Goal: Task Accomplishment & Management: Use online tool/utility

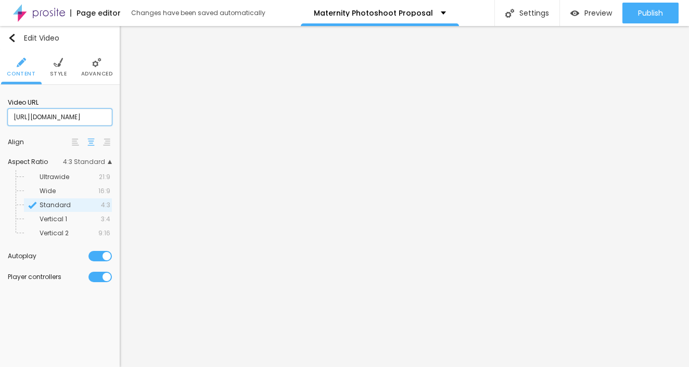
click at [95, 120] on input "https://youtube.com/shorts/S8CLc0NOINw?si=1BhgZMBWbHd3I7QF" at bounding box center [60, 117] width 104 height 17
paste input "https://www.youtube.com/shorts/YgSZIMgPROM"
type input "https://www.youtube.com/shorts/YgSZIMgPROM"
click at [49, 195] on span "Wide" at bounding box center [48, 190] width 16 height 9
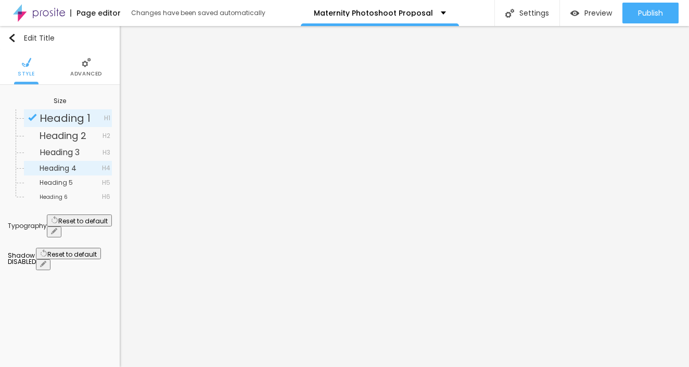
click at [74, 168] on span "Heading 4" at bounding box center [58, 168] width 37 height 10
click at [56, 184] on span "Heading 5" at bounding box center [56, 182] width 33 height 9
click at [60, 114] on span "Heading 1" at bounding box center [65, 118] width 51 height 15
click at [72, 185] on span "Heading 5" at bounding box center [71, 183] width 62 height 6
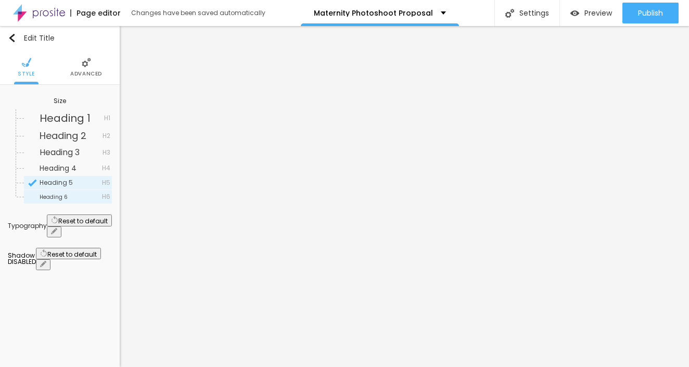
click at [71, 195] on span "Heading 6" at bounding box center [71, 197] width 62 height 6
click at [16, 34] on div "Edit Title" at bounding box center [31, 38] width 47 height 8
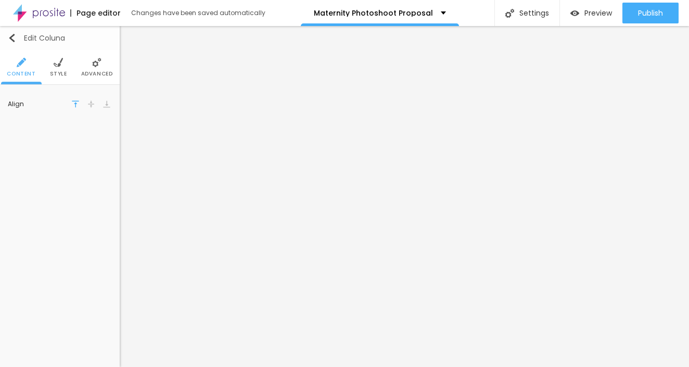
click at [14, 37] on img "button" at bounding box center [12, 38] width 8 height 8
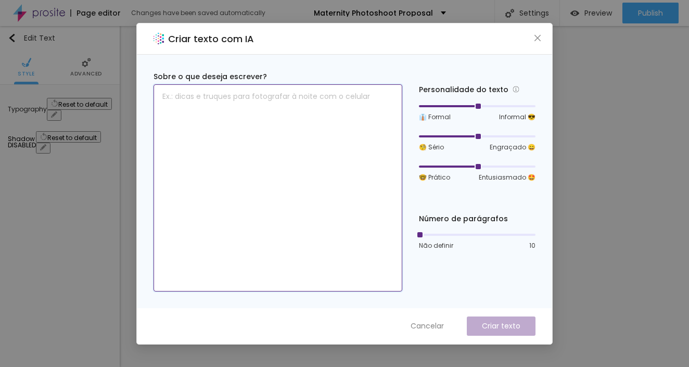
paste textarea "Within 7 days after your session, you will receive a private, password-protecte…"
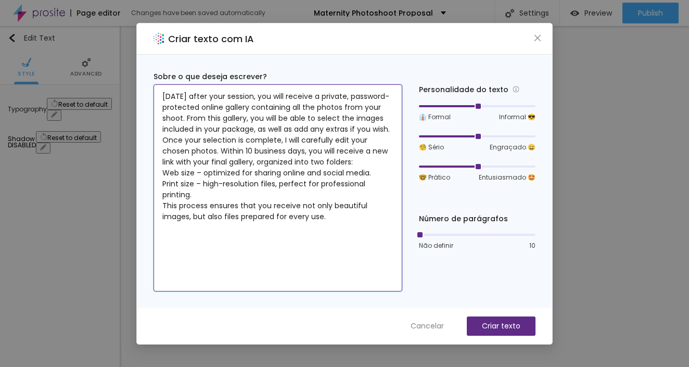
click at [343, 231] on textarea "Within 7 days after your session, you will receive a private, password-protecte…" at bounding box center [278, 187] width 249 height 207
type textarea "Within 7 days after your session, you will receive a private, password-protecte…"
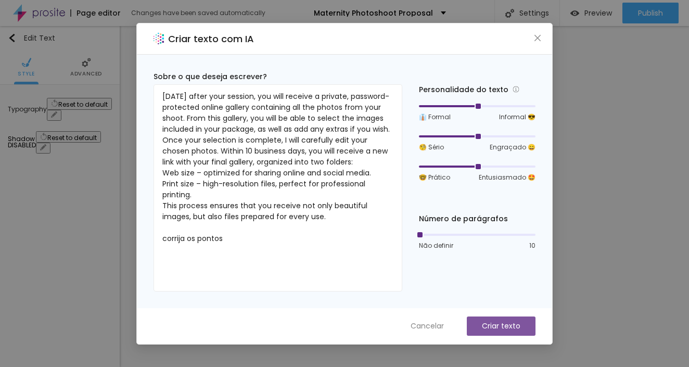
click at [482, 323] on p "Criar texto" at bounding box center [501, 326] width 39 height 11
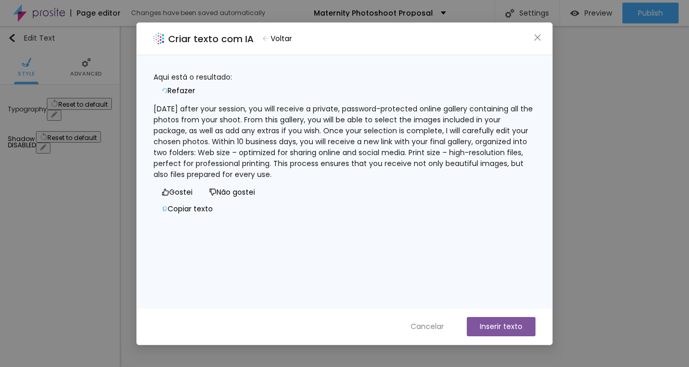
click at [168, 88] on icon "button" at bounding box center [165, 90] width 6 height 5
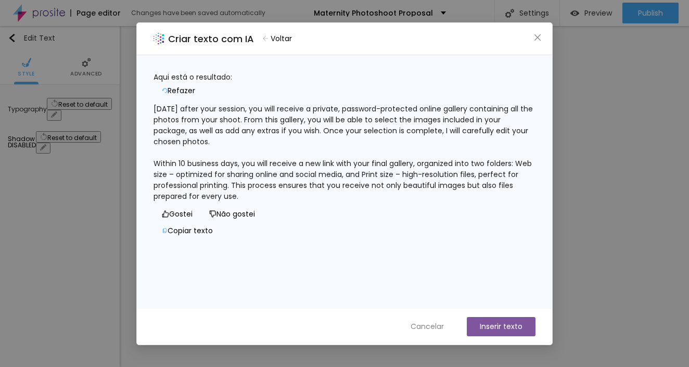
click at [488, 328] on button "Inserir texto" at bounding box center [501, 326] width 69 height 19
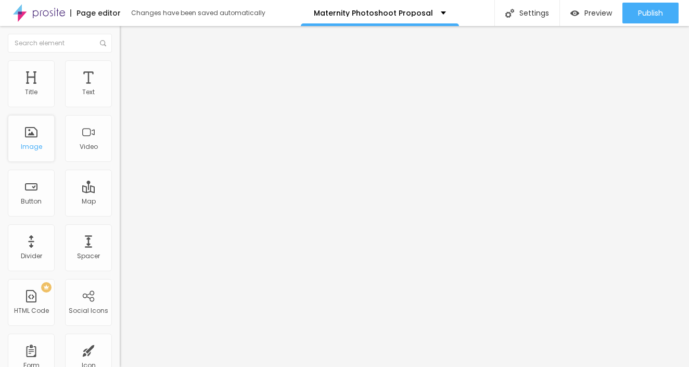
click at [31, 144] on div "Image" at bounding box center [31, 146] width 21 height 7
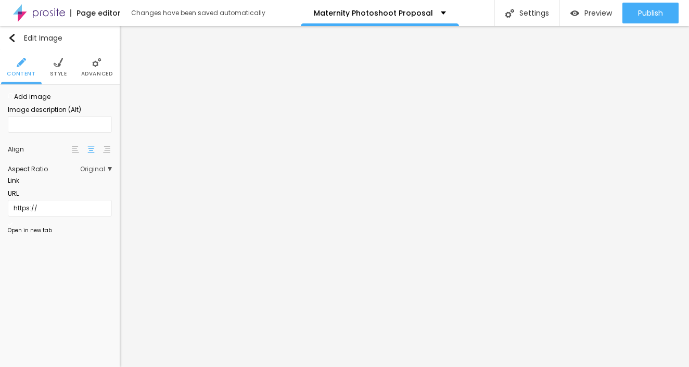
click at [106, 172] on span "Original" at bounding box center [96, 169] width 32 height 6
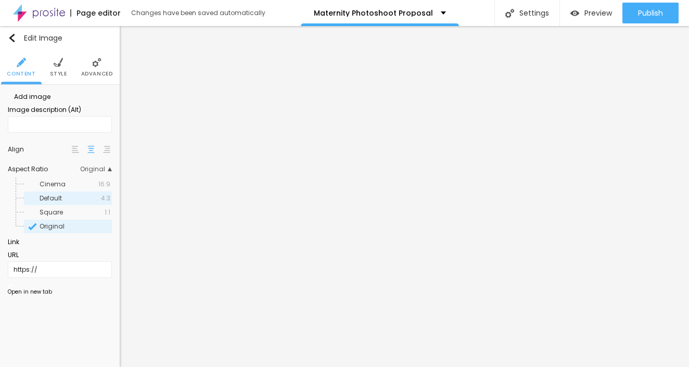
click at [58, 202] on span "Default" at bounding box center [51, 198] width 22 height 9
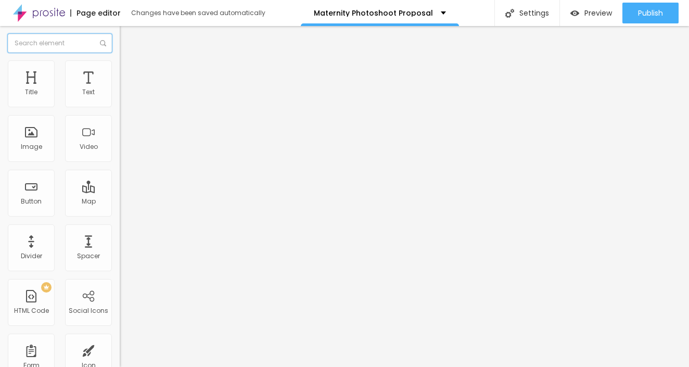
click at [51, 42] on input "text" at bounding box center [60, 43] width 104 height 19
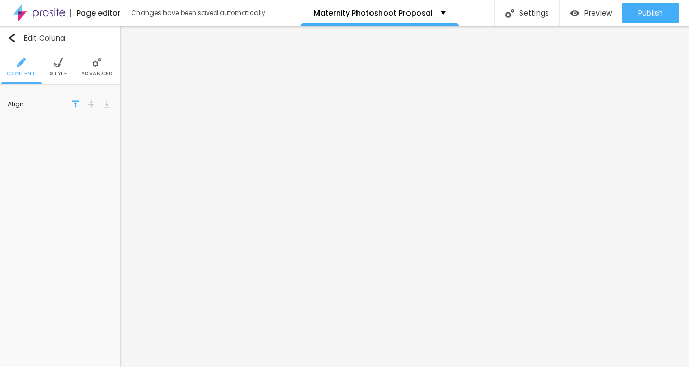
click at [105, 107] on img at bounding box center [106, 103] width 7 height 7
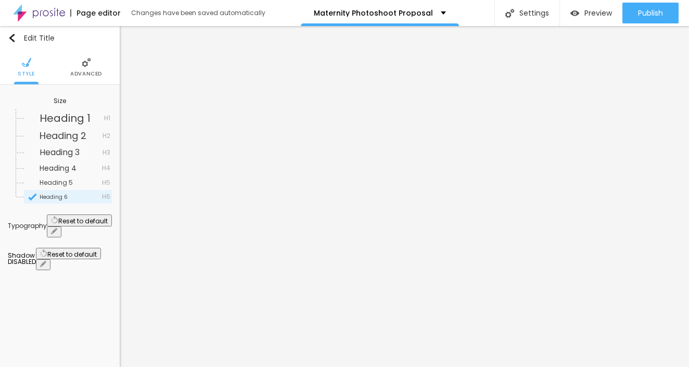
click at [85, 69] on li "Advanced" at bounding box center [86, 67] width 32 height 34
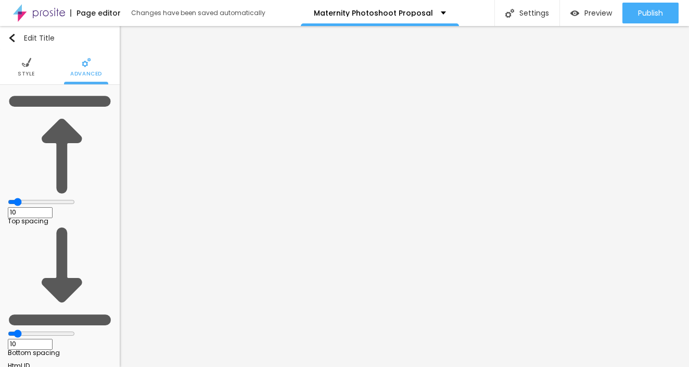
click at [24, 71] on span "Style" at bounding box center [26, 73] width 17 height 5
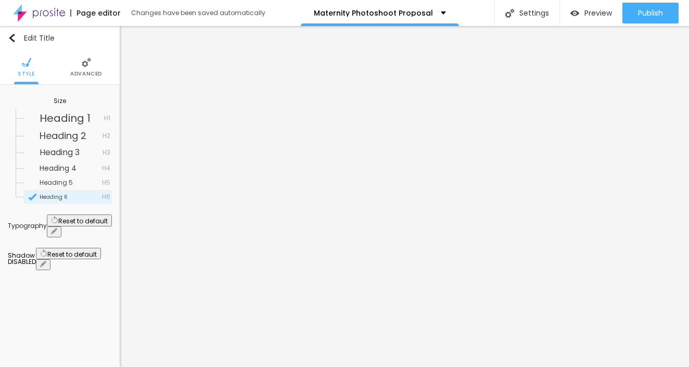
click at [57, 228] on icon "button" at bounding box center [54, 231] width 6 height 6
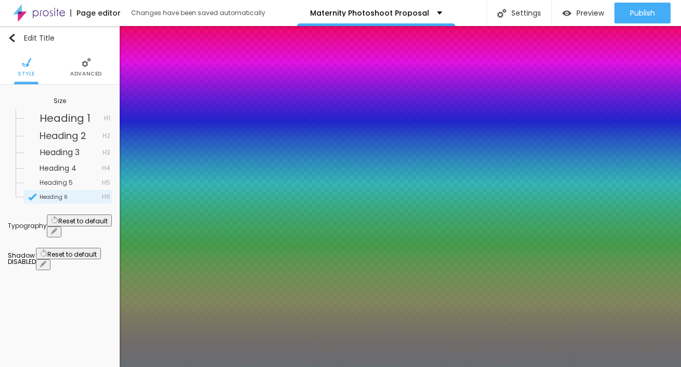
type input "1"
type input "0.5"
type input "49"
type input "1"
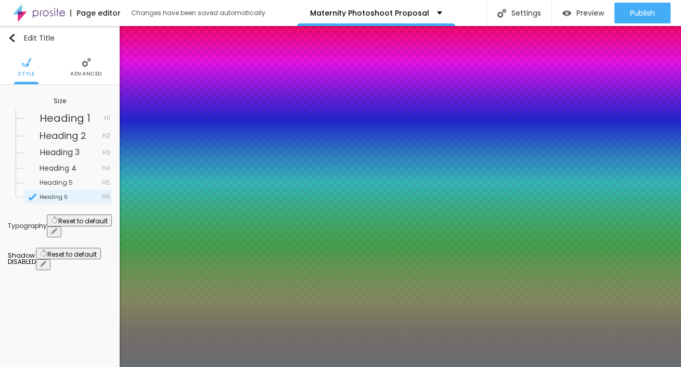
type input "0.5"
type input "48"
type input "1"
type input "0.5"
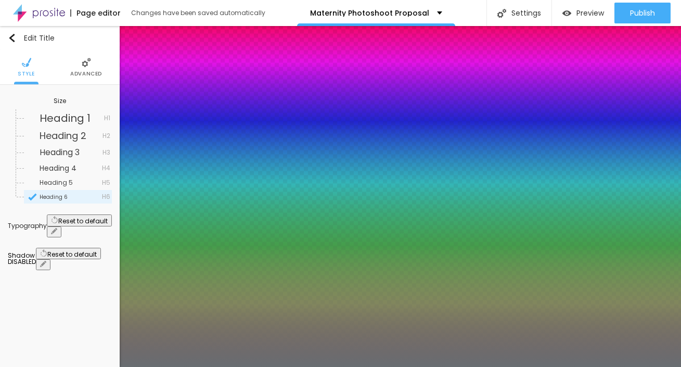
type input "46"
type input "1"
type input "0.5"
type input "37"
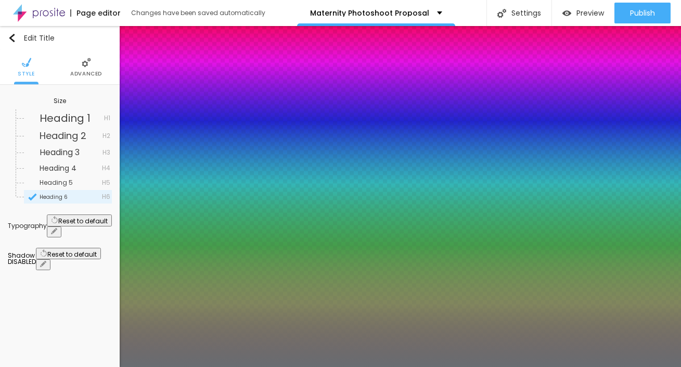
type input "37"
type input "1"
type input "0.5"
type input "35"
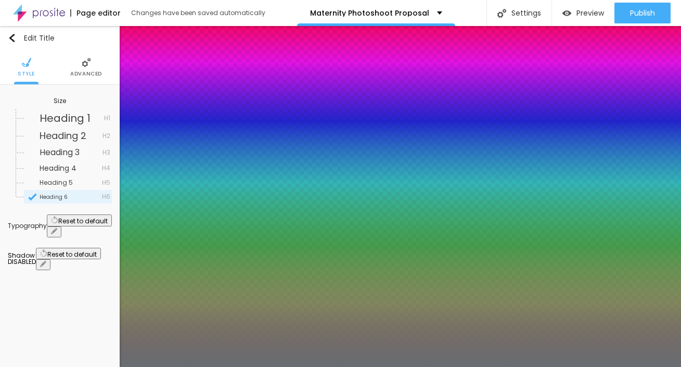
type input "1"
type input "0.5"
type input "36"
type input "1"
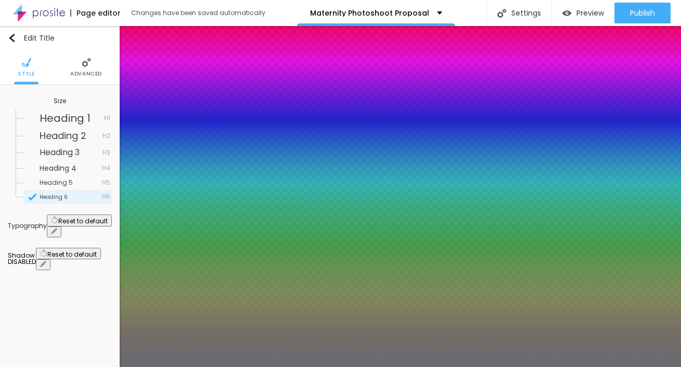
type input "0.5"
type input "37"
type input "1"
type input "0.5"
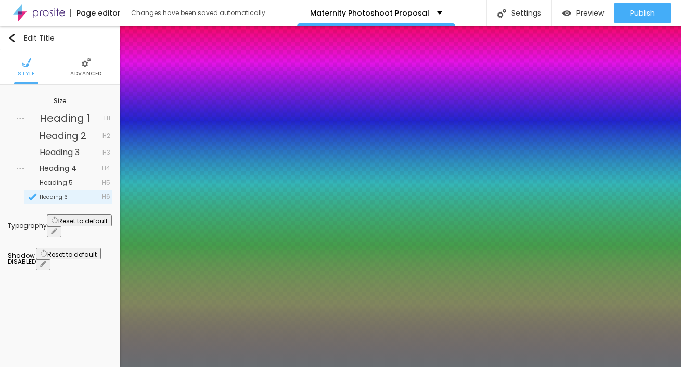
type input "38"
type input "1"
type input "0.5"
type input "39"
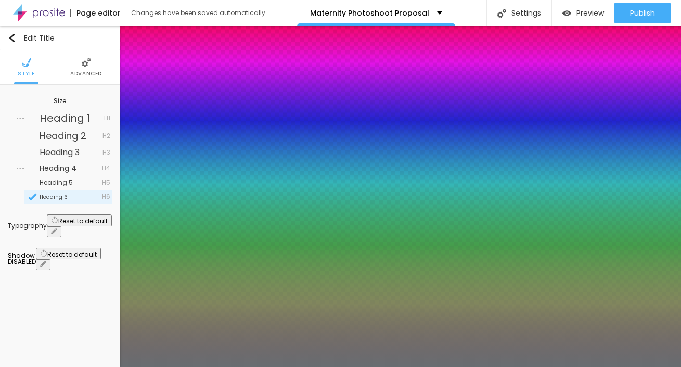
type input "39"
type input "1"
type input "0.5"
type input "42"
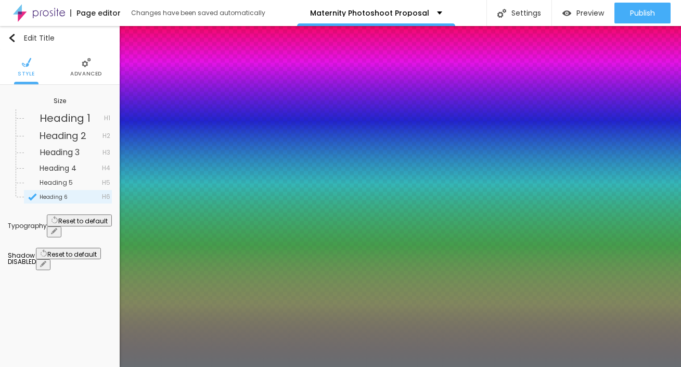
type input "1"
type input "0.5"
type input "46"
type input "1"
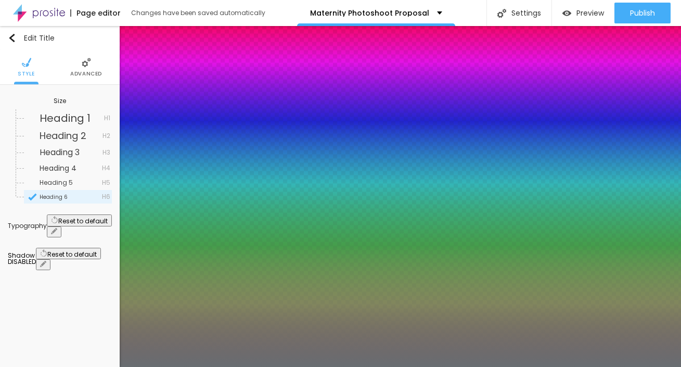
type input "0.5"
type input "46"
type input "1"
type input "0.5"
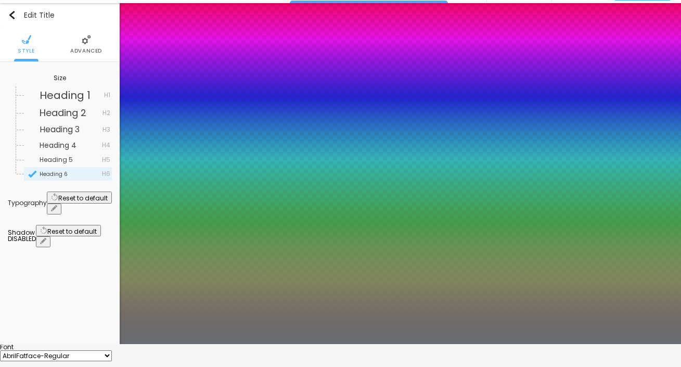
scroll to position [54, 0]
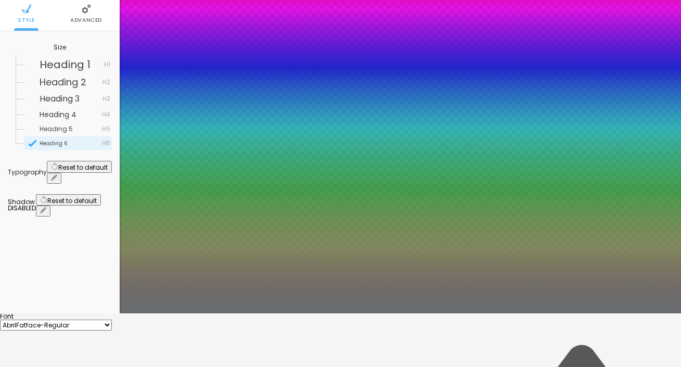
type input "1"
type input "0.5"
type input "0.1"
type input "1"
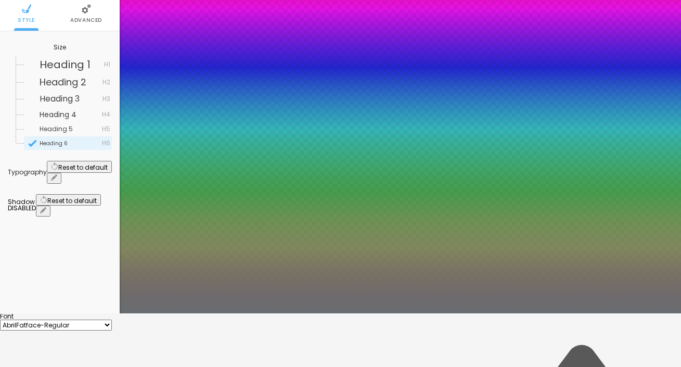
type input "0.5"
type input "0.1"
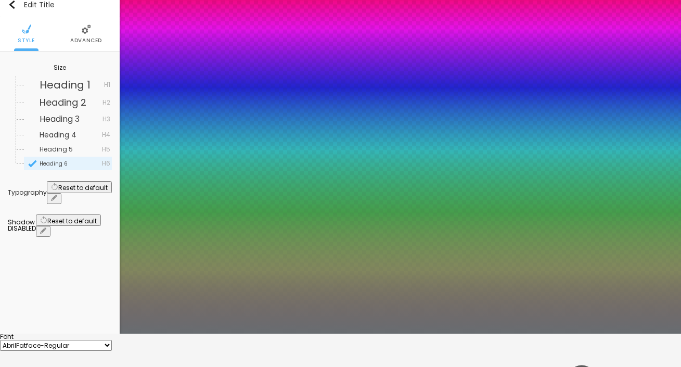
scroll to position [31, 0]
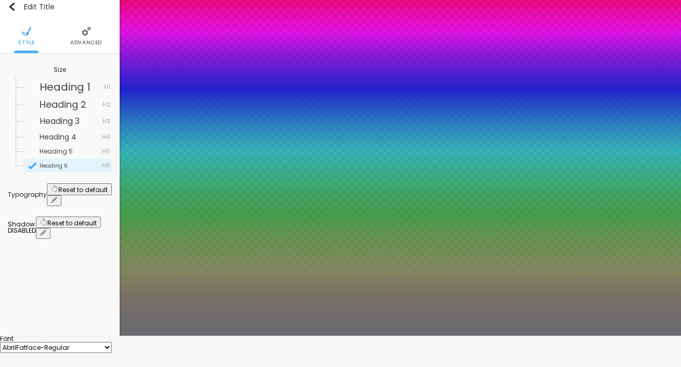
type input "1"
type input "0.5"
type input "3"
type input "0.5"
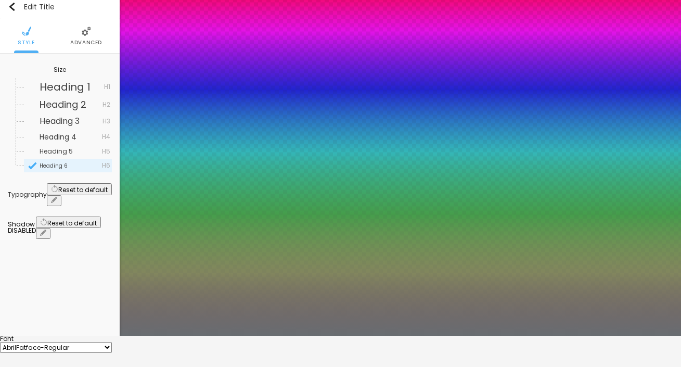
type input "6"
type input "0.5"
type input "11"
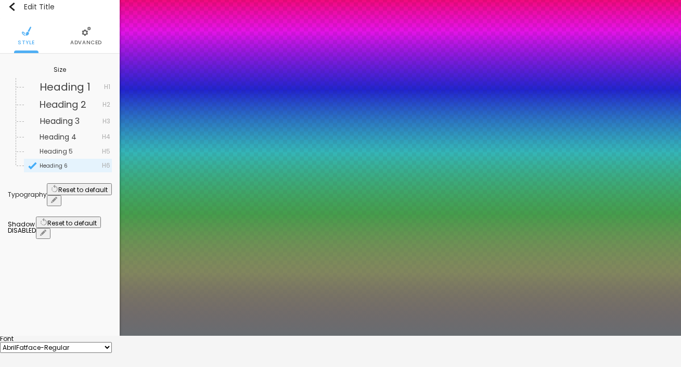
type input "0.5"
type input "14"
type input "0.5"
type input "11"
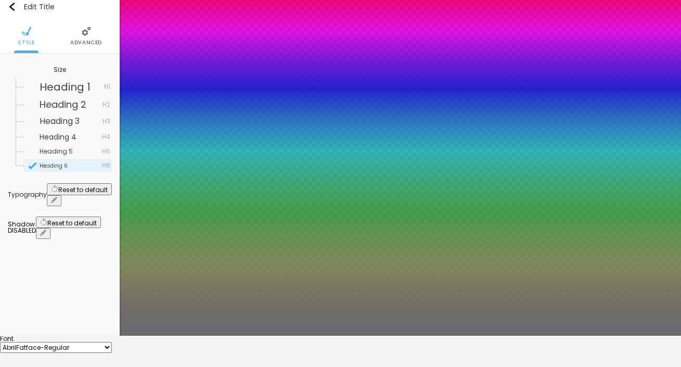
type input "11"
type input "0.5"
type input "6"
type input "0.5"
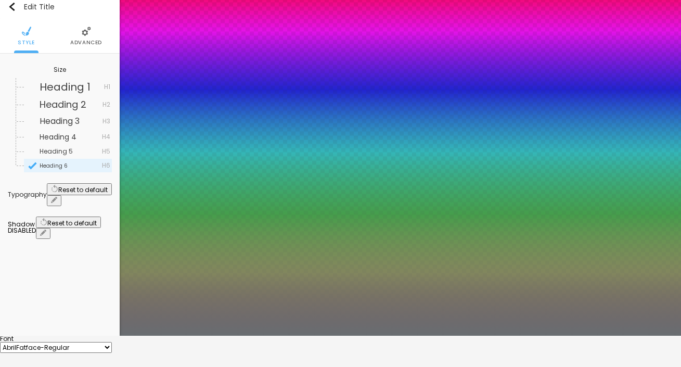
type input "7"
type input "0.5"
type input "8"
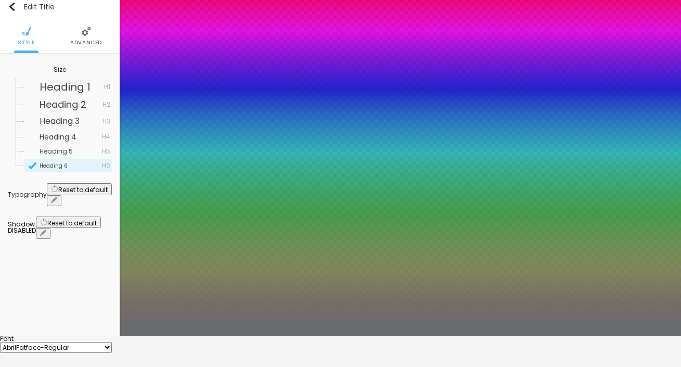
type input "0.5"
type input "12"
type input "0.5"
drag, startPoint x: 137, startPoint y: 308, endPoint x: 143, endPoint y: 311, distance: 6.8
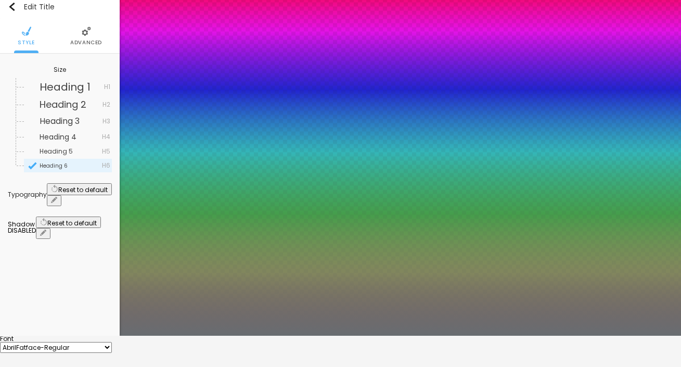
type input "12"
type input "0.5"
click at [56, 336] on div at bounding box center [340, 336] width 681 height 0
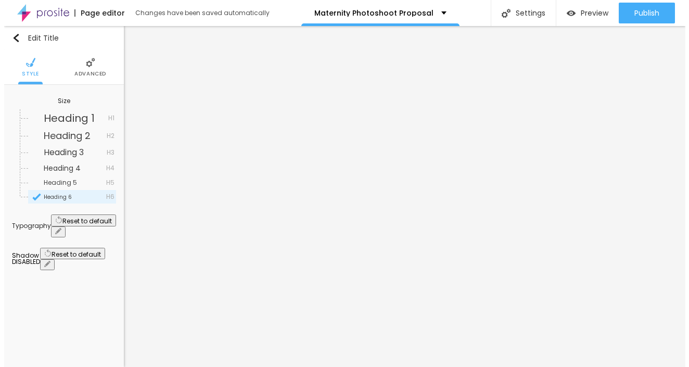
scroll to position [0, 0]
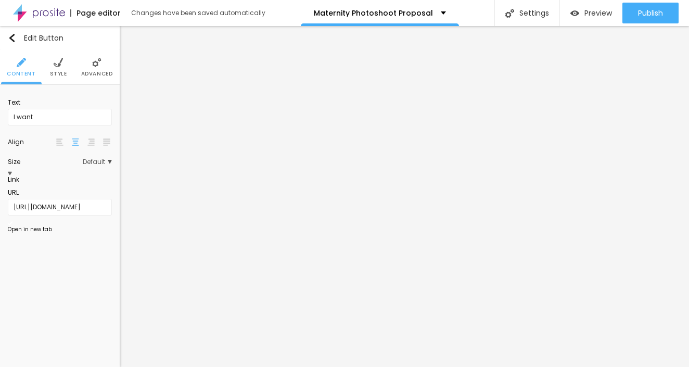
click at [53, 68] on li "Style" at bounding box center [58, 67] width 17 height 34
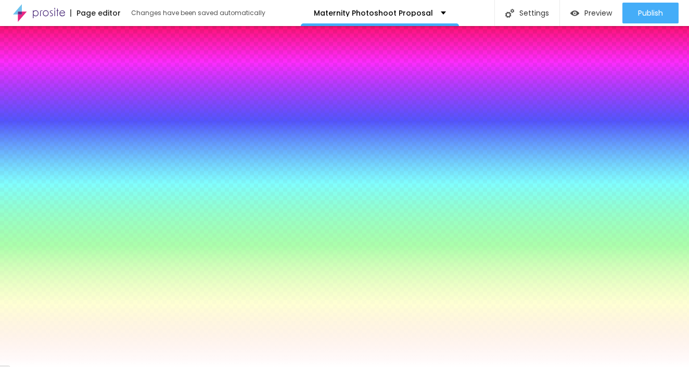
click at [57, 139] on icon "button" at bounding box center [54, 142] width 6 height 6
type input "15"
type input "14"
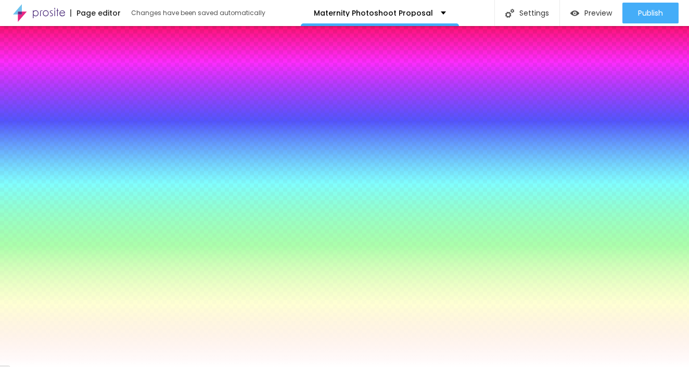
type input "13"
type input "14"
type input "15"
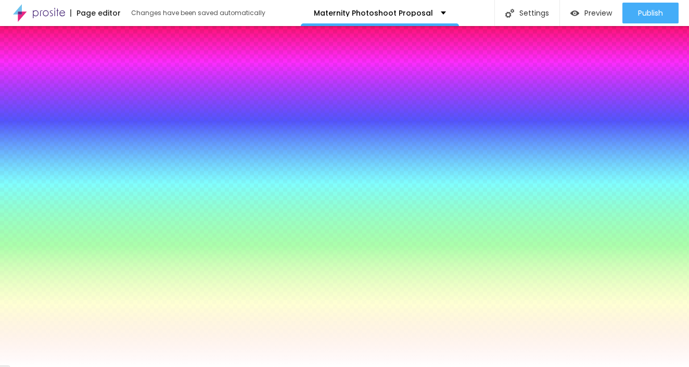
type input "15"
type input "16"
click at [78, 366] on div at bounding box center [344, 367] width 689 height 0
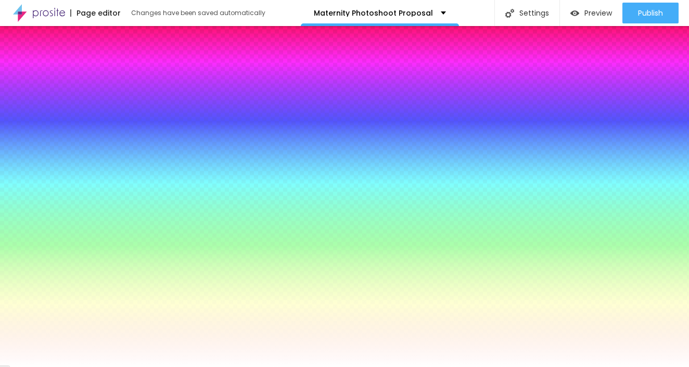
click at [72, 111] on div at bounding box center [60, 111] width 104 height 0
click at [26, 125] on div at bounding box center [344, 183] width 689 height 367
click at [21, 122] on div at bounding box center [344, 183] width 689 height 367
click at [27, 124] on div at bounding box center [344, 183] width 689 height 367
click at [29, 130] on div at bounding box center [344, 183] width 689 height 367
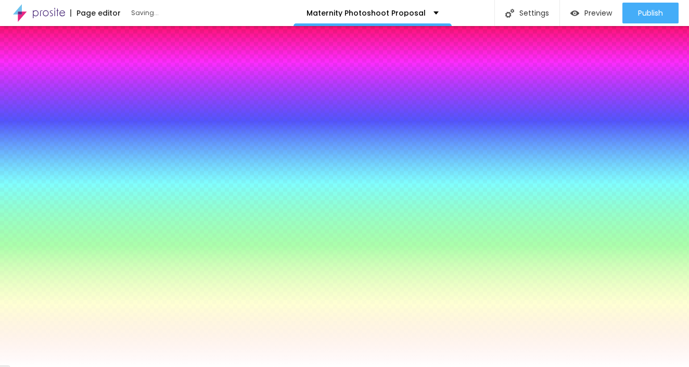
type input "#D8B0B0"
click at [148, 61] on div at bounding box center [149, 60] width 2 height 2
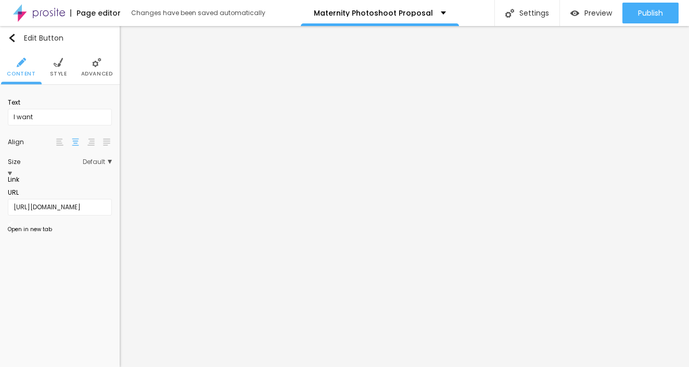
click at [62, 65] on img at bounding box center [58, 62] width 9 height 9
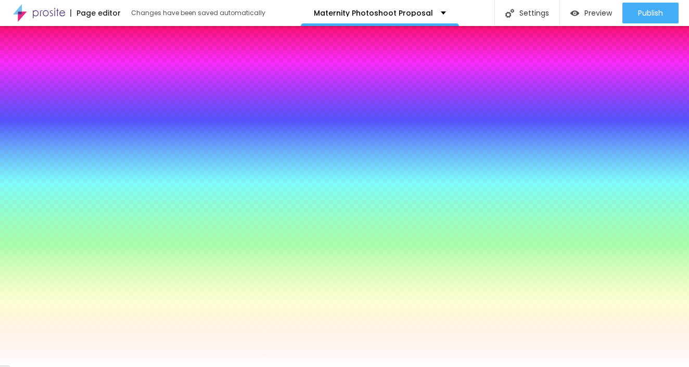
click at [75, 111] on div at bounding box center [60, 111] width 104 height 0
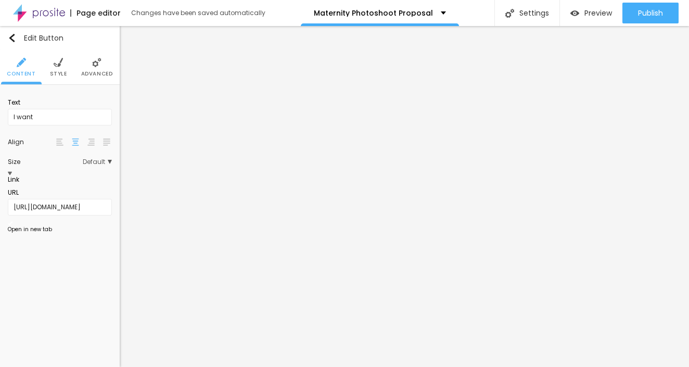
click at [58, 65] on img at bounding box center [58, 62] width 9 height 9
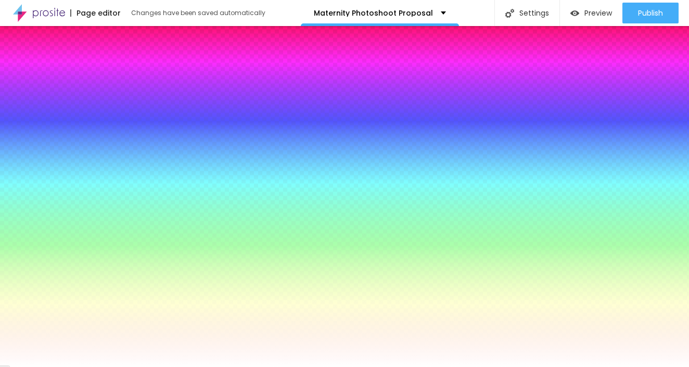
click at [72, 111] on div at bounding box center [60, 111] width 104 height 0
click at [22, 139] on div at bounding box center [344, 183] width 689 height 367
click at [16, 135] on div at bounding box center [344, 183] width 689 height 367
click at [26, 148] on div at bounding box center [344, 183] width 689 height 367
click at [28, 140] on div at bounding box center [344, 183] width 689 height 367
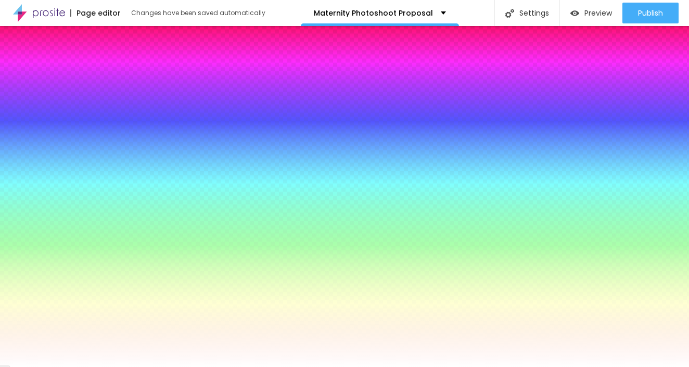
click at [32, 134] on div at bounding box center [344, 183] width 689 height 367
type input "#E6ACAC"
click at [33, 125] on div at bounding box center [344, 183] width 689 height 367
click at [29, 128] on div at bounding box center [344, 183] width 689 height 367
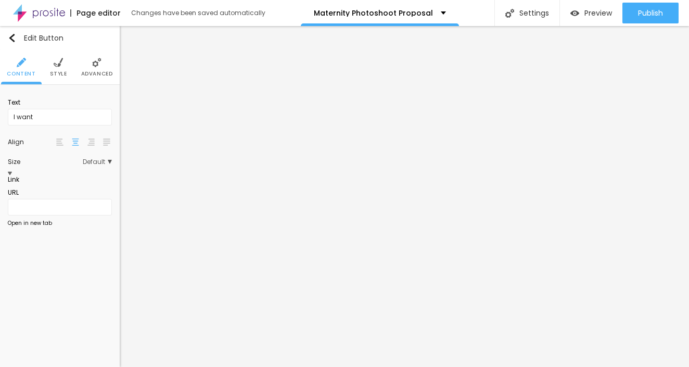
click at [61, 71] on span "Style" at bounding box center [58, 73] width 17 height 5
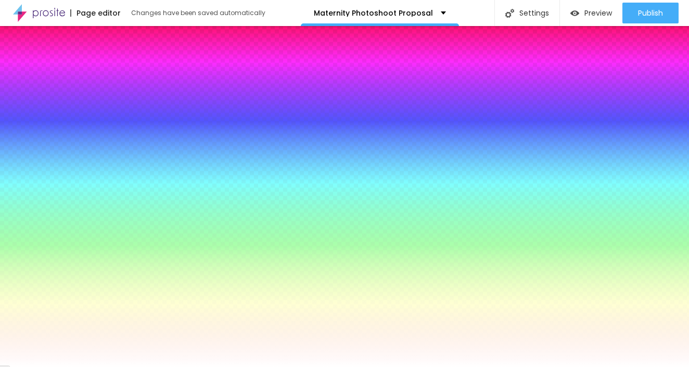
click at [71, 111] on div at bounding box center [60, 111] width 104 height 0
click at [26, 137] on div at bounding box center [344, 183] width 689 height 367
click at [27, 147] on div at bounding box center [344, 183] width 689 height 367
click at [32, 143] on div at bounding box center [344, 183] width 689 height 367
click at [30, 132] on div at bounding box center [344, 183] width 689 height 367
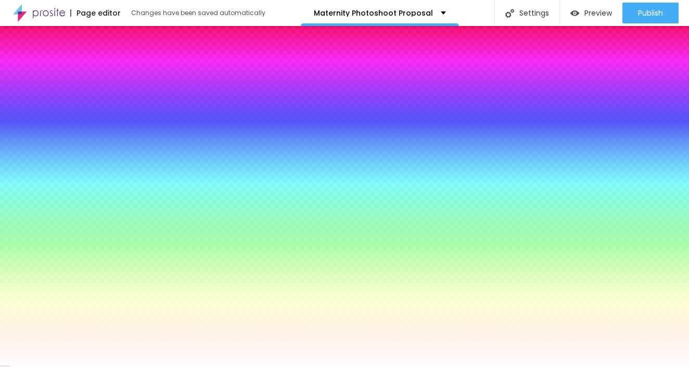
click at [30, 125] on div at bounding box center [344, 183] width 689 height 367
click at [24, 127] on div at bounding box center [344, 183] width 689 height 367
type input "#CEA6A6"
click at [29, 133] on div at bounding box center [344, 183] width 689 height 367
click at [30, 129] on div at bounding box center [344, 183] width 689 height 367
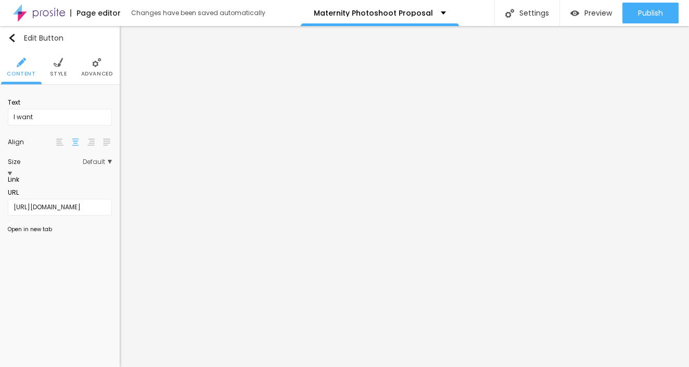
click at [63, 71] on span "Style" at bounding box center [58, 73] width 17 height 5
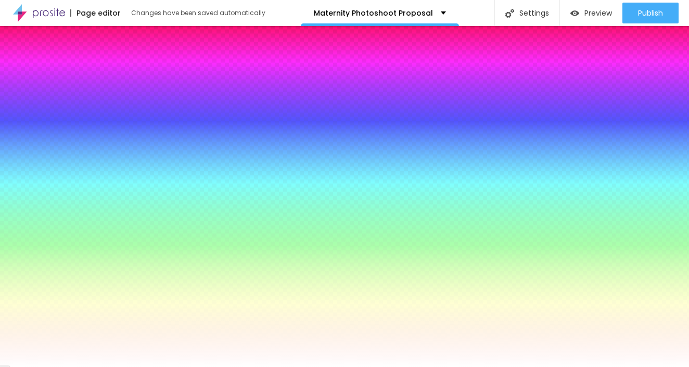
click at [102, 76] on span "Advanced" at bounding box center [97, 73] width 32 height 5
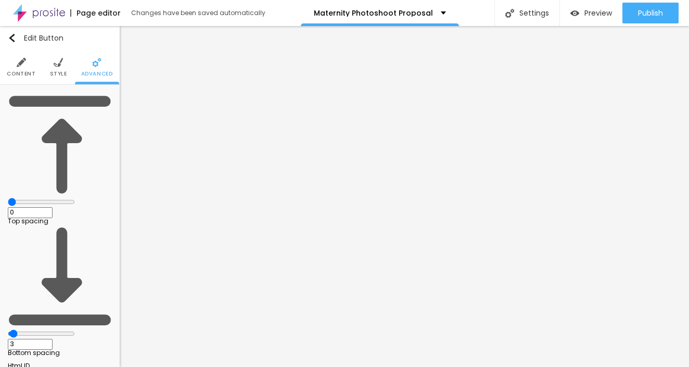
type input "2"
type input "4"
type input "11"
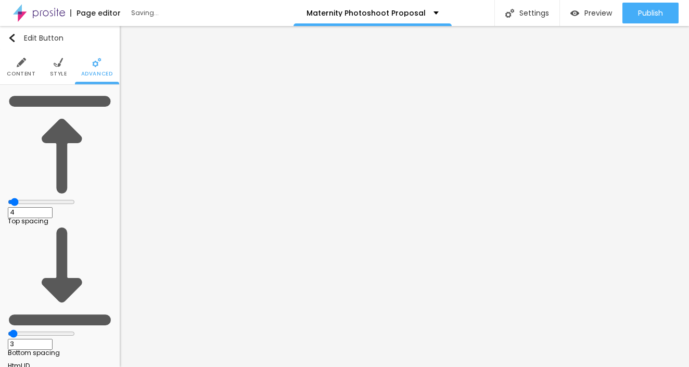
type input "11"
type input "12"
type input "13"
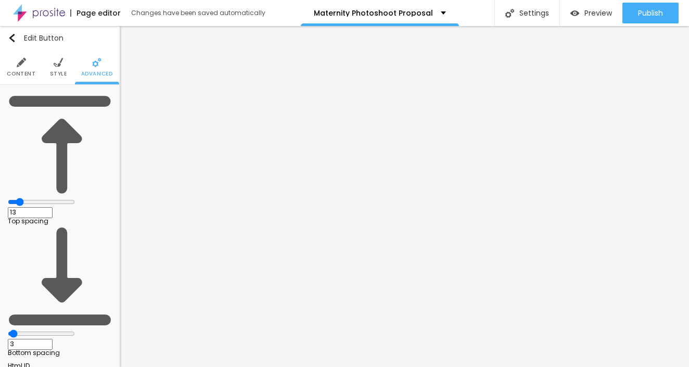
type input "15"
type input "19"
type input "20"
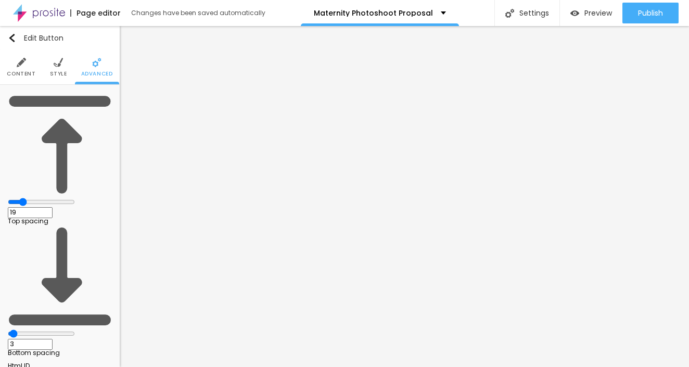
type input "20"
type input "21"
type input "28"
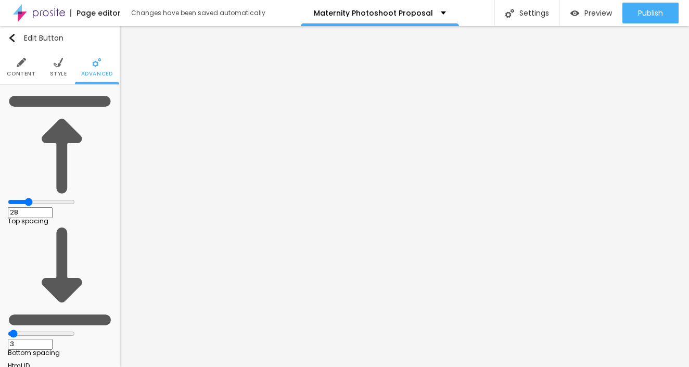
type input "32"
type input "33"
type input "32"
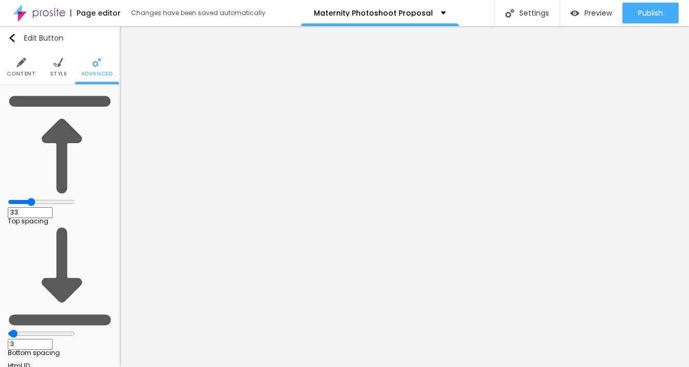
type input "32"
type input "31"
drag, startPoint x: 27, startPoint y: 103, endPoint x: 41, endPoint y: 109, distance: 15.9
type input "31"
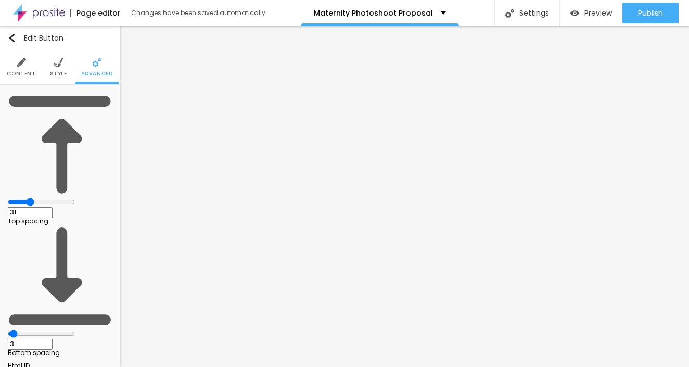
click at [41, 109] on div "31 Top spacing" at bounding box center [60, 159] width 104 height 132
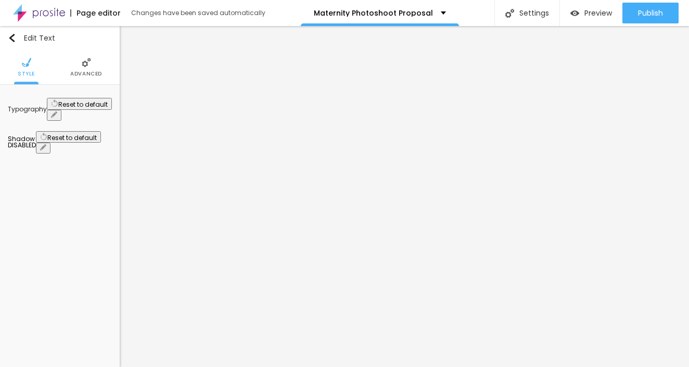
click at [56, 112] on icon "button" at bounding box center [54, 114] width 4 height 4
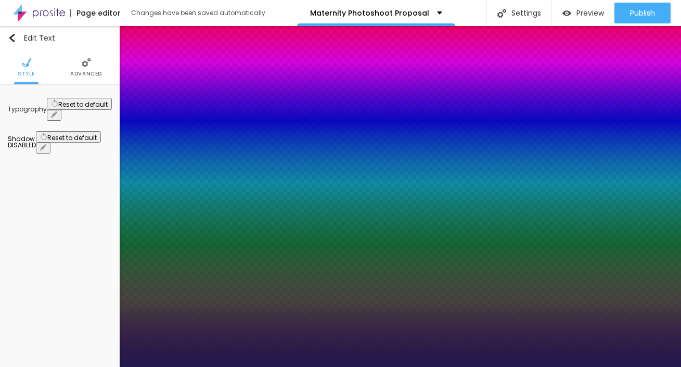
type input "1"
click at [351, 366] on div at bounding box center [340, 367] width 681 height 0
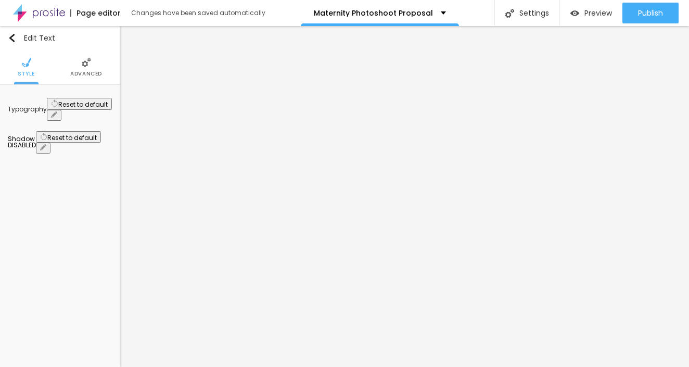
click at [57, 111] on icon "button" at bounding box center [54, 114] width 6 height 6
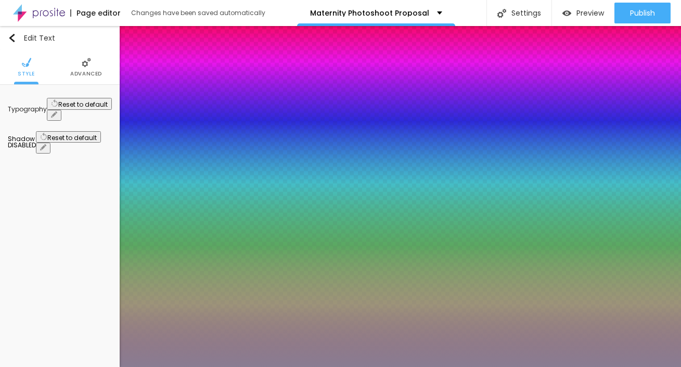
type input "1"
select select "AbrilFatface-Regular"
type input "1"
click at [414, 366] on div at bounding box center [340, 367] width 681 height 0
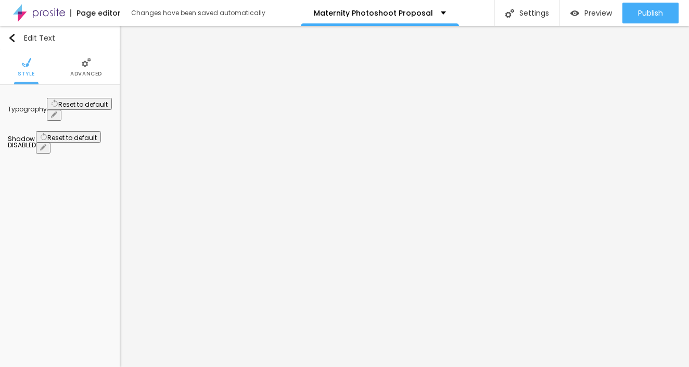
click at [61, 110] on button "button" at bounding box center [54, 115] width 15 height 11
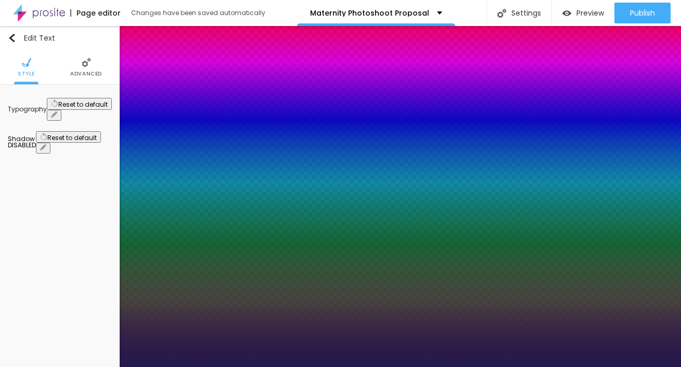
type input "1"
click at [283, 366] on div at bounding box center [340, 367] width 681 height 0
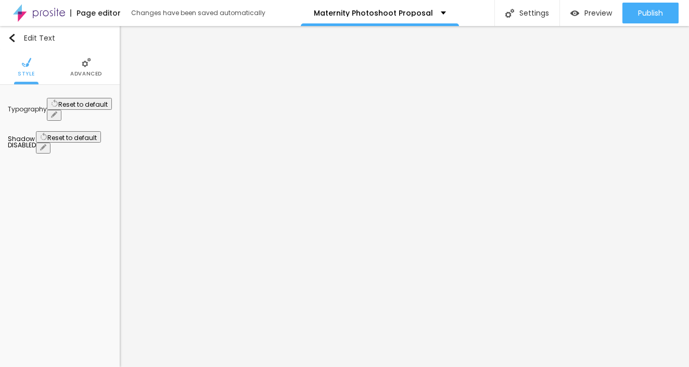
click at [57, 111] on icon "button" at bounding box center [54, 114] width 6 height 6
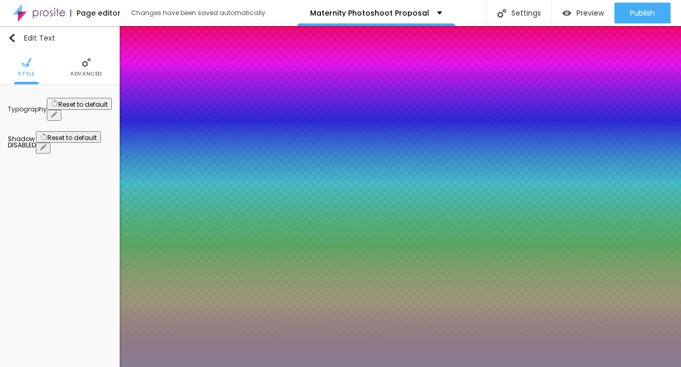
type input "1"
type input "18"
type input "1"
type input "16"
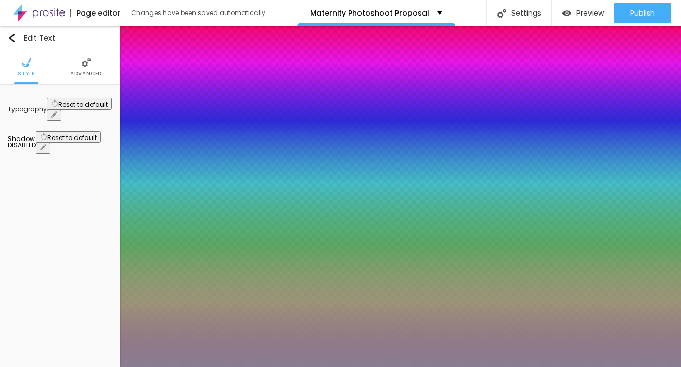
type input "16"
type input "1"
type input "15"
type input "1"
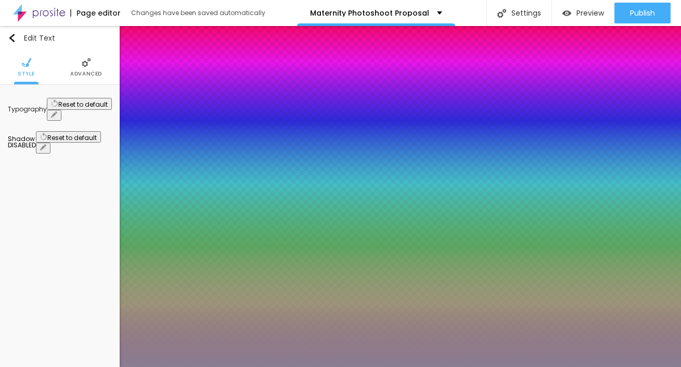
type input "16"
type input "1"
type input "16"
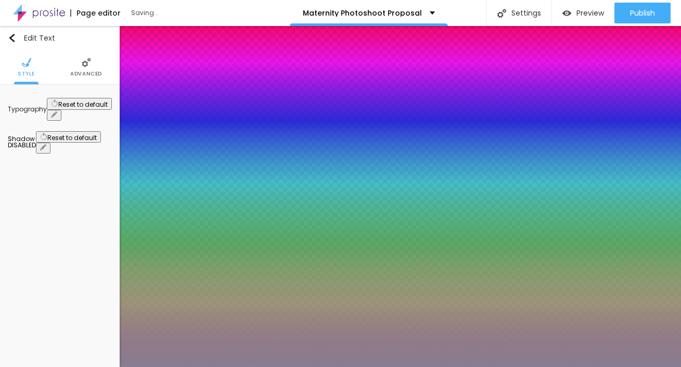
type input "1"
type input "0.1"
type input "1"
type input "0"
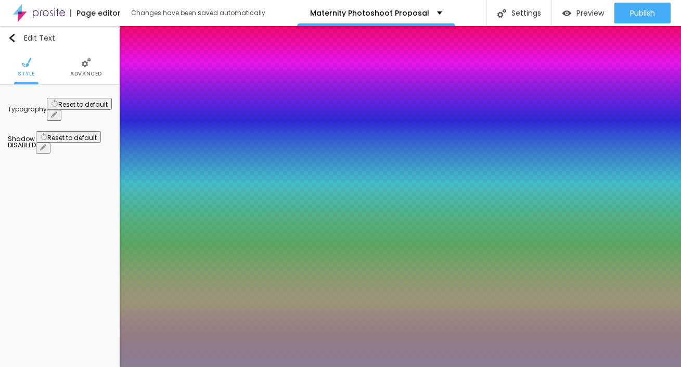
type input "0"
type input "1"
drag, startPoint x: 135, startPoint y: 199, endPoint x: 130, endPoint y: 200, distance: 5.8
type input "0"
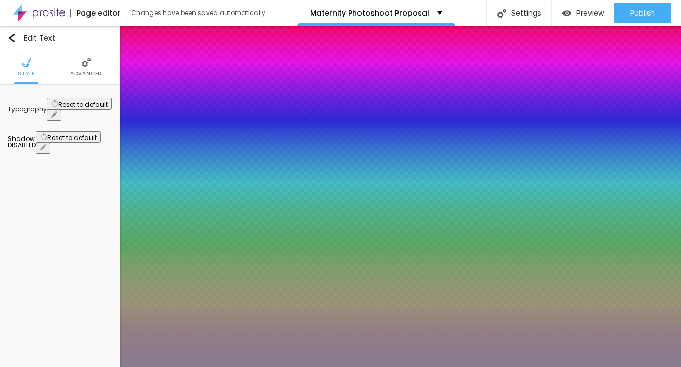
type input "1"
type input "1.3"
type input "1"
type input "1.3"
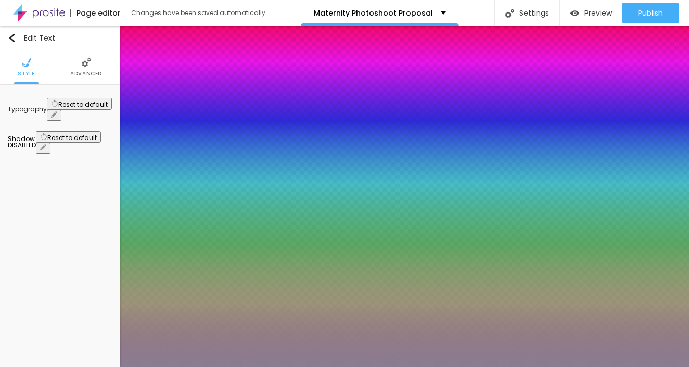
click at [233, 294] on div at bounding box center [344, 183] width 689 height 367
type input "1"
click at [286, 366] on div at bounding box center [344, 367] width 689 height 0
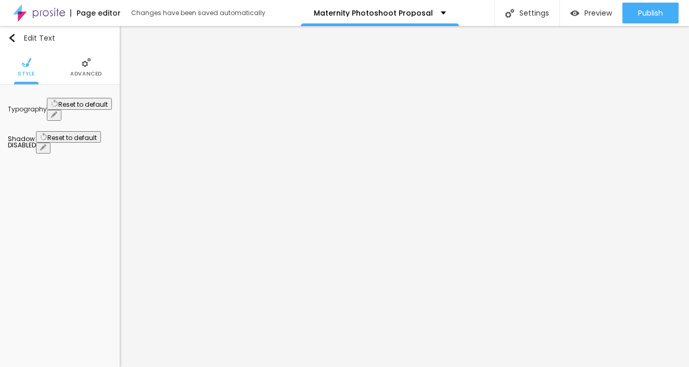
click at [46, 144] on icon "button" at bounding box center [43, 147] width 6 height 6
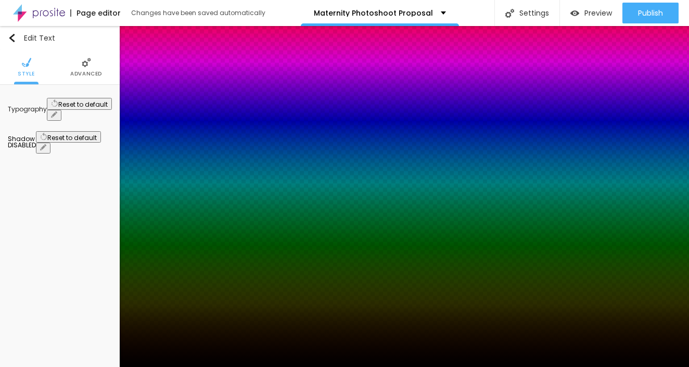
click at [504, 366] on div at bounding box center [344, 367] width 689 height 0
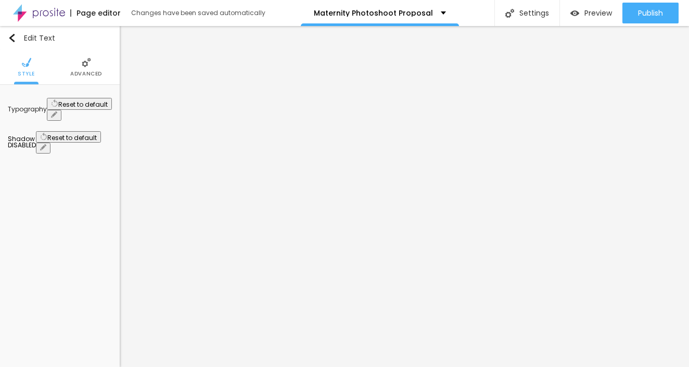
click at [61, 110] on button "button" at bounding box center [54, 115] width 15 height 11
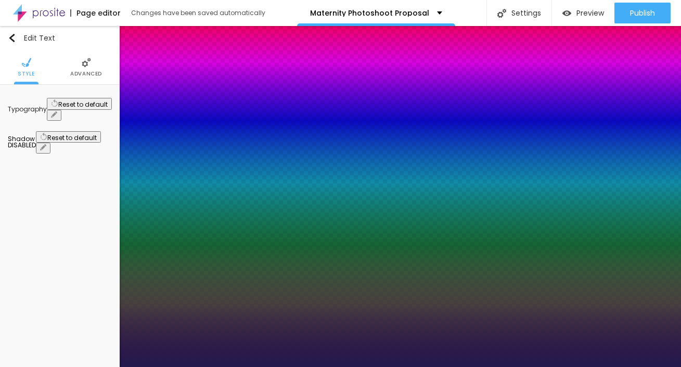
type input "1"
type input "20"
type input "1"
type input "22"
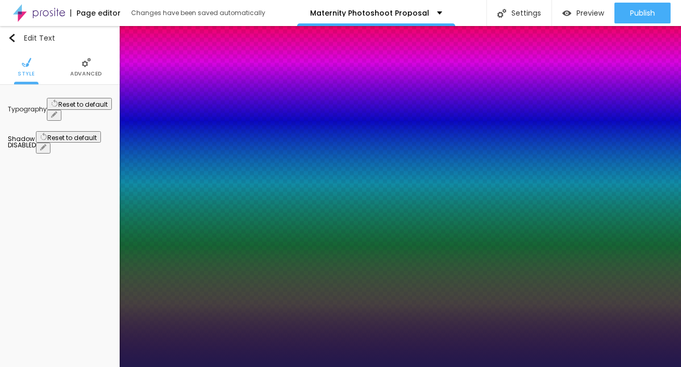
type input "22"
type input "1"
type input "24"
type input "1"
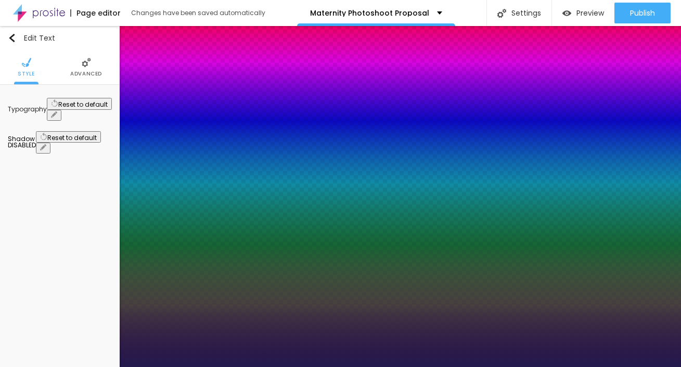
type input "26"
type input "1"
type input "25"
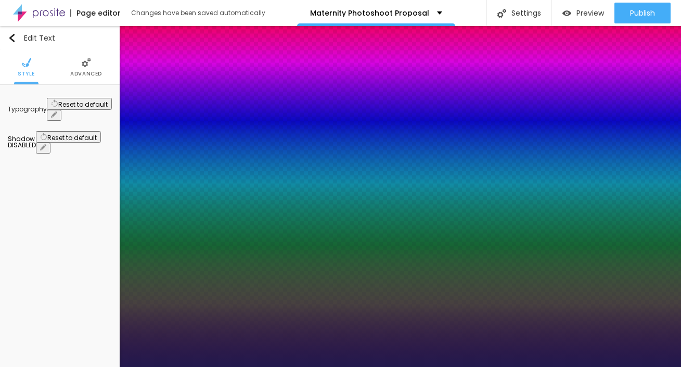
type input "1"
type input "23"
type input "1"
type input "22"
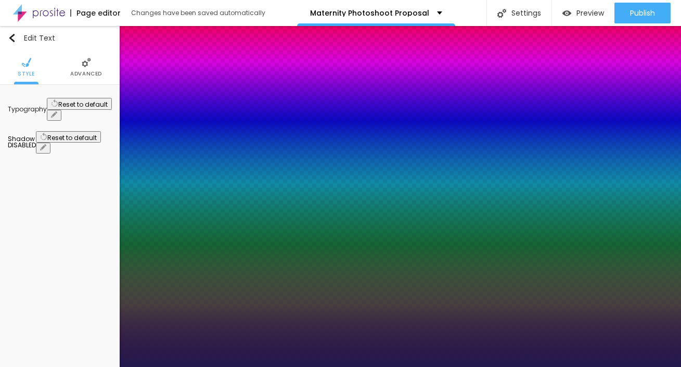
type input "22"
type input "1"
type input "21"
type input "1"
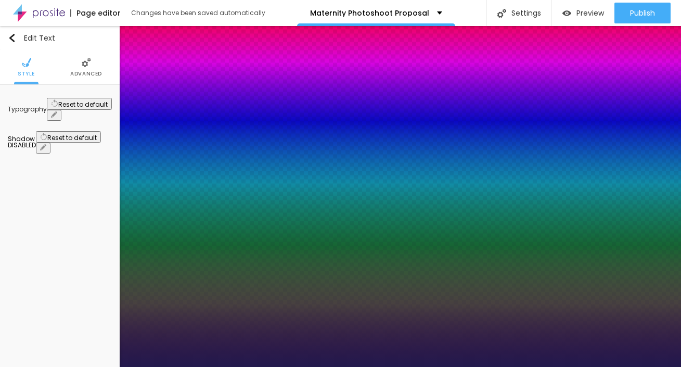
type input "20"
type input "1"
type input "18"
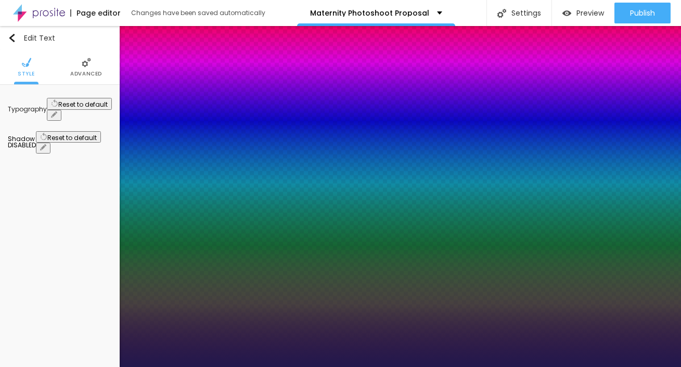
type input "1"
type input "17"
type input "1"
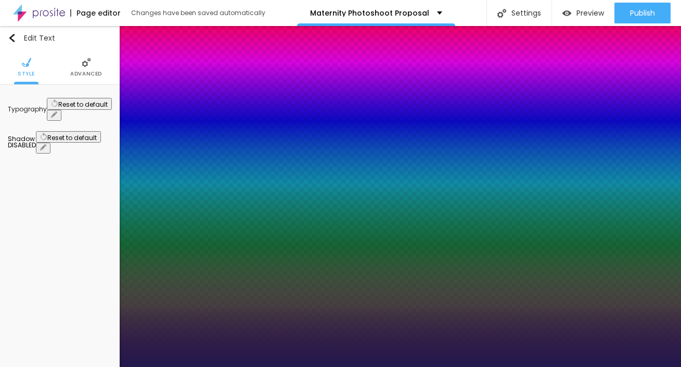
click at [310, 366] on div at bounding box center [340, 367] width 681 height 0
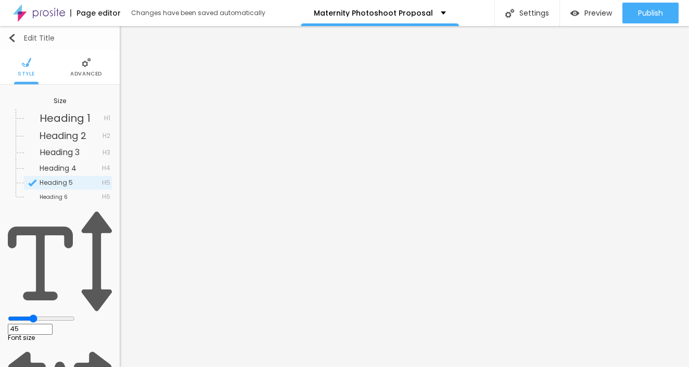
click at [14, 35] on img "button" at bounding box center [12, 38] width 8 height 8
click at [12, 36] on img "button" at bounding box center [12, 38] width 8 height 8
click at [10, 38] on img "button" at bounding box center [12, 38] width 8 height 8
click at [16, 36] on div "Edit Title" at bounding box center [31, 38] width 47 height 8
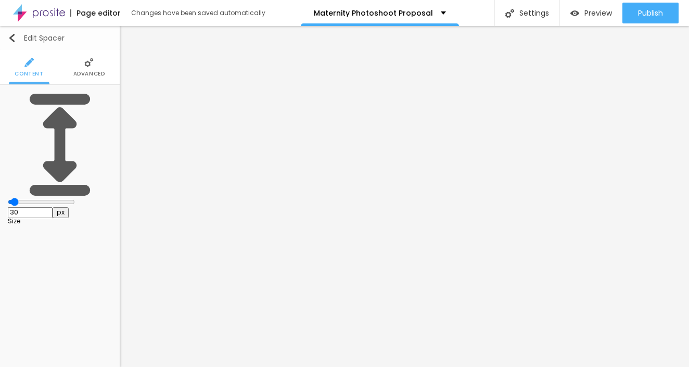
click at [13, 36] on img "button" at bounding box center [12, 38] width 8 height 8
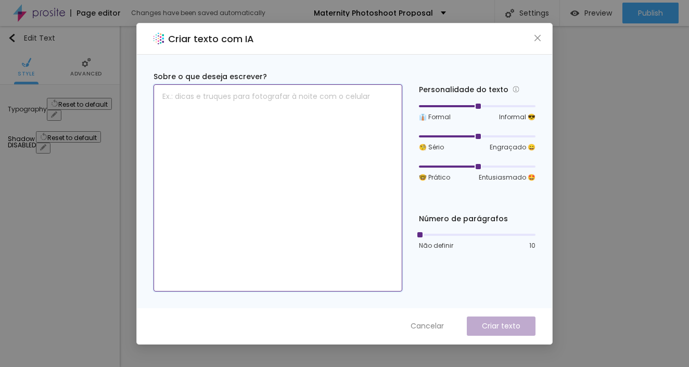
click at [315, 109] on textarea at bounding box center [278, 187] width 249 height 207
paste textarea "Would you like to add more memories to your gallery? Additional photos can be p…"
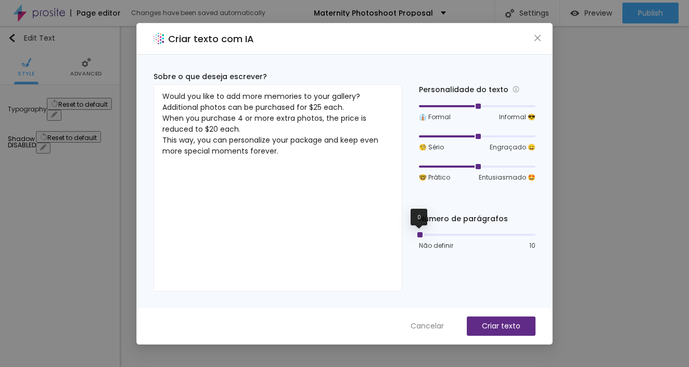
click at [416, 232] on div at bounding box center [418, 234] width 5 height 5
click at [488, 330] on p "Criar texto" at bounding box center [501, 326] width 39 height 11
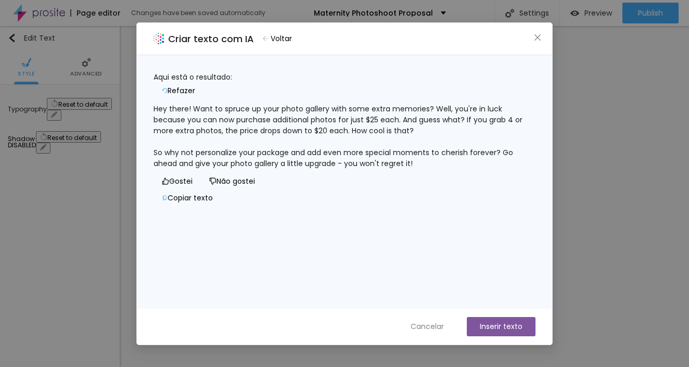
click at [195, 85] on span "Refazer" at bounding box center [182, 90] width 28 height 11
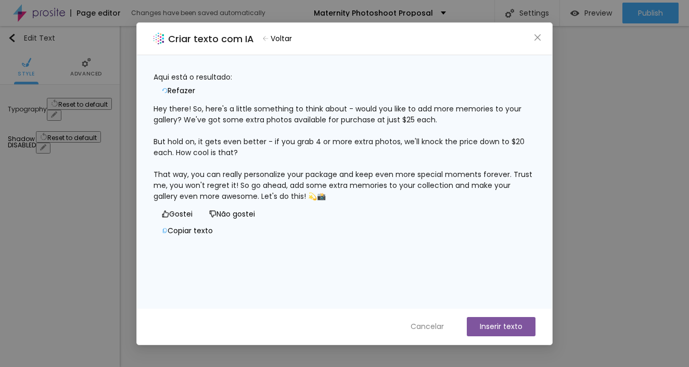
click at [505, 326] on button "Inserir texto" at bounding box center [501, 326] width 69 height 19
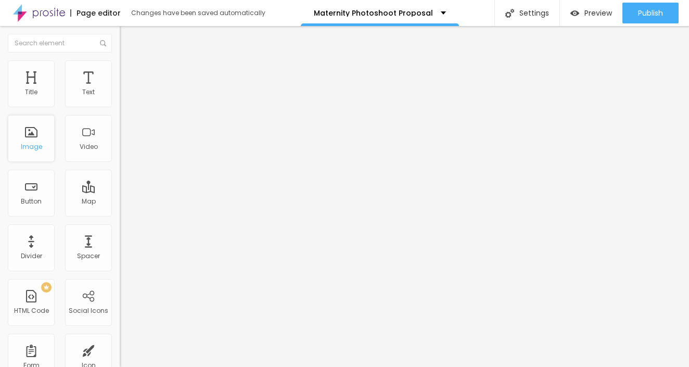
click at [28, 141] on div "Image" at bounding box center [31, 138] width 47 height 47
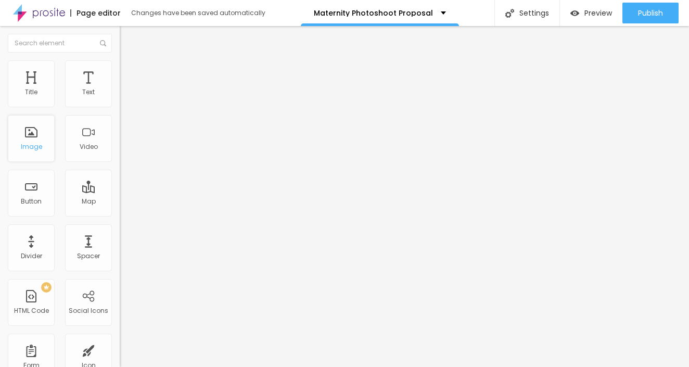
click at [33, 146] on div "Image" at bounding box center [31, 146] width 21 height 7
click at [40, 135] on div "Image" at bounding box center [31, 138] width 47 height 47
click at [40, 132] on div "Image" at bounding box center [31, 138] width 47 height 47
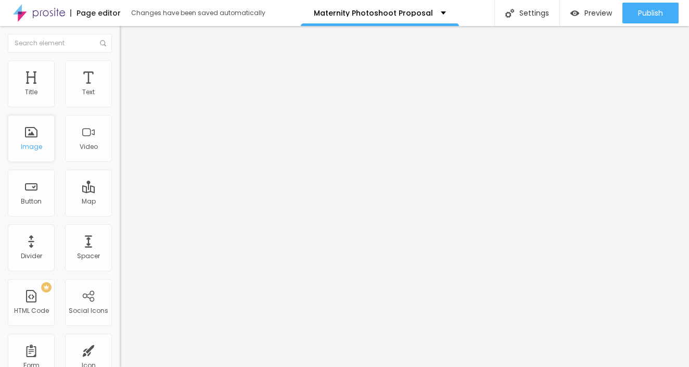
click at [40, 132] on div "Image" at bounding box center [31, 138] width 47 height 47
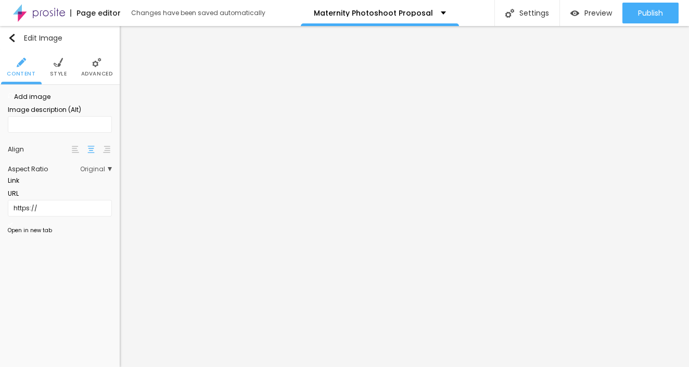
click at [50, 101] on span "Add image" at bounding box center [29, 96] width 43 height 9
click at [101, 172] on span "Original" at bounding box center [96, 169] width 32 height 6
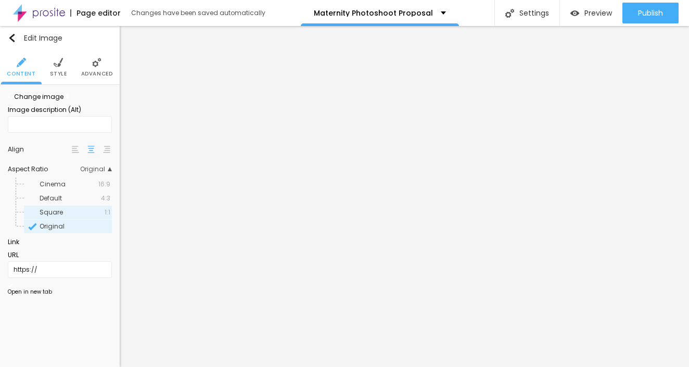
click at [61, 216] on span "Square" at bounding box center [51, 212] width 23 height 9
click at [49, 101] on span "Change image" at bounding box center [36, 96] width 56 height 9
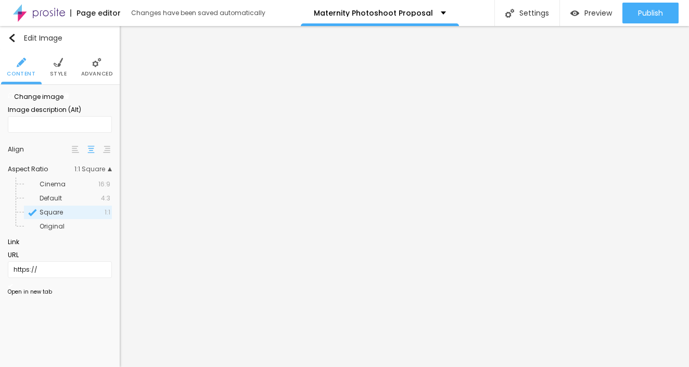
click at [46, 101] on span "Change image" at bounding box center [36, 96] width 56 height 9
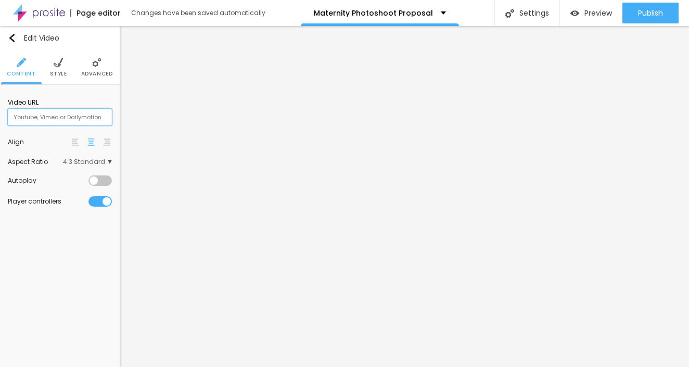
paste input "https://www.youtube.com/shorts/S8CLc0NOINw"
click at [108, 184] on div at bounding box center [99, 180] width 23 height 10
click at [84, 117] on input "https://www.youtube.com/shorts/S8CLc0NOINw" at bounding box center [60, 117] width 104 height 17
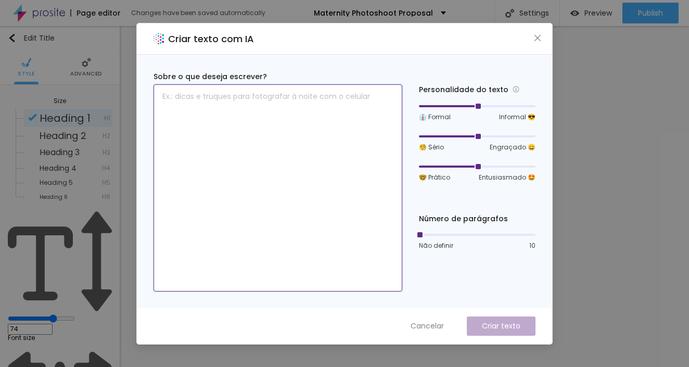
paste textarea "Client Testimonials"
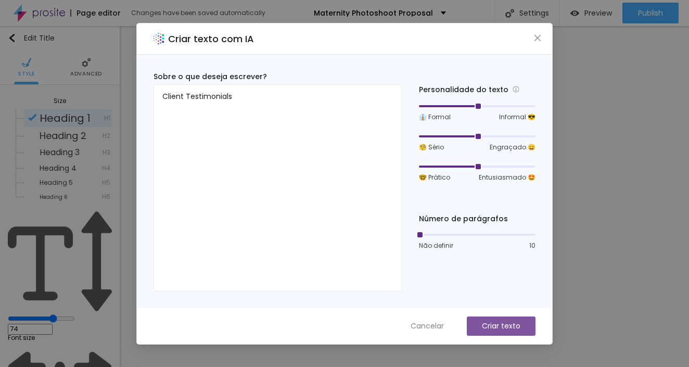
click at [498, 329] on p "Criar texto" at bounding box center [501, 326] width 39 height 11
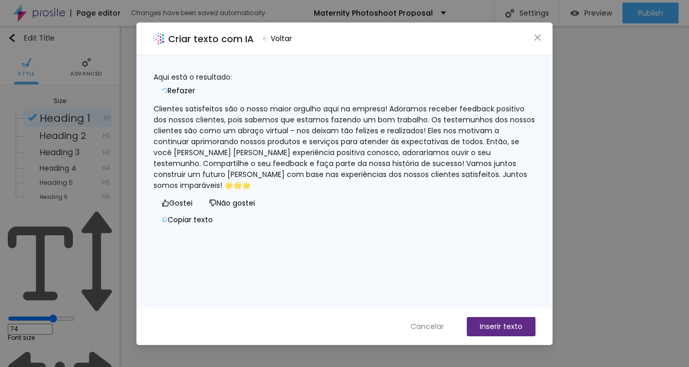
click at [195, 85] on span "Refazer" at bounding box center [182, 90] width 28 height 11
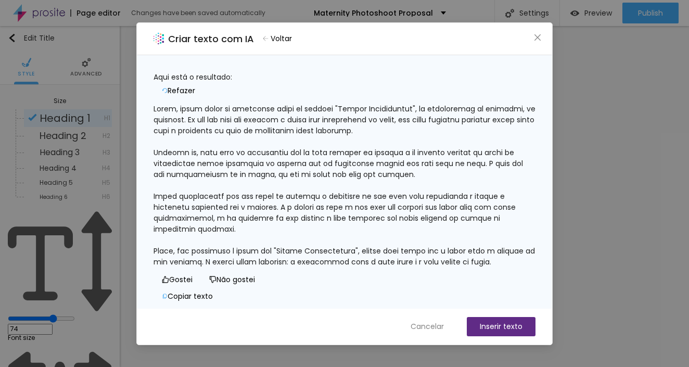
scroll to position [0, 0]
click at [287, 39] on span "Voltar" at bounding box center [281, 38] width 21 height 11
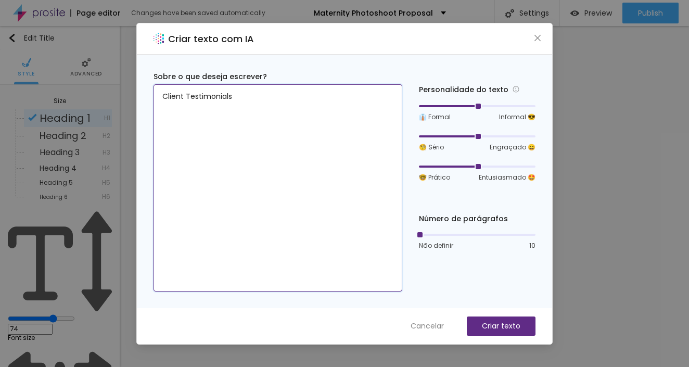
drag, startPoint x: 246, startPoint y: 99, endPoint x: 162, endPoint y: 86, distance: 84.9
click at [162, 86] on textarea "Client Testimonials" at bounding box center [278, 187] width 249 height 207
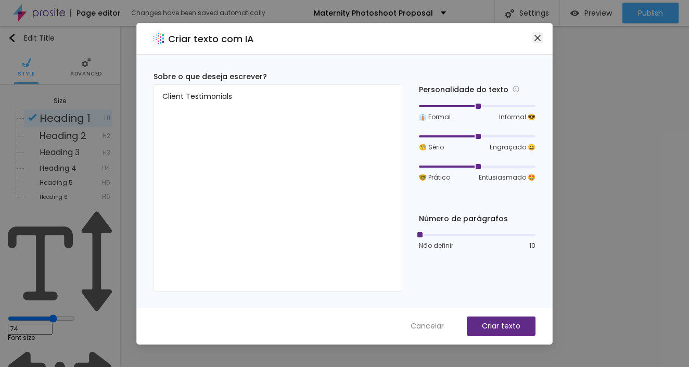
click at [537, 35] on icon "close" at bounding box center [537, 38] width 8 height 8
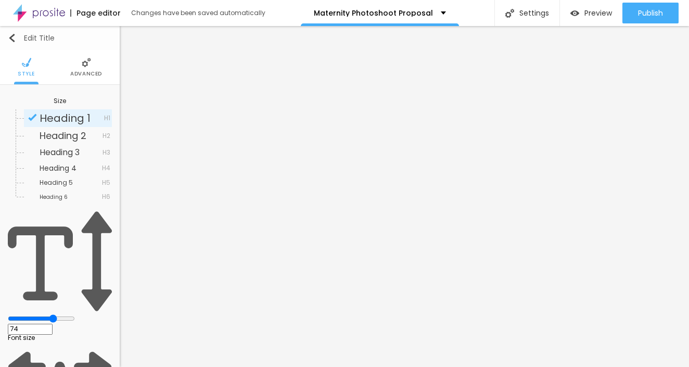
click at [12, 35] on img "button" at bounding box center [12, 38] width 8 height 8
click at [12, 37] on img "button" at bounding box center [12, 38] width 8 height 8
click at [15, 38] on img "button" at bounding box center [12, 38] width 8 height 8
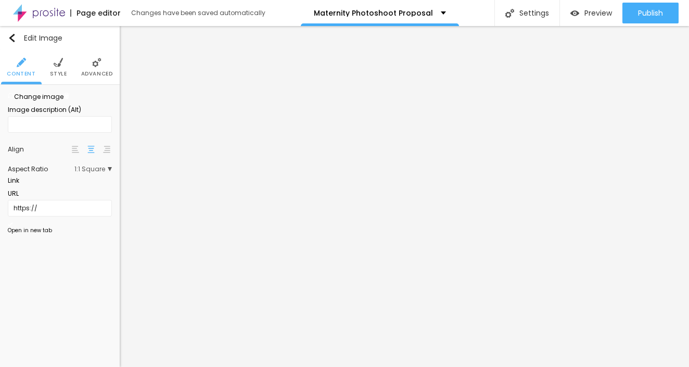
click at [52, 101] on span "Change image" at bounding box center [36, 96] width 56 height 9
drag, startPoint x: 93, startPoint y: 154, endPoint x: 160, endPoint y: 169, distance: 68.8
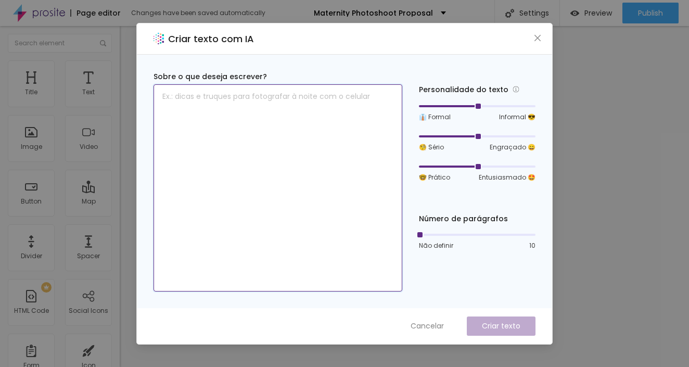
paste textarea "Such a beautiful and heartwarming experience! The photos were taken in a stunni…"
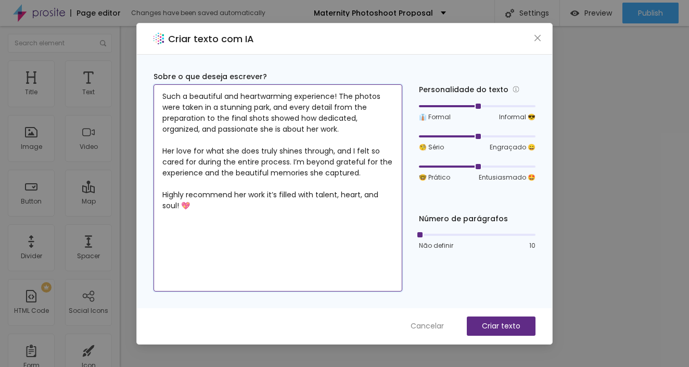
click at [216, 225] on textarea "Such a beautiful and heartwarming experience! The photos were taken in a stunni…" at bounding box center [278, 187] width 249 height 207
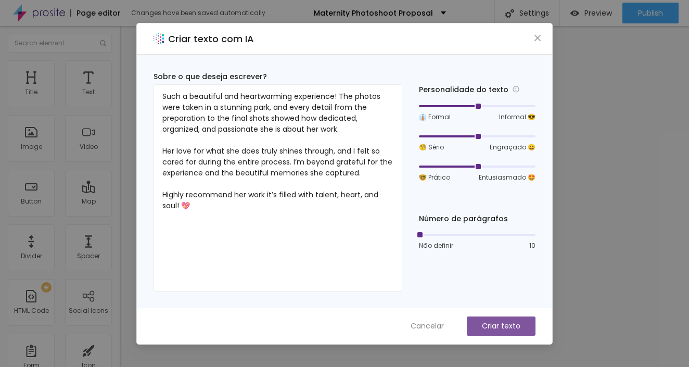
click at [494, 330] on p "Criar texto" at bounding box center [501, 326] width 39 height 11
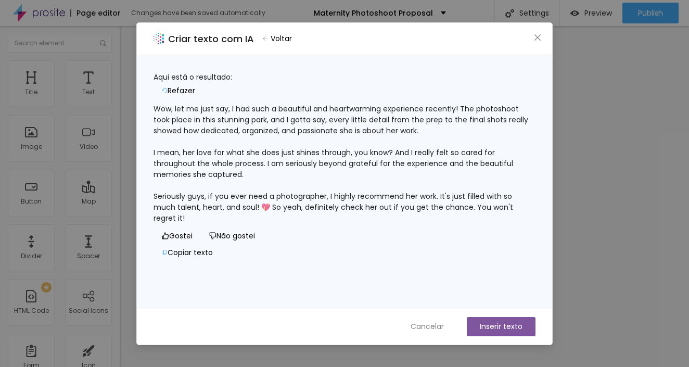
click at [542, 39] on span "Close" at bounding box center [537, 37] width 11 height 8
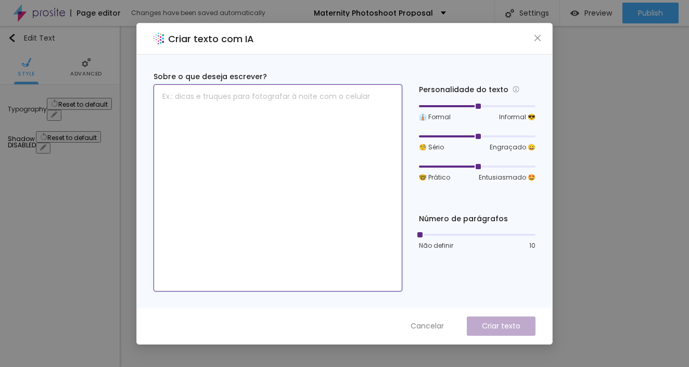
paste textarea "Such a beautiful and heartwarming experience! The photos were taken in a stunni…"
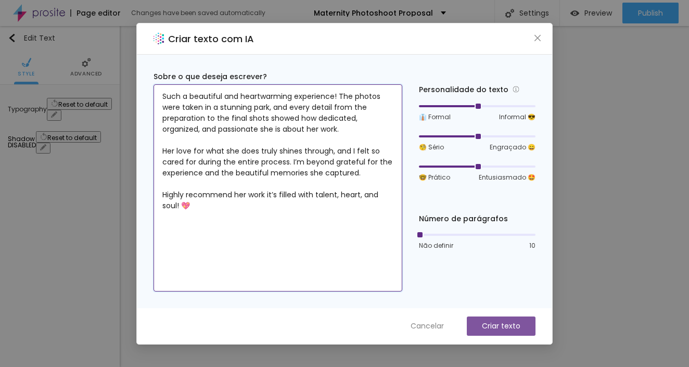
click at [223, 242] on textarea "Such a beautiful and heartwarming experience! The photos were taken in a stunni…" at bounding box center [278, 187] width 249 height 207
click at [193, 207] on textarea "Such a beautiful and heartwarming experience! The photos were taken in a stunni…" at bounding box center [278, 187] width 249 height 207
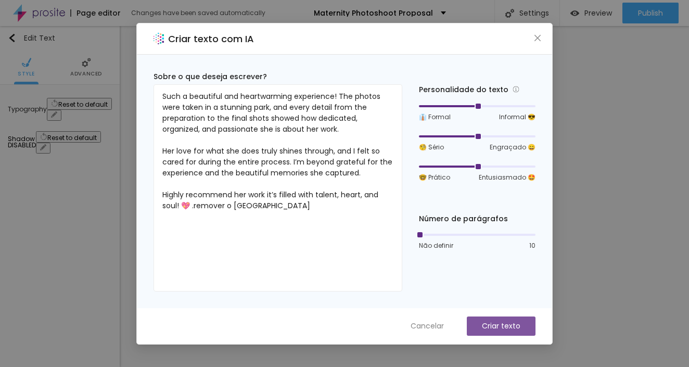
click at [499, 326] on p "Criar texto" at bounding box center [501, 326] width 39 height 11
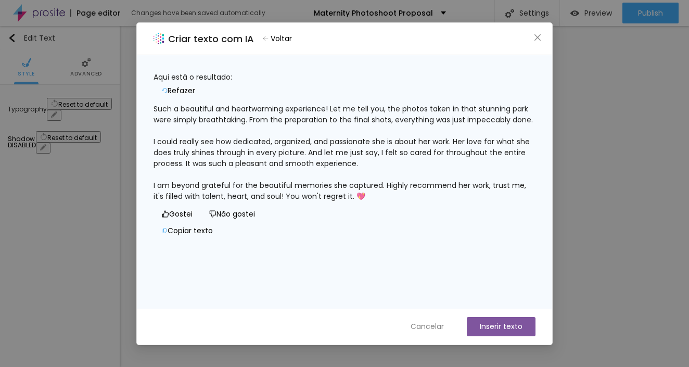
click at [487, 326] on button "Inserir texto" at bounding box center [501, 326] width 69 height 19
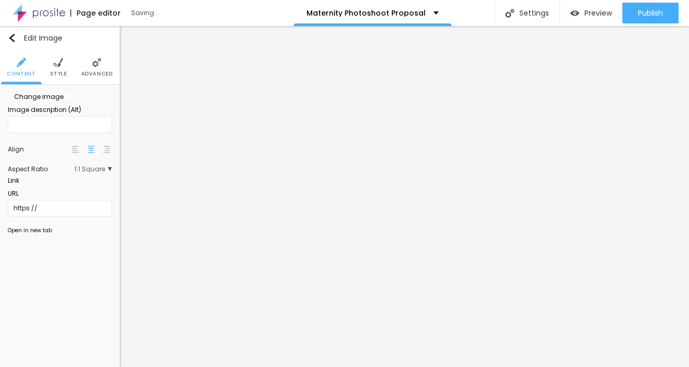
click at [57, 101] on span "Change image" at bounding box center [36, 96] width 56 height 9
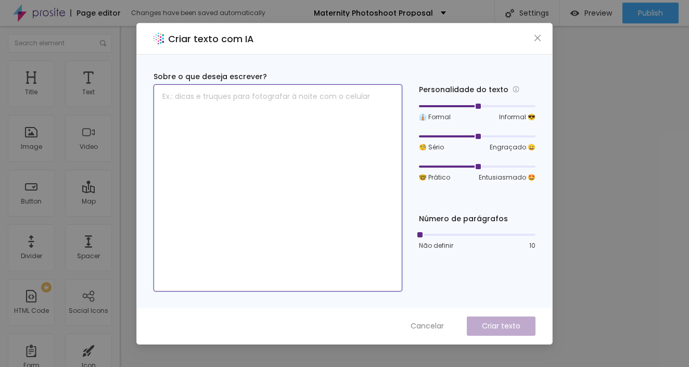
paste textarea "I had such a great experience doing my pregnancy photoshoot with Priscilla Nune…"
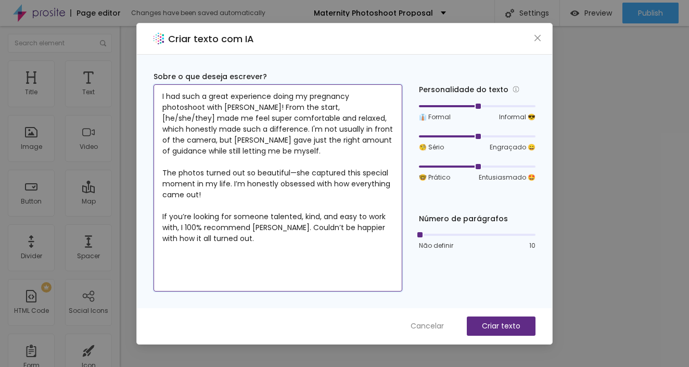
click at [246, 247] on textarea "I had such a great experience doing my pregnancy photoshoot with Priscilla Nune…" at bounding box center [278, 187] width 249 height 207
click at [206, 255] on textarea "I had such a great experience doing my pregnancy photoshoot with Priscilla Nune…" at bounding box center [278, 187] width 249 height 207
drag, startPoint x: 198, startPoint y: 261, endPoint x: 207, endPoint y: 261, distance: 8.9
click at [198, 261] on textarea "I had such a great experience doing my pregnancy photoshoot with Priscilla Nune…" at bounding box center [278, 187] width 249 height 207
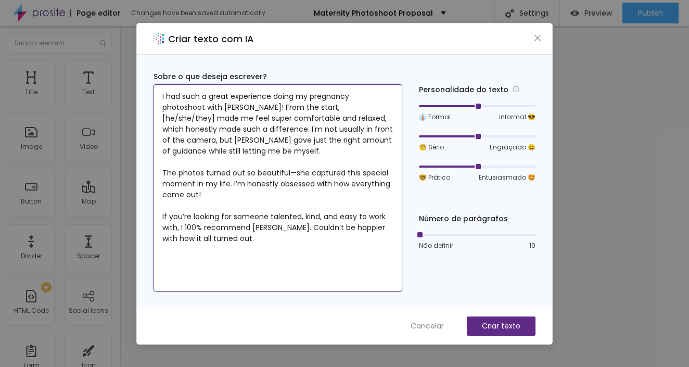
click at [235, 254] on textarea "I had such a great experience doing my pregnancy photoshoot with Priscilla Nune…" at bounding box center [278, 187] width 249 height 207
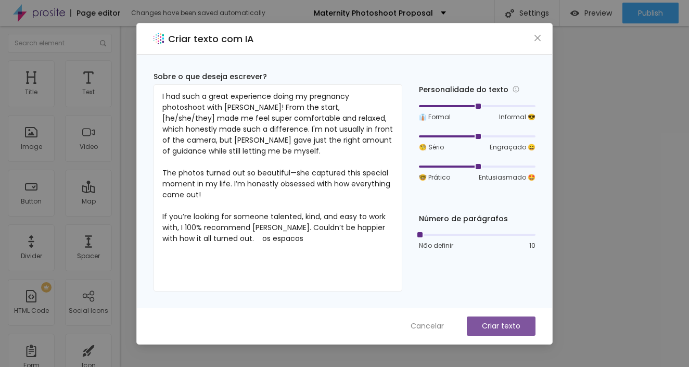
click at [511, 323] on p "Criar texto" at bounding box center [501, 326] width 39 height 11
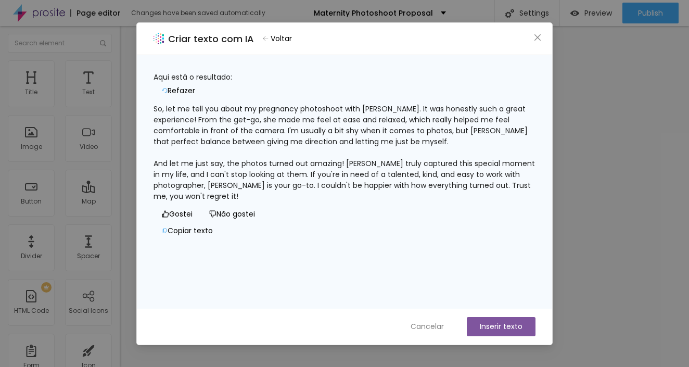
click at [195, 85] on span "Refazer" at bounding box center [182, 90] width 28 height 11
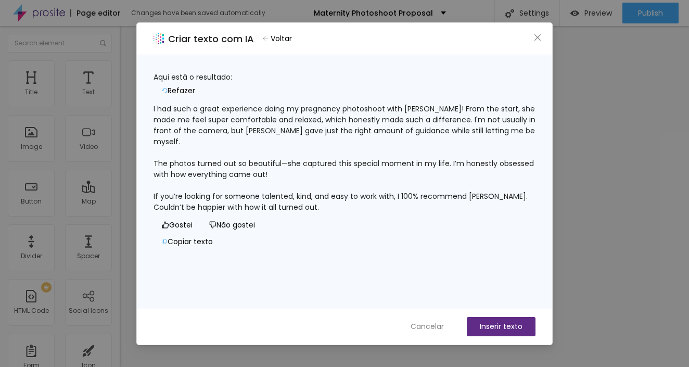
click at [502, 324] on button "Inserir texto" at bounding box center [501, 326] width 69 height 19
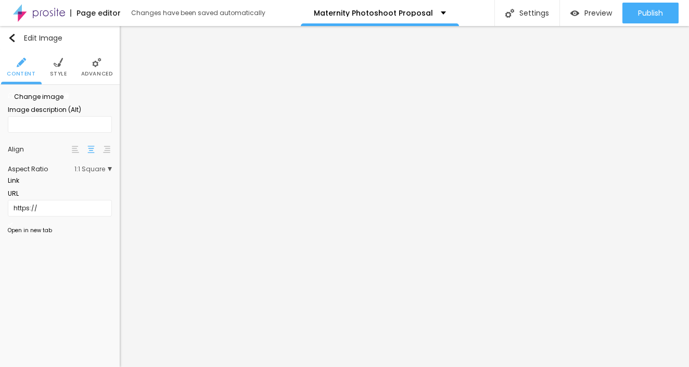
click at [47, 101] on span "Change image" at bounding box center [36, 96] width 56 height 9
click at [210, 366] on div at bounding box center [344, 373] width 689 height 0
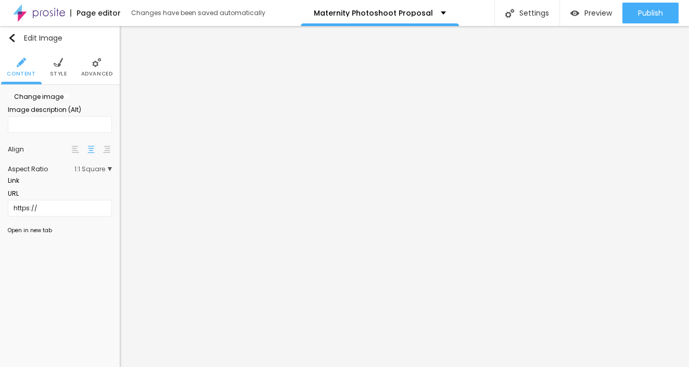
click at [210, 366] on div at bounding box center [344, 373] width 689 height 0
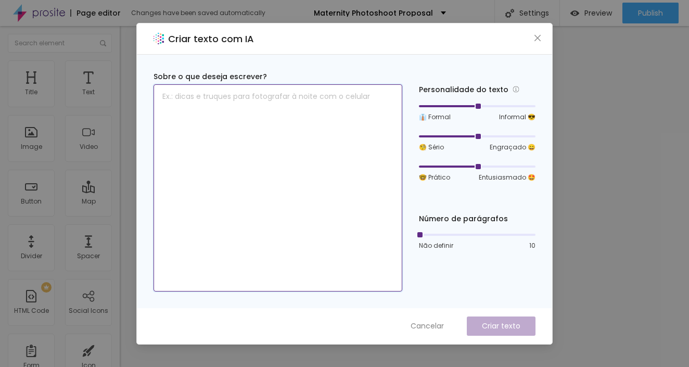
paste textarea "The Priscilla Nunes photography is one of the best choose. I got my indoor and …"
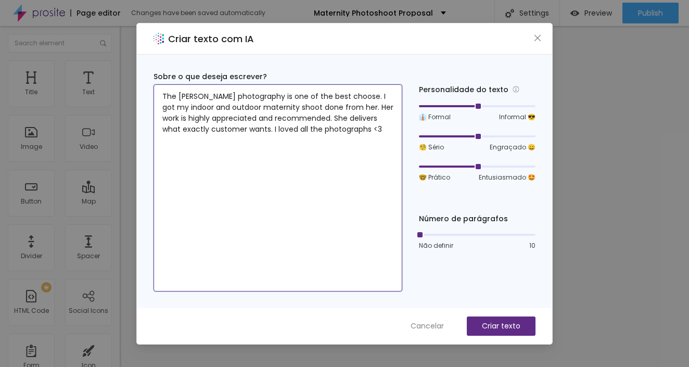
click at [243, 203] on textarea "The Priscilla Nunes photography is one of the best choose. I got my indoor and …" at bounding box center [278, 187] width 249 height 207
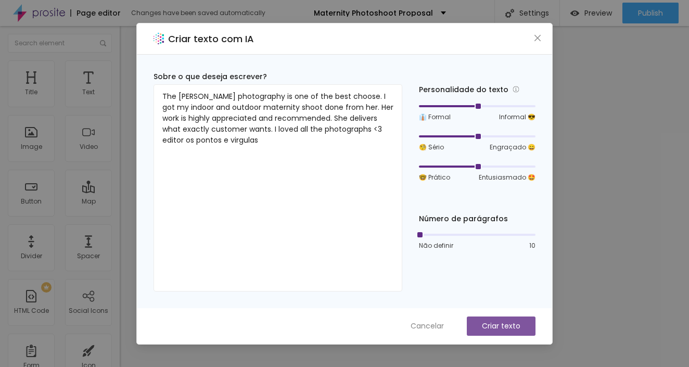
click at [508, 321] on p "Criar texto" at bounding box center [501, 326] width 39 height 11
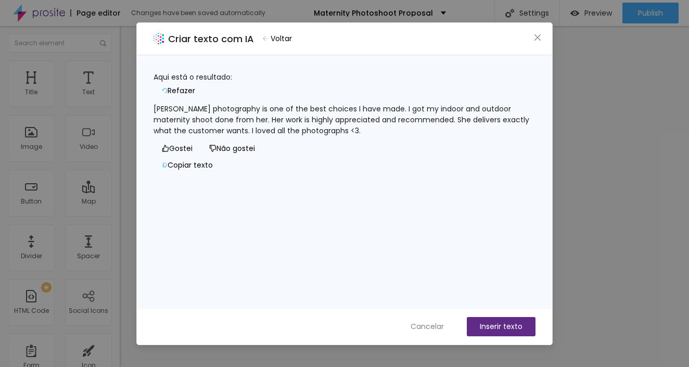
click at [405, 136] on div "Priscilla Nunes photography is one of the best choices I have made. I got my in…" at bounding box center [345, 120] width 382 height 33
drag, startPoint x: 389, startPoint y: 125, endPoint x: 405, endPoint y: 124, distance: 16.2
click at [405, 124] on div "Priscilla Nunes photography is one of the best choices I have made. I got my in…" at bounding box center [345, 120] width 382 height 33
click at [507, 328] on button "Inserir texto" at bounding box center [501, 326] width 69 height 19
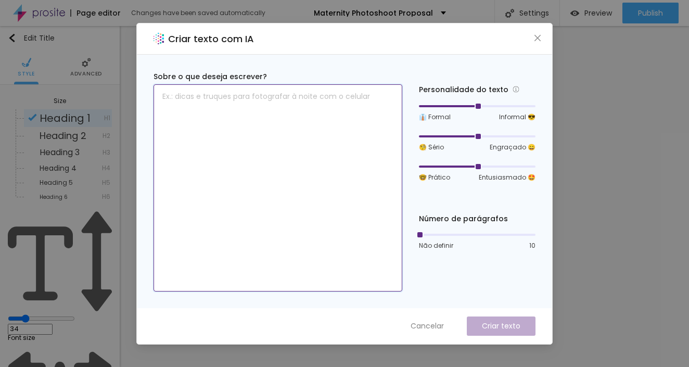
paste textarea "Payment & Booking"
click at [314, 205] on textarea "Payment & Booking" at bounding box center [278, 187] width 249 height 207
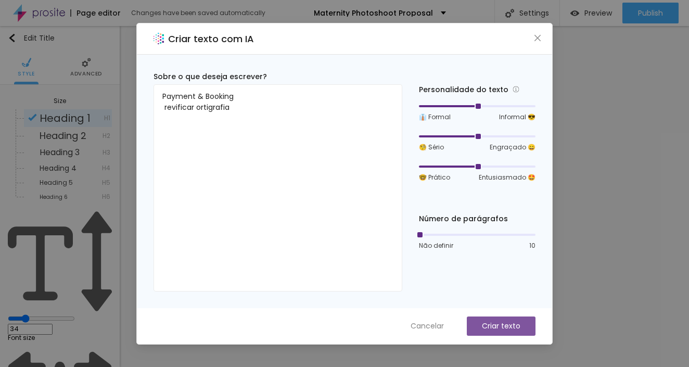
click at [490, 327] on p "Criar texto" at bounding box center [501, 326] width 39 height 11
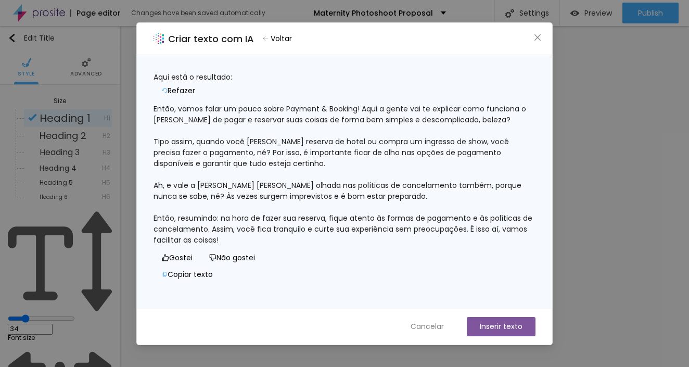
scroll to position [8, 0]
click at [195, 85] on span "Refazer" at bounding box center [182, 90] width 28 height 11
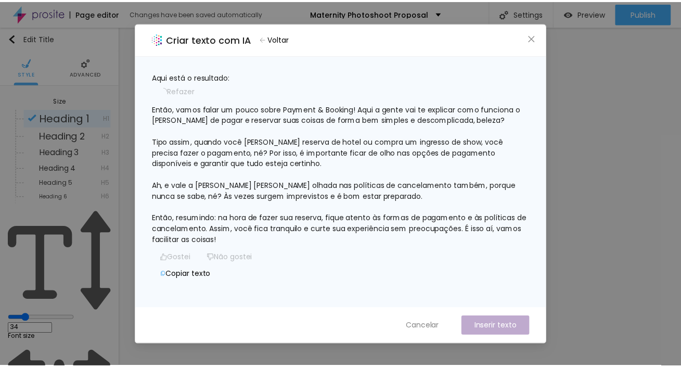
scroll to position [0, 0]
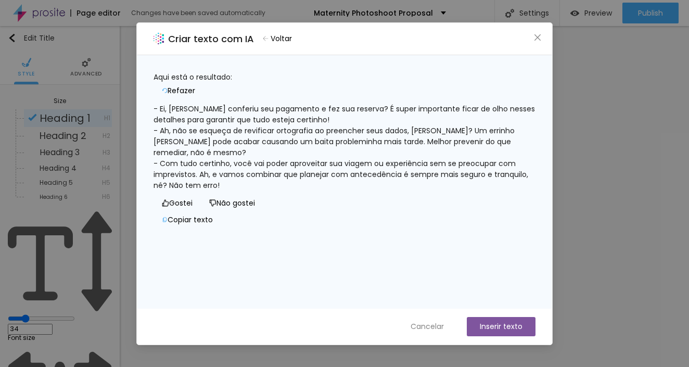
click at [203, 83] on button "Refazer" at bounding box center [179, 91] width 50 height 17
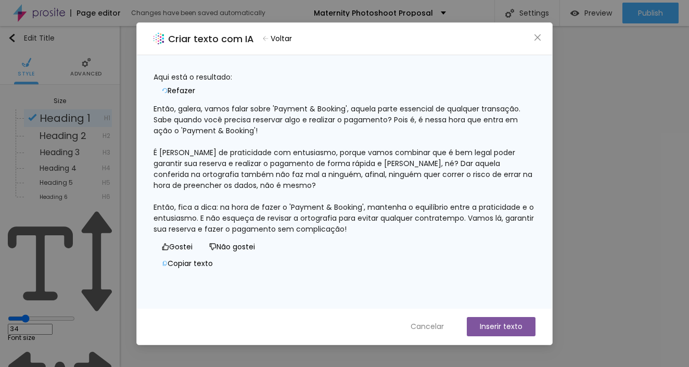
click at [284, 39] on span "Voltar" at bounding box center [281, 38] width 21 height 11
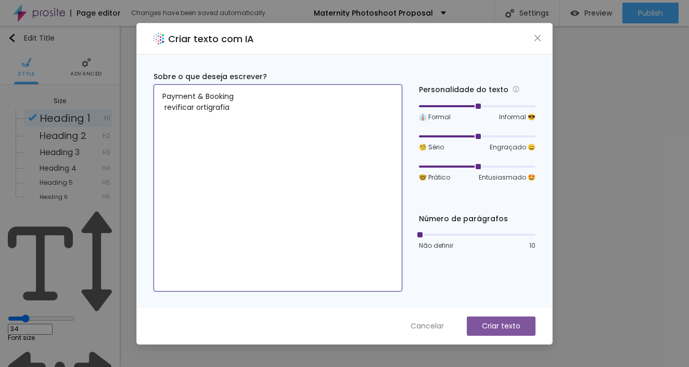
drag, startPoint x: 238, startPoint y: 106, endPoint x: 149, endPoint y: 112, distance: 88.7
click at [149, 112] on div "Sobre o que deseja escrever? Payment & Booking revificar ortigrafia Personalida…" at bounding box center [344, 181] width 415 height 253
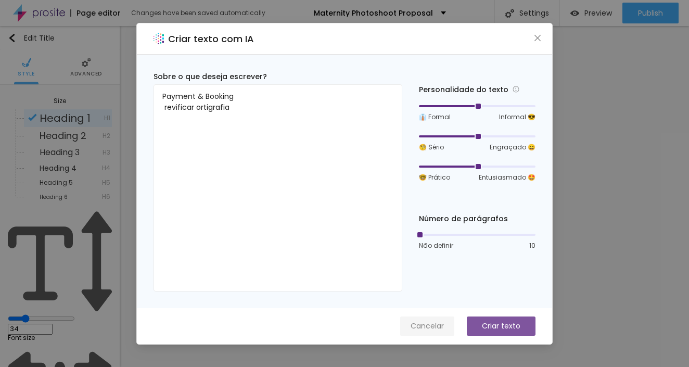
click at [430, 327] on span "Cancelar" at bounding box center [427, 326] width 33 height 11
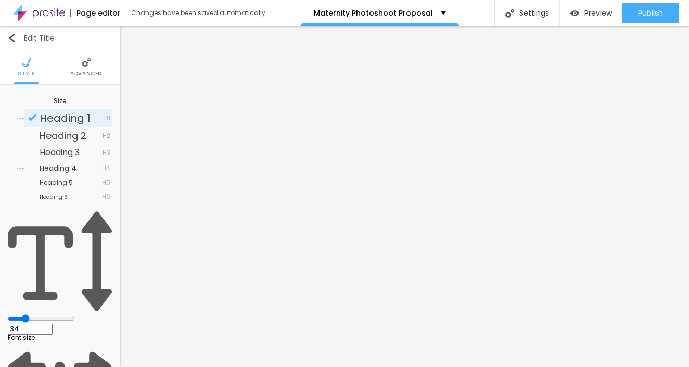
click at [14, 39] on img "button" at bounding box center [12, 38] width 8 height 8
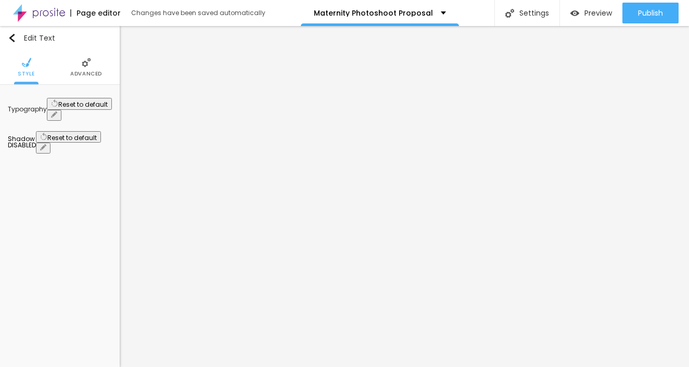
click at [57, 111] on icon "button" at bounding box center [54, 114] width 6 height 6
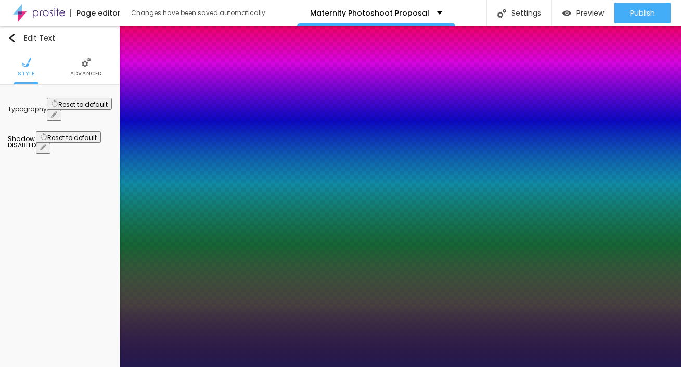
drag, startPoint x: 172, startPoint y: 248, endPoint x: 156, endPoint y: 245, distance: 16.4
click at [328, 366] on div at bounding box center [340, 367] width 681 height 0
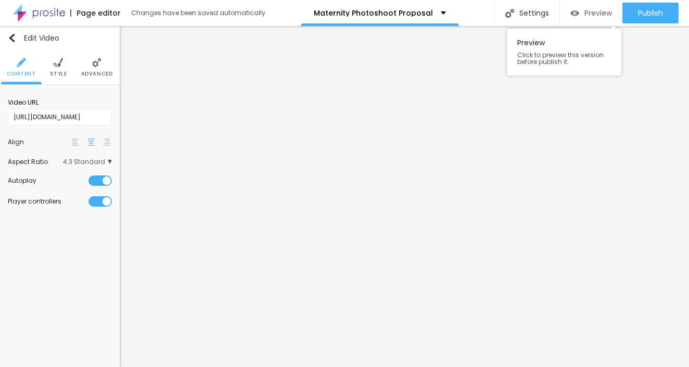
click at [596, 13] on span "Preview" at bounding box center [598, 13] width 28 height 8
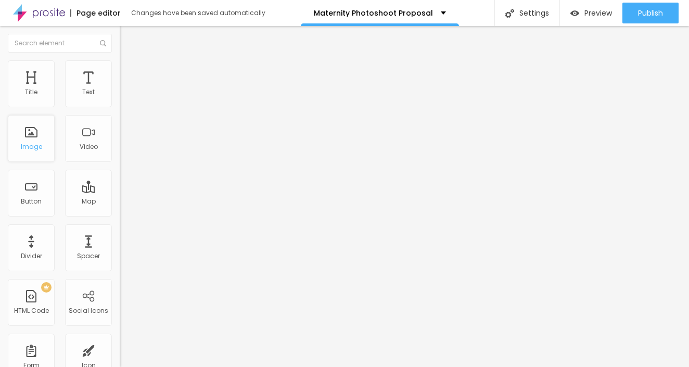
click at [40, 145] on div "Image" at bounding box center [31, 146] width 21 height 7
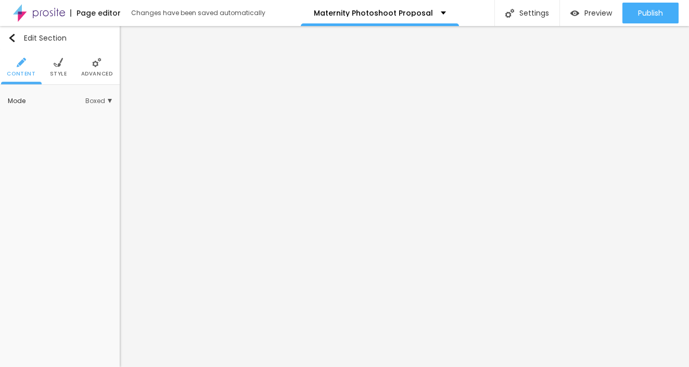
click at [101, 100] on span "Boxed" at bounding box center [98, 101] width 27 height 6
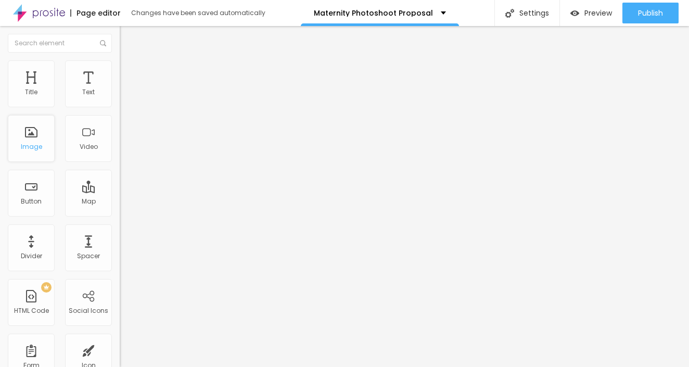
click at [33, 150] on div "Image" at bounding box center [31, 146] width 21 height 7
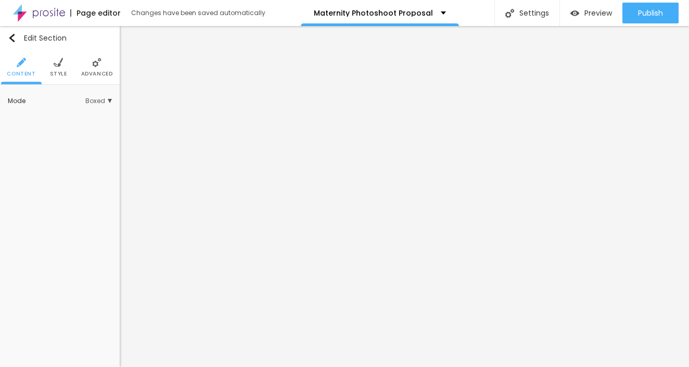
click at [58, 67] on li "Style" at bounding box center [58, 67] width 17 height 34
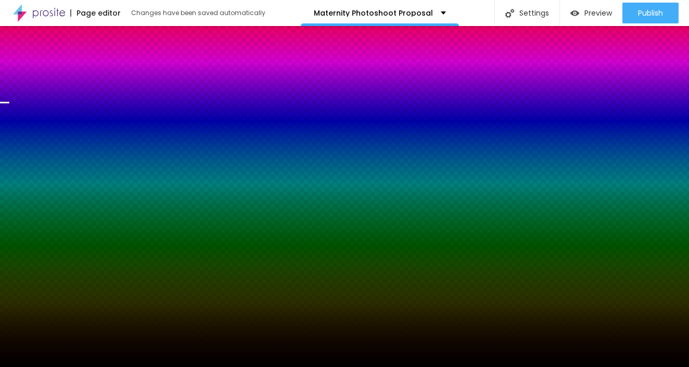
click at [59, 107] on span "Change image" at bounding box center [36, 102] width 56 height 9
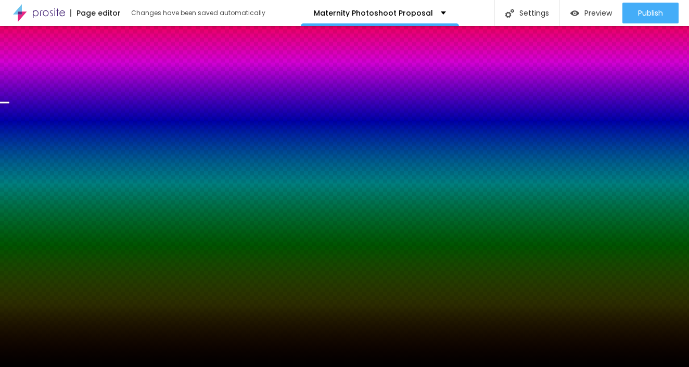
click at [50, 107] on span "Change image" at bounding box center [36, 102] width 56 height 9
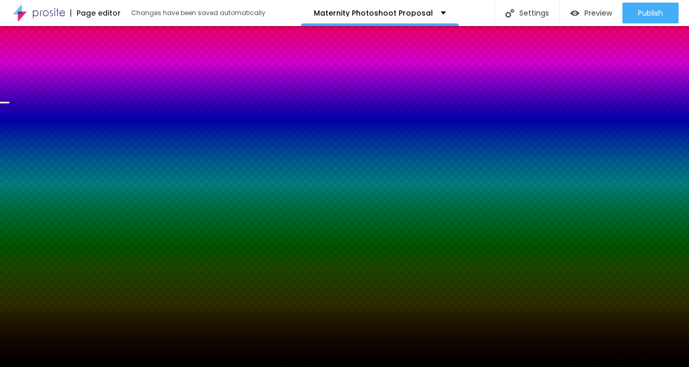
click at [58, 106] on div "Change image" at bounding box center [60, 102] width 104 height 7
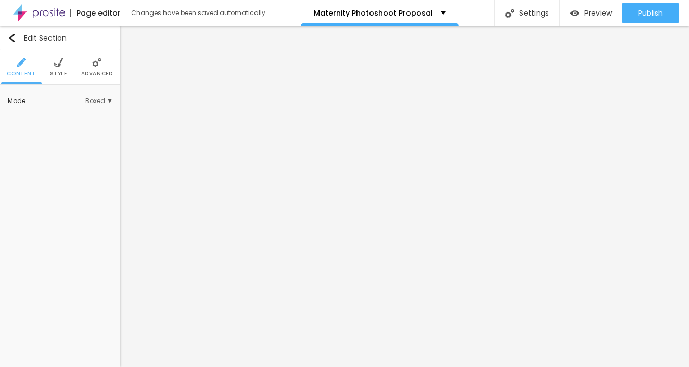
click at [94, 99] on span "Boxed" at bounding box center [98, 101] width 27 height 6
click at [49, 131] on span "Full" at bounding box center [45, 129] width 10 height 9
click at [59, 72] on span "Style" at bounding box center [58, 73] width 17 height 5
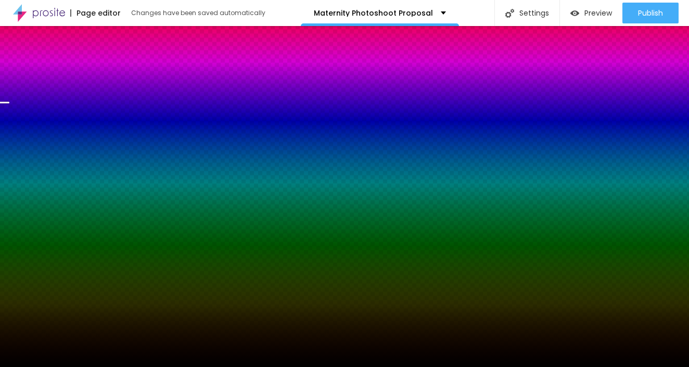
click at [66, 189] on icon "button" at bounding box center [63, 186] width 6 height 6
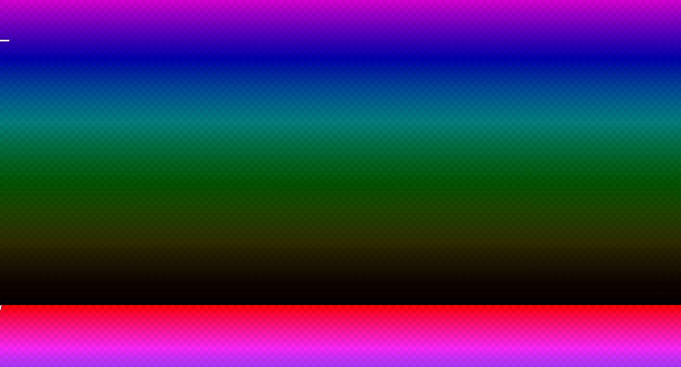
scroll to position [76, 0]
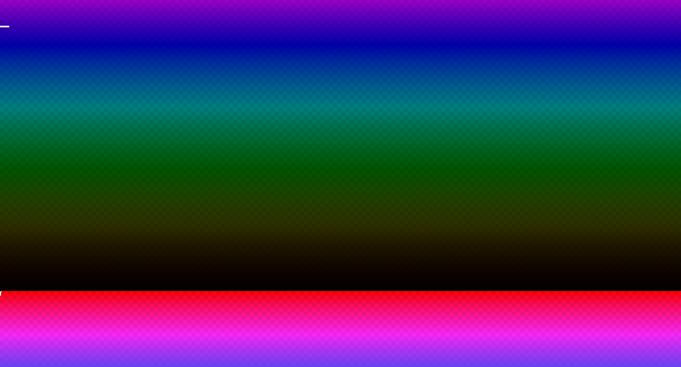
drag, startPoint x: 135, startPoint y: 299, endPoint x: 96, endPoint y: 295, distance: 39.3
click at [96, 291] on body "Page editor Changes have been saved automatically Maternity Photoshoot Proposal…" at bounding box center [340, 107] width 681 height 367
drag, startPoint x: 114, startPoint y: 329, endPoint x: 92, endPoint y: 322, distance: 24.2
click at [92, 291] on body "Page editor Changes have been saved automatically Maternity Photoshoot Proposal…" at bounding box center [340, 107] width 681 height 367
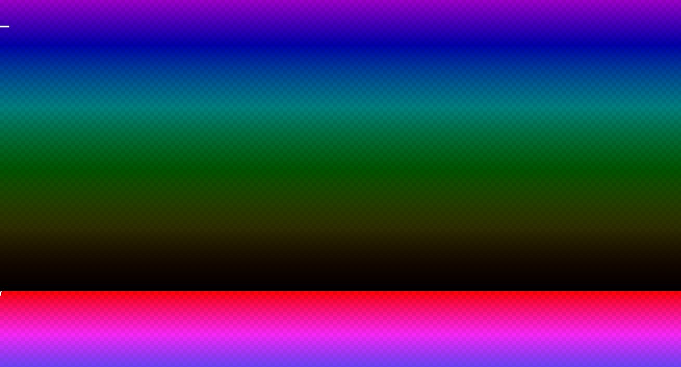
click at [60, 291] on div at bounding box center [340, 291] width 681 height 0
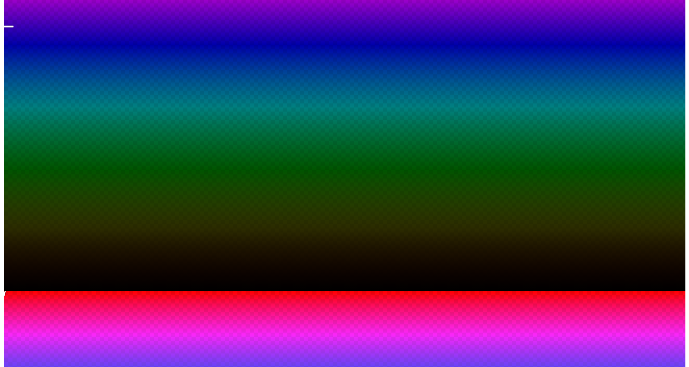
scroll to position [0, 0]
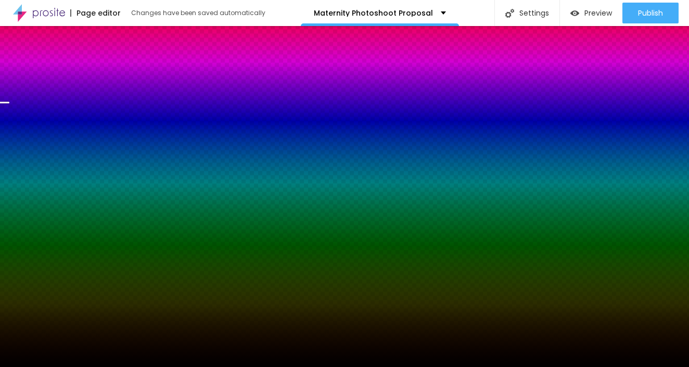
click at [60, 106] on div "Change image" at bounding box center [60, 102] width 104 height 7
drag, startPoint x: 60, startPoint y: 126, endPoint x: 61, endPoint y: 116, distance: 10.4
click at [61, 106] on div "Change image" at bounding box center [60, 102] width 104 height 7
click at [72, 230] on icon "button" at bounding box center [69, 227] width 6 height 6
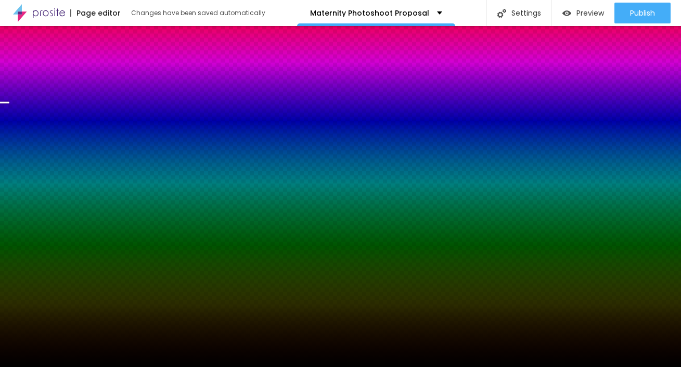
click at [99, 366] on div at bounding box center [340, 367] width 681 height 0
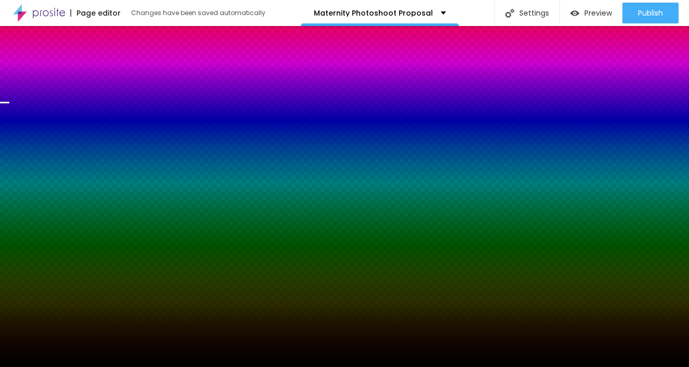
click at [98, 68] on li "Advanced" at bounding box center [97, 67] width 32 height 34
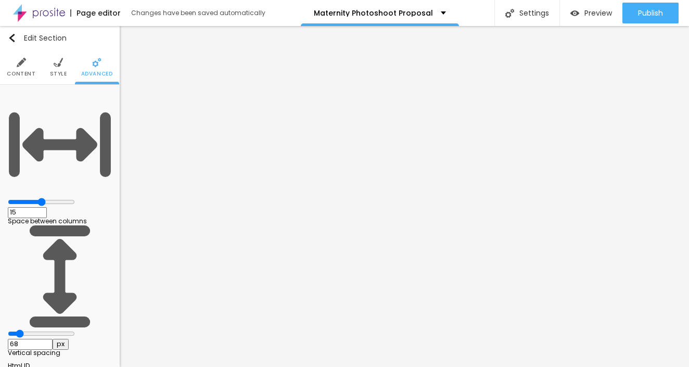
click at [55, 198] on input "range" at bounding box center [41, 202] width 67 height 8
click at [57, 69] on li "Style" at bounding box center [58, 67] width 17 height 34
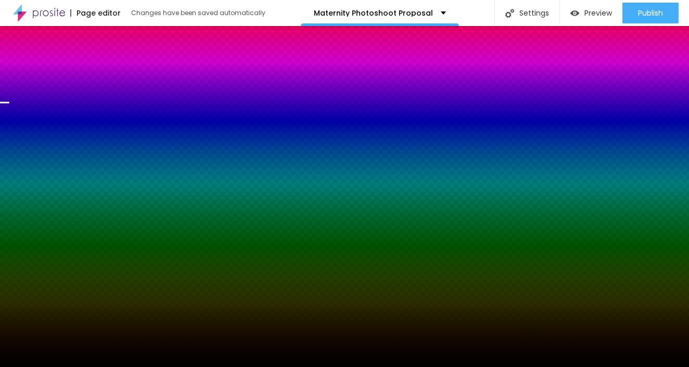
click at [64, 106] on div "Change image" at bounding box center [60, 102] width 104 height 7
click at [106, 118] on span "Parallax" at bounding box center [96, 114] width 32 height 6
click at [57, 133] on span "None" at bounding box center [75, 129] width 71 height 6
click at [55, 148] on span "Parallax" at bounding box center [53, 143] width 26 height 9
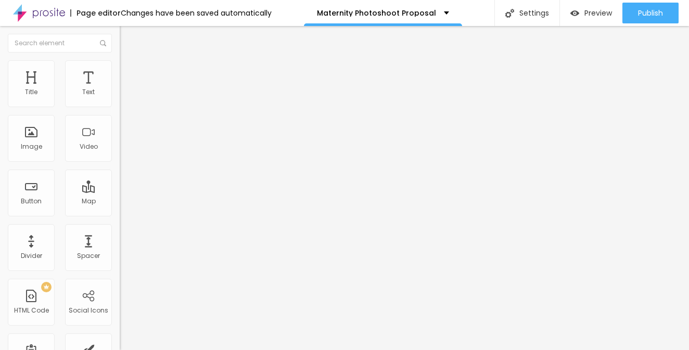
click at [120, 95] on span "Full" at bounding box center [125, 90] width 10 height 9
click at [120, 101] on span "Boxed" at bounding box center [130, 96] width 20 height 9
click at [129, 105] on span "Boxed" at bounding box center [139, 100] width 20 height 9
click at [30, 145] on div "Image" at bounding box center [31, 146] width 21 height 7
click at [120, 87] on div "Mode" at bounding box center [180, 84] width 120 height 6
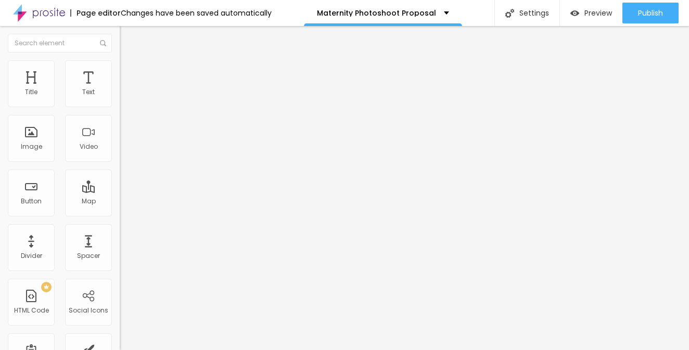
click at [129, 61] on span "Content" at bounding box center [142, 57] width 26 height 9
click at [120, 67] on img at bounding box center [124, 64] width 9 height 9
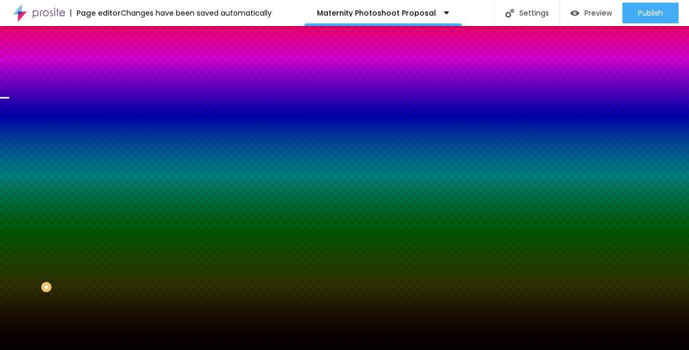
click at [120, 96] on span "Change image" at bounding box center [148, 91] width 56 height 9
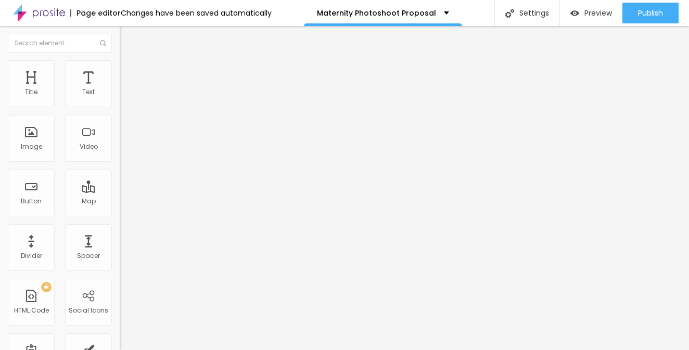
click at [120, 67] on img at bounding box center [124, 64] width 9 height 9
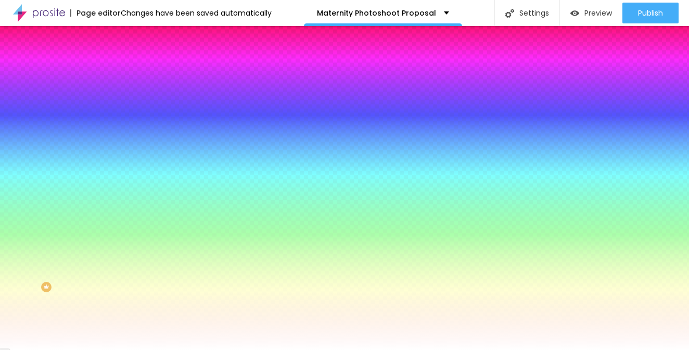
click at [129, 73] on span "Advanced" at bounding box center [146, 77] width 34 height 9
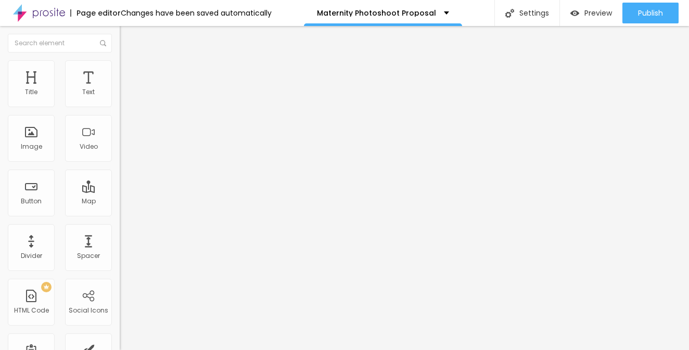
type input "21"
type input "16"
type input "14"
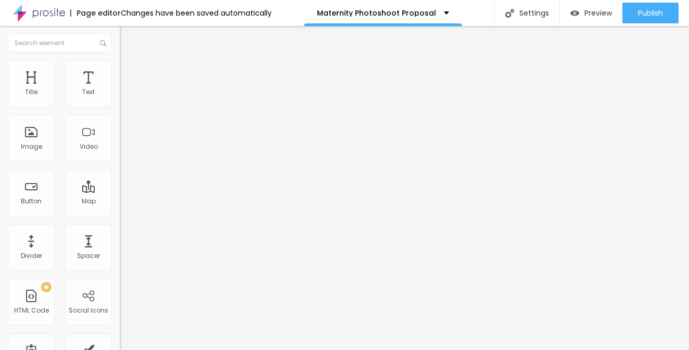
type input "14"
type input "15"
type input "17"
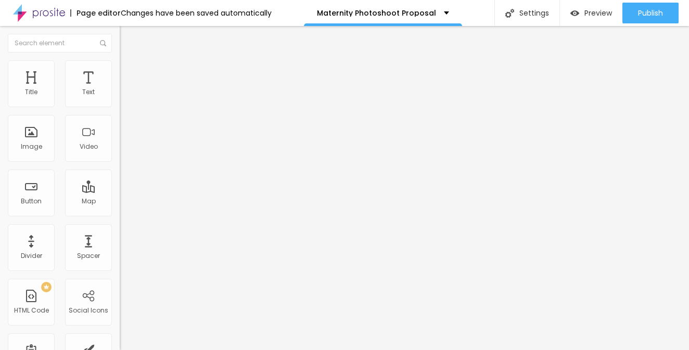
type input "28"
type input "38"
type input "44"
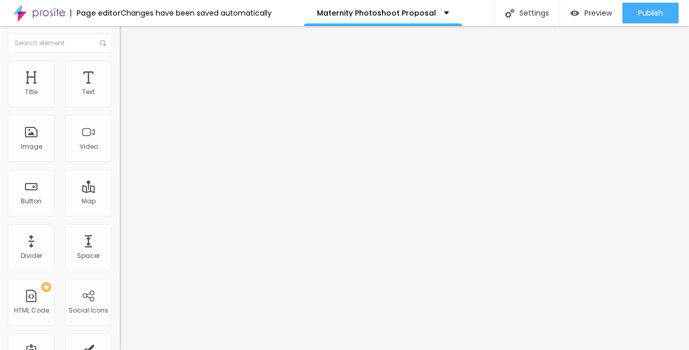
type input "44"
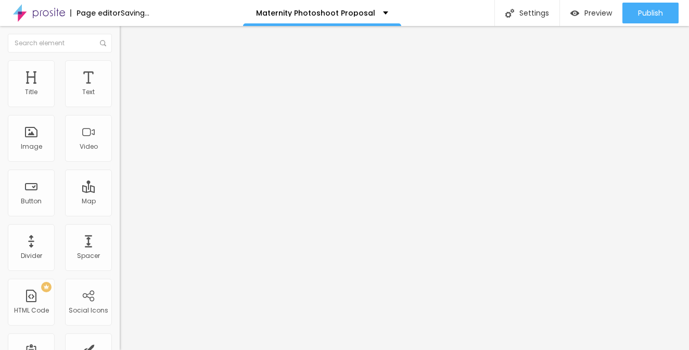
type input "52"
type input "74"
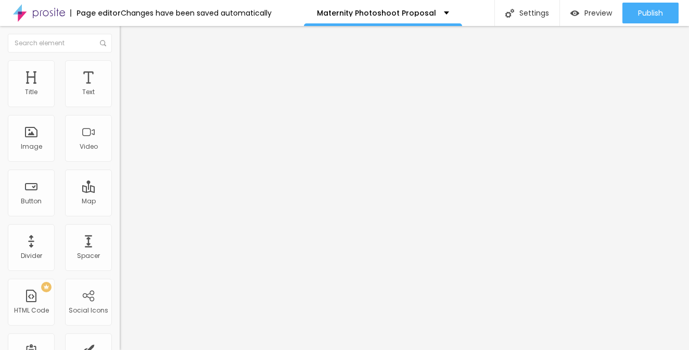
type input "77"
type input "79"
type input "72"
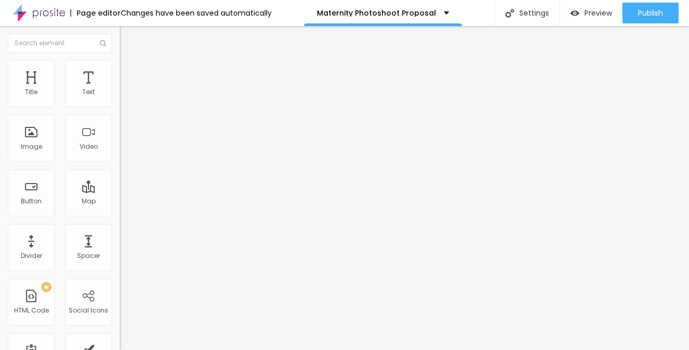
type input "72"
type input "69"
type input "68"
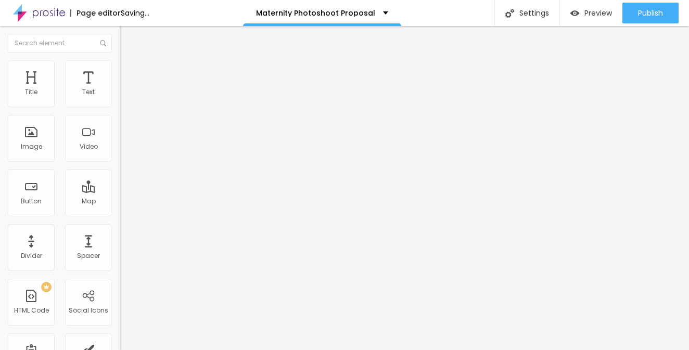
type input "67"
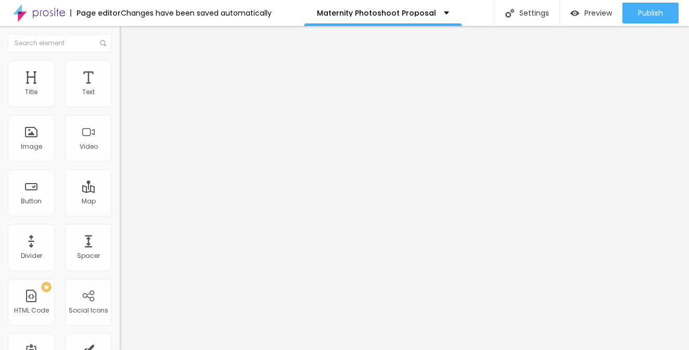
type input "66"
drag, startPoint x: 32, startPoint y: 100, endPoint x: 61, endPoint y: 103, distance: 28.7
type input "66"
click at [120, 202] on input "range" at bounding box center [153, 206] width 67 height 8
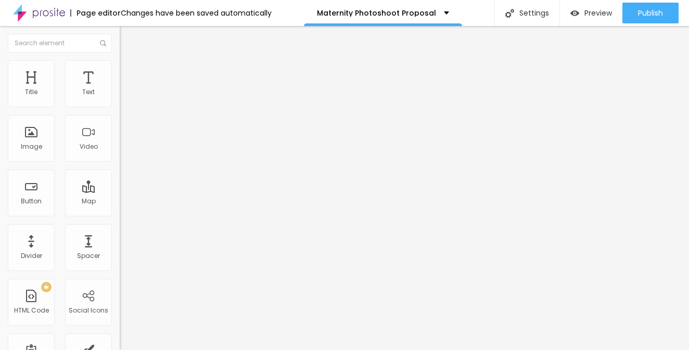
click at [120, 120] on span "Heading 5" at bounding box center [136, 115] width 33 height 9
click at [120, 114] on span "Heading 4" at bounding box center [138, 109] width 37 height 10
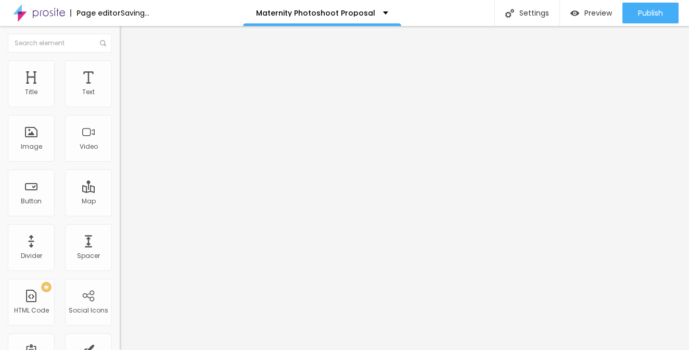
click at [120, 122] on span "Heading 5" at bounding box center [136, 117] width 33 height 9
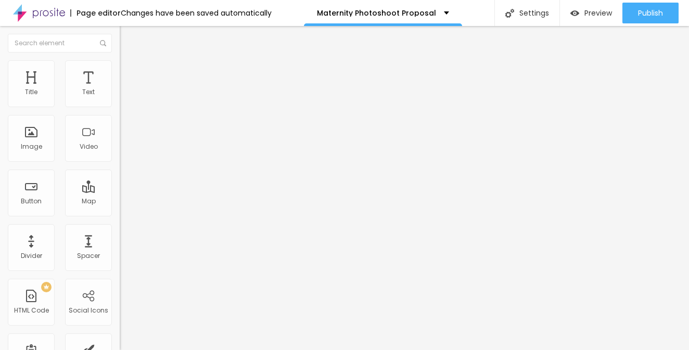
click at [120, 130] on span "Heading 6" at bounding box center [134, 126] width 28 height 8
click at [125, 154] on icon "button" at bounding box center [127, 151] width 4 height 4
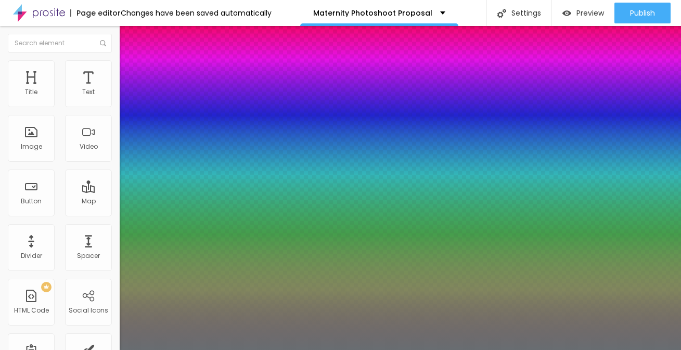
type input "0.5"
type input "45"
type input "0.5"
type input "44"
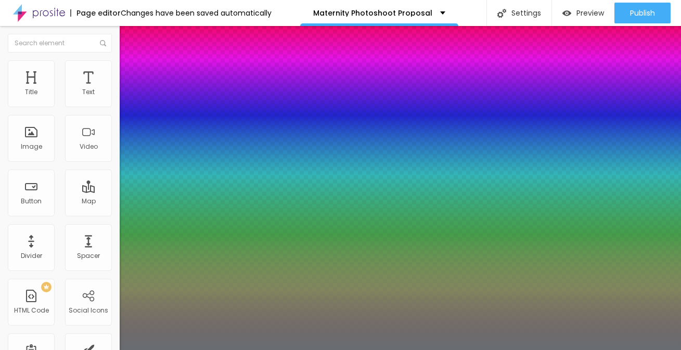
type input "44"
type input "0.5"
type input "40"
type input "0.5"
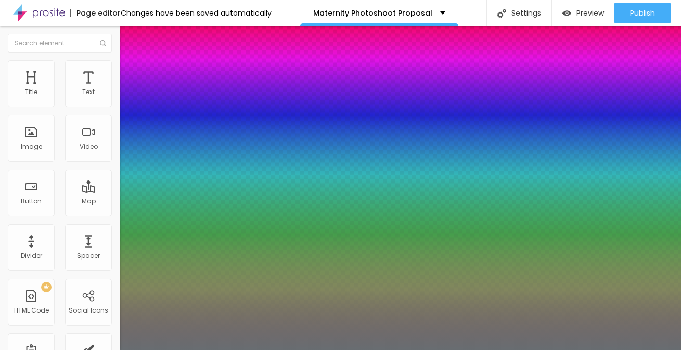
type input "39"
type input "0.5"
type input "38"
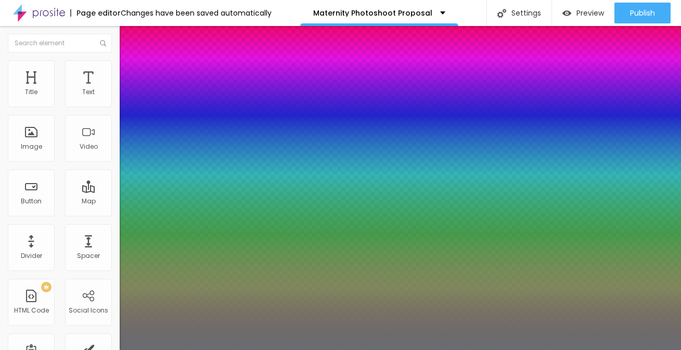
type input "0.5"
type input "37"
type input "0.5"
type input "36"
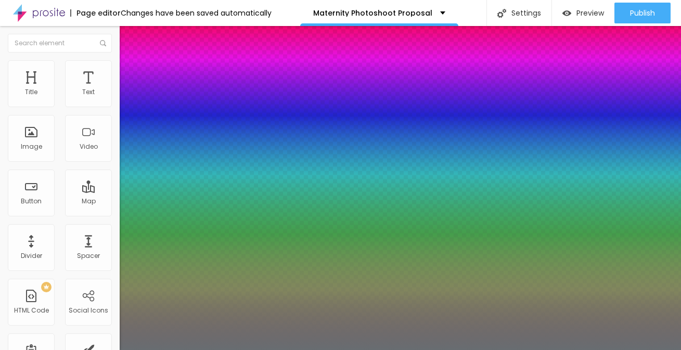
type input "36"
type input "0.5"
type input "35"
type input "0.5"
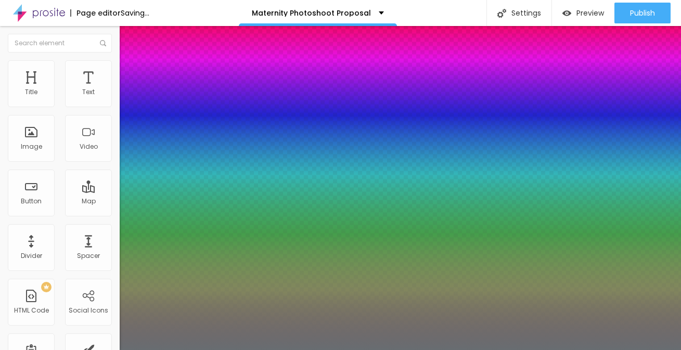
type input "30"
type input "0.5"
type input "27"
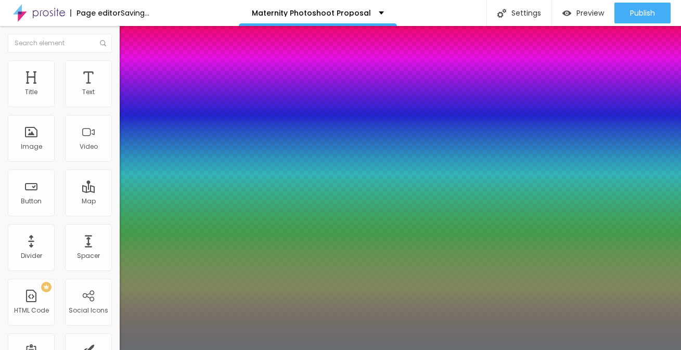
type input "0.5"
type input "25"
type input "0.5"
type input "21"
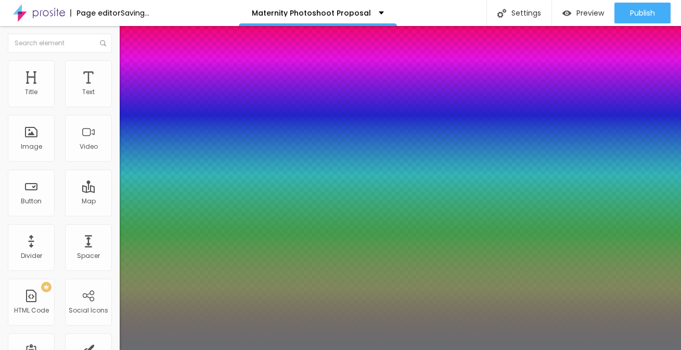
type input "21"
type input "0.5"
type input "20"
type input "0.5"
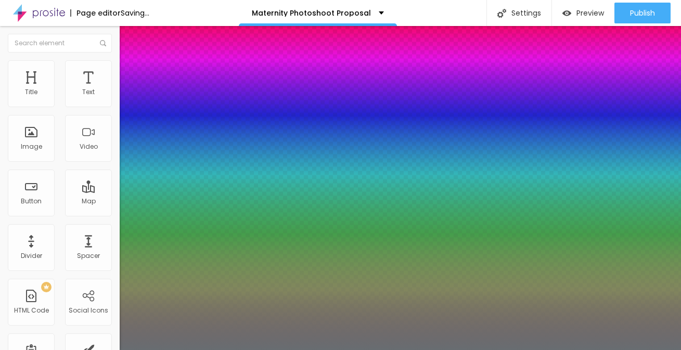
type input "15"
type input "0.5"
type input "10"
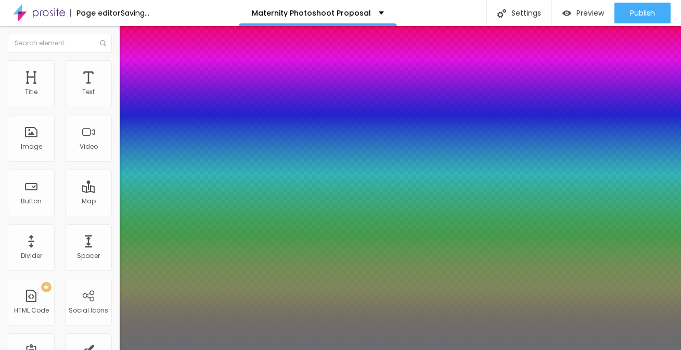
type input "0.5"
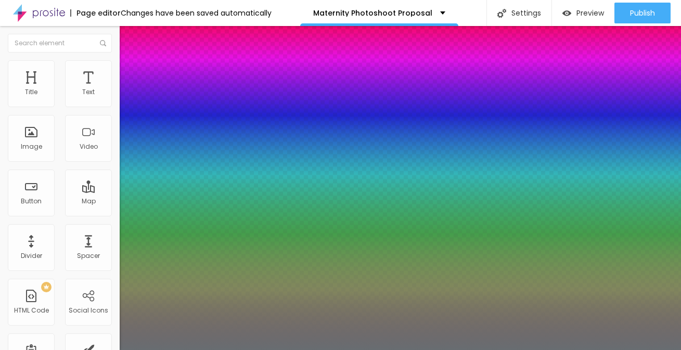
type input "9"
type input "0.5"
type input "8"
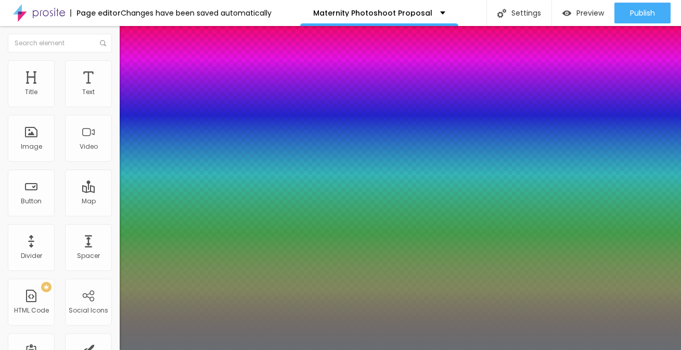
type input "0.5"
type input "10"
type input "0.5"
type input "16"
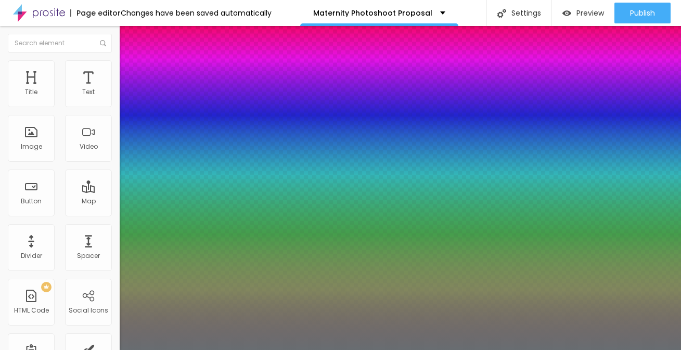
type input "16"
type input "0.5"
type input "29"
type input "0.5"
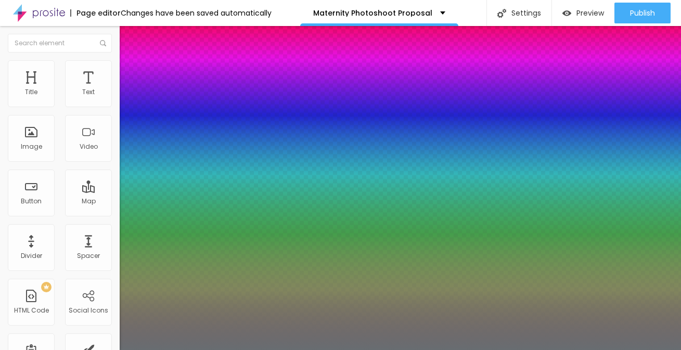
type input "41"
type input "0.5"
type input "44"
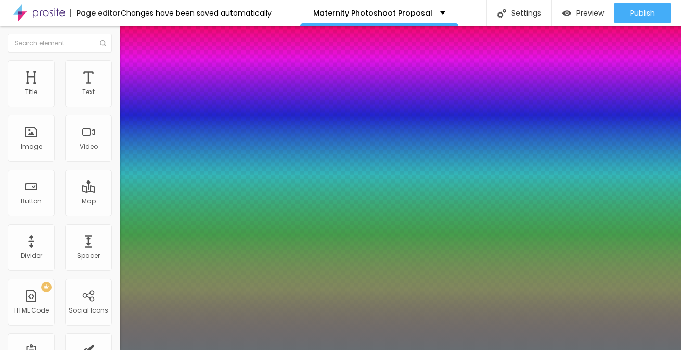
type input "0.5"
type input "48"
type input "0.5"
type input "50"
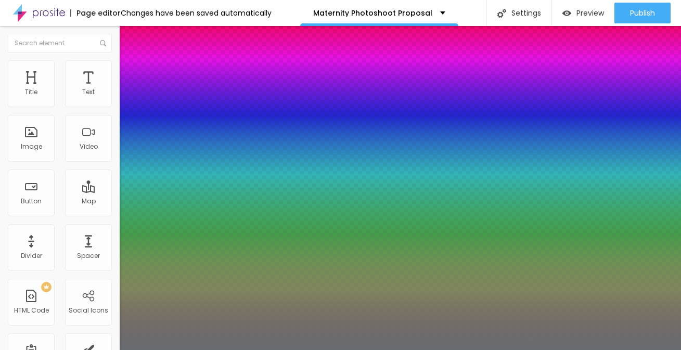
type input "50"
type input "0.5"
type input "59"
type input "0.5"
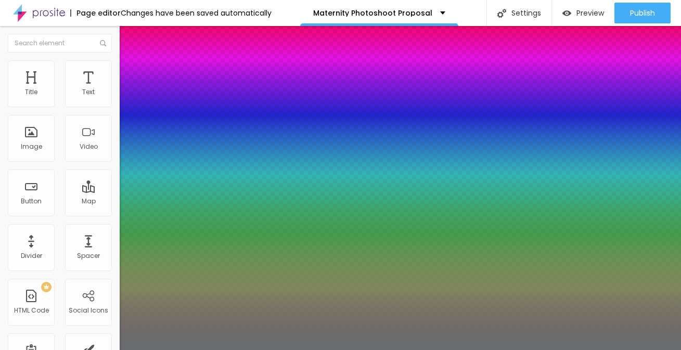
type input "65"
type input "0.5"
type input "84"
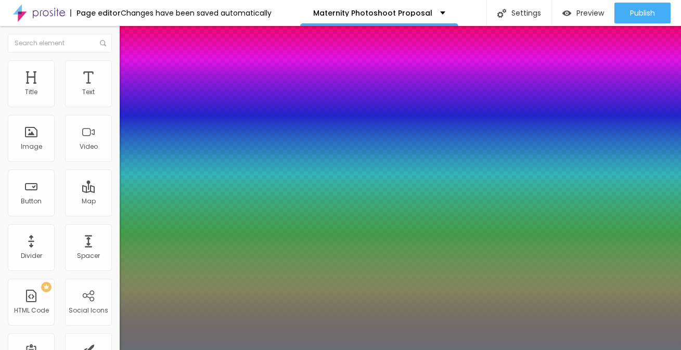
type input "0.5"
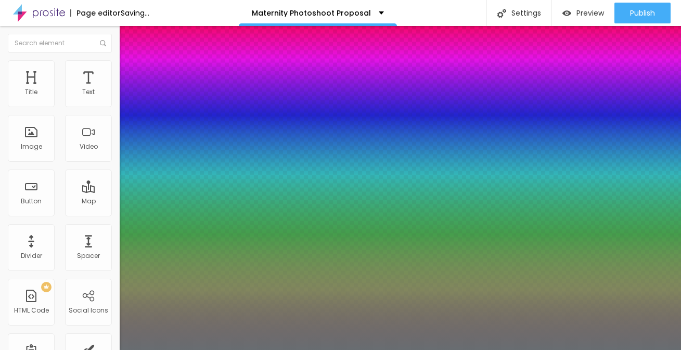
type input "96"
type input "0.5"
type input "98"
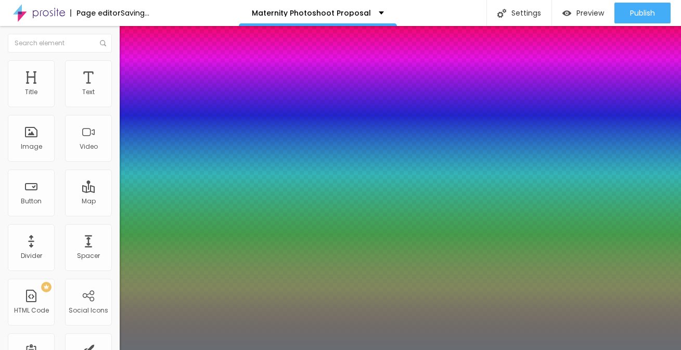
type input "0.5"
type input "99"
type input "0.5"
type input "100"
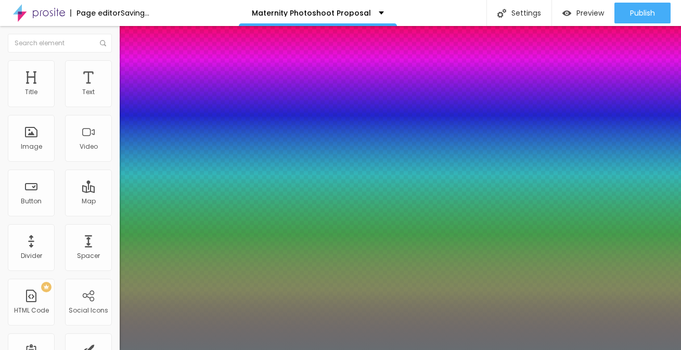
type input "100"
type input "0.5"
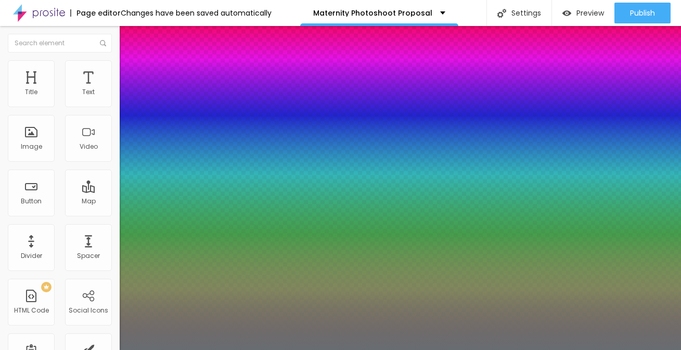
type input "99"
type input "0.5"
type input "98"
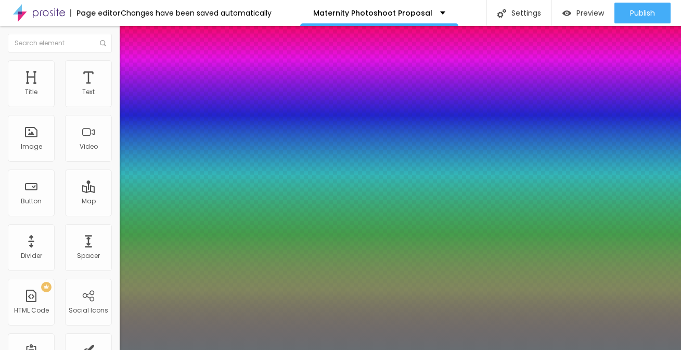
type input "0.5"
type input "97"
type input "0.5"
type input "96"
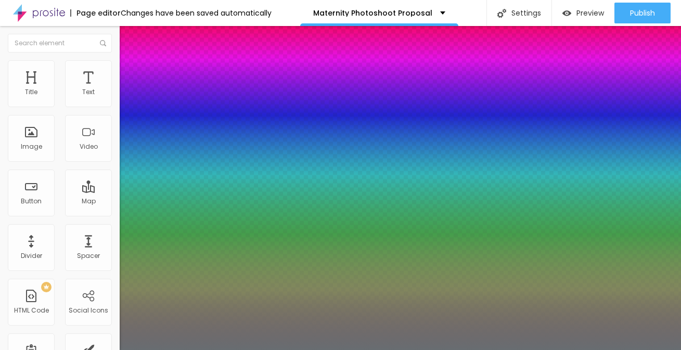
type input "96"
type input "0.5"
type input "95"
type input "0.5"
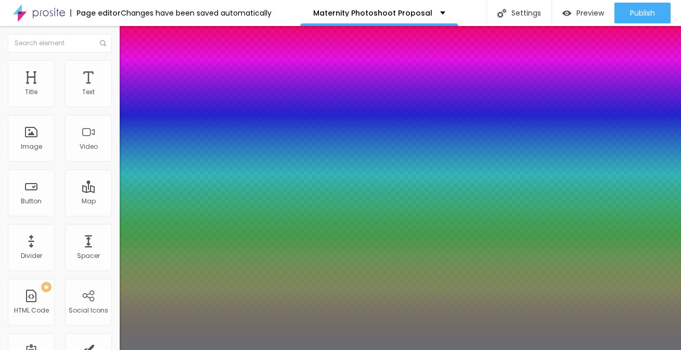
type input "93"
type input "0.5"
type input "85"
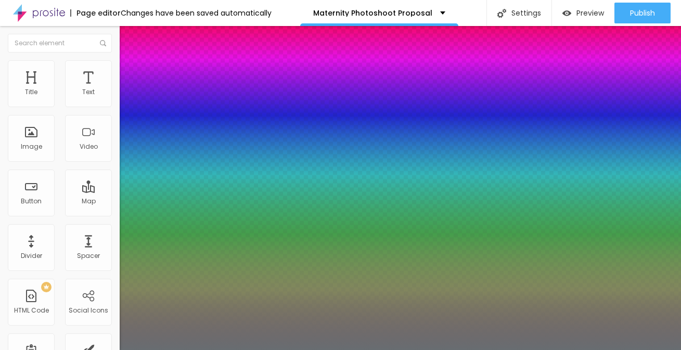
type input "0.5"
type input "82"
type input "0.5"
type input "83"
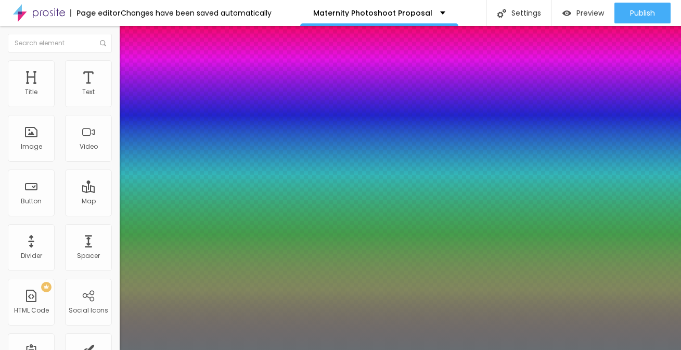
type input "83"
type input "0.5"
type input "84"
type input "0.5"
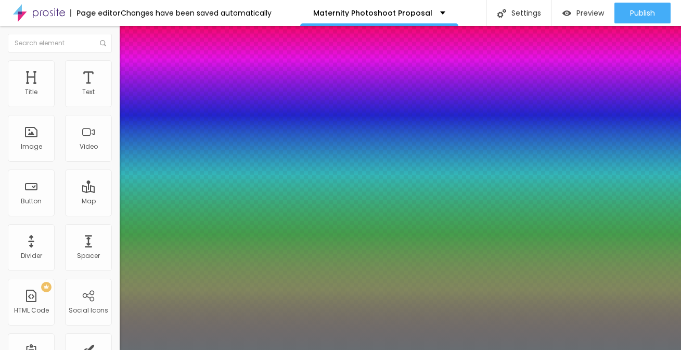
type input "85"
type input "0.5"
type input "86"
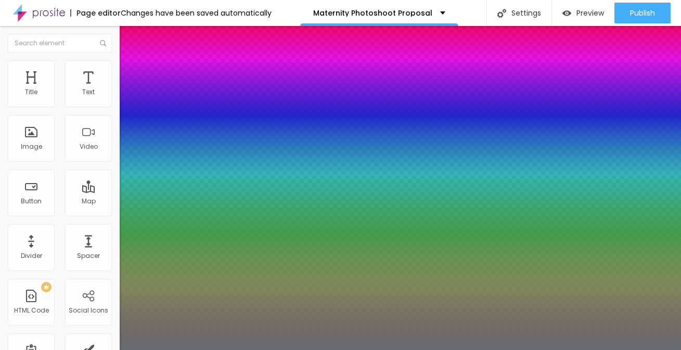
type input "0.5"
drag, startPoint x: 164, startPoint y: 290, endPoint x: 197, endPoint y: 284, distance: 33.3
type input "86"
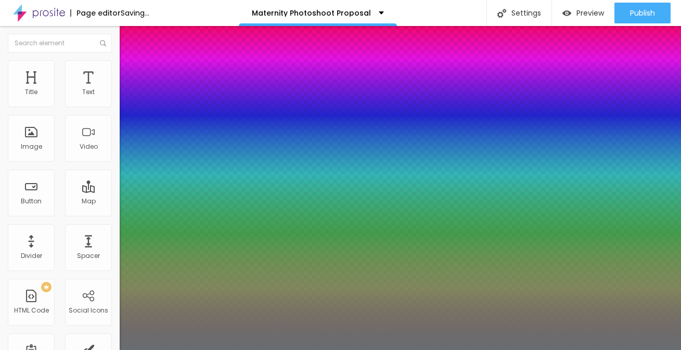
type input "0.5"
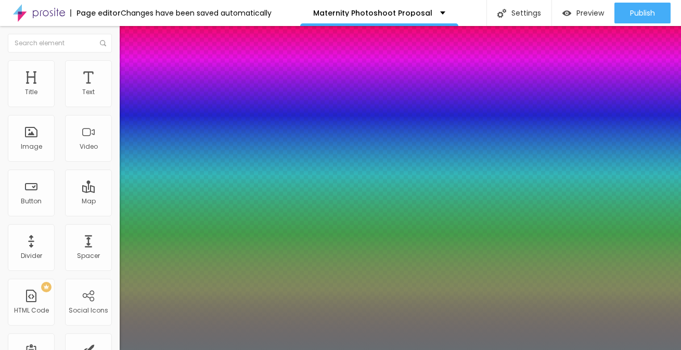
type input "0"
type input "0.5"
drag, startPoint x: 132, startPoint y: 314, endPoint x: 119, endPoint y: 311, distance: 13.8
type input "0"
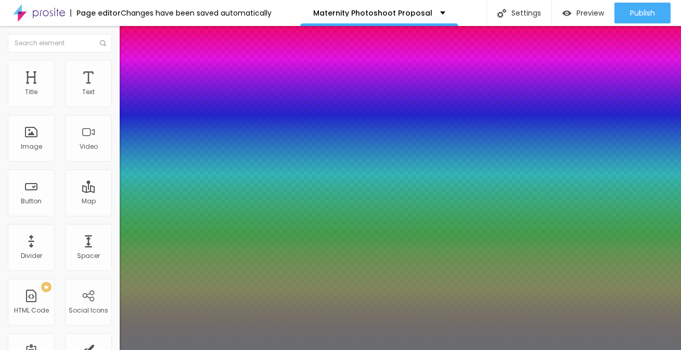
type input "9"
type input "0.5"
type input "8"
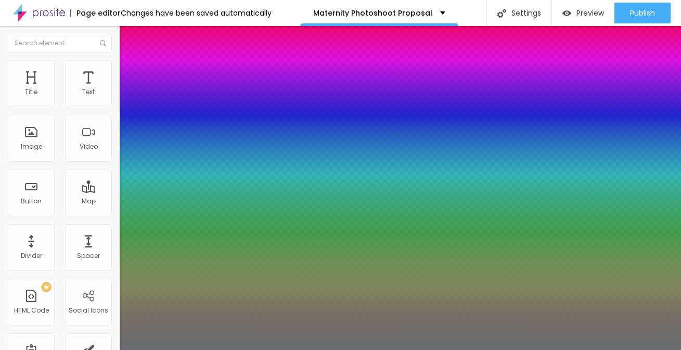
type input "8"
type input "0.5"
type input "5"
type input "0.5"
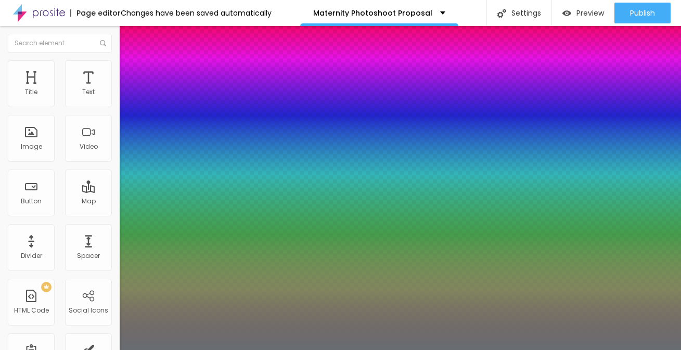
type input "0"
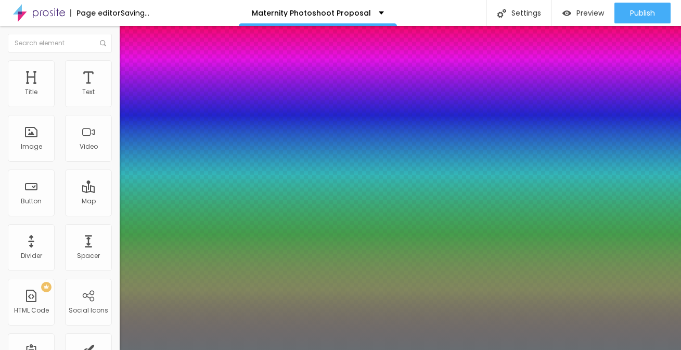
type input "0.5"
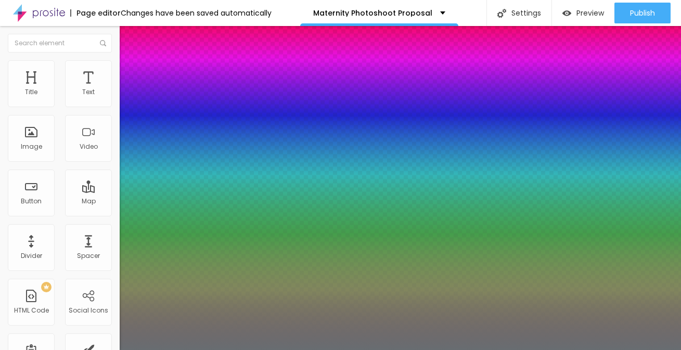
drag, startPoint x: 141, startPoint y: 340, endPoint x: 124, endPoint y: 336, distance: 17.8
type input "0"
click at [512, 350] on div at bounding box center [340, 350] width 681 height 0
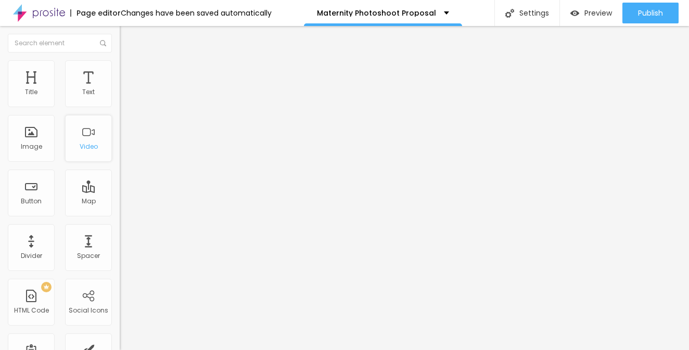
click at [91, 149] on div "Video" at bounding box center [88, 138] width 47 height 47
click at [120, 98] on input "text" at bounding box center [182, 92] width 125 height 10
paste input "https://www.youtube.com/shorts/S8CLc0NOINw"
type input "https://www.youtube.com/shorts/S8CLc0NOINw"
click at [120, 196] on div at bounding box center [180, 196] width 120 height 0
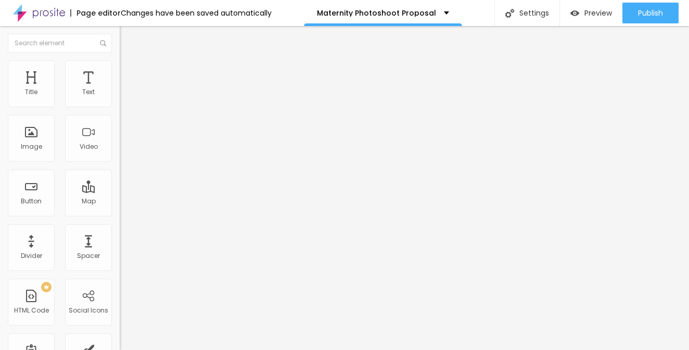
click at [120, 66] on img at bounding box center [124, 64] width 9 height 9
click at [129, 74] on span "Advanced" at bounding box center [146, 77] width 34 height 9
click at [120, 59] on img at bounding box center [124, 54] width 9 height 9
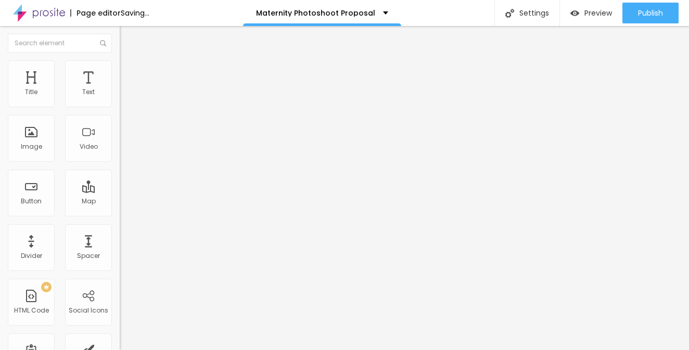
click at [120, 90] on span "Change image" at bounding box center [148, 85] width 56 height 9
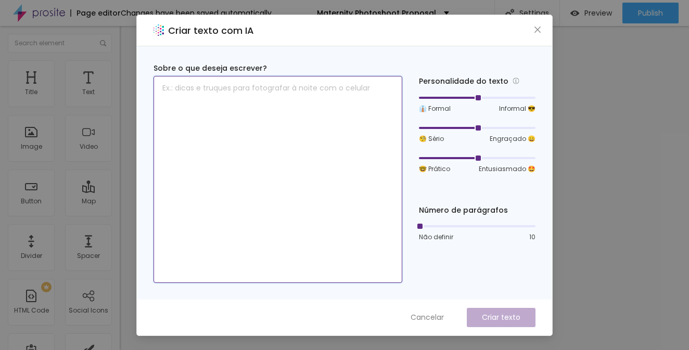
paste textarea "We had the absolute best experience with Priscilla Nunes Photography for both o…"
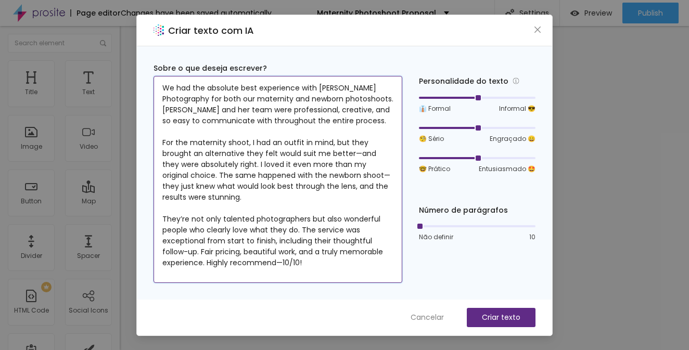
click at [310, 265] on textarea "We had the absolute best experience with Priscilla Nunes Photography for both o…" at bounding box center [278, 179] width 249 height 207
click at [163, 80] on textarea "We had the absolute best experience with Priscilla Nunes Photography for both o…" at bounding box center [278, 179] width 249 height 207
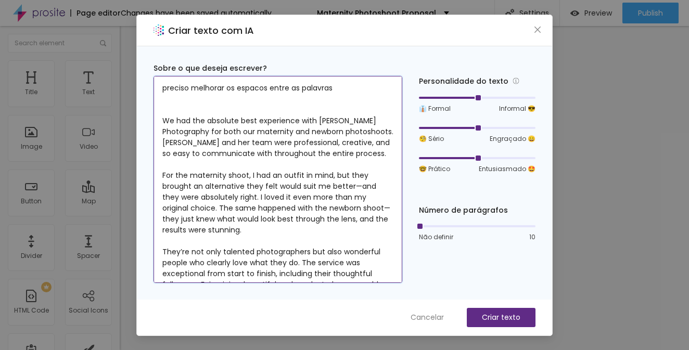
click at [335, 93] on textarea "preciso melhorar os espacos entre as palavras We had the absolute best experien…" at bounding box center [278, 179] width 249 height 207
click at [337, 84] on textarea "preciso melhorar os espacos entre as palavras We had the absolute best experien…" at bounding box center [278, 179] width 249 height 207
type textarea "preciso melhorar os espacos entre as palavras We had the absolute best experien…"
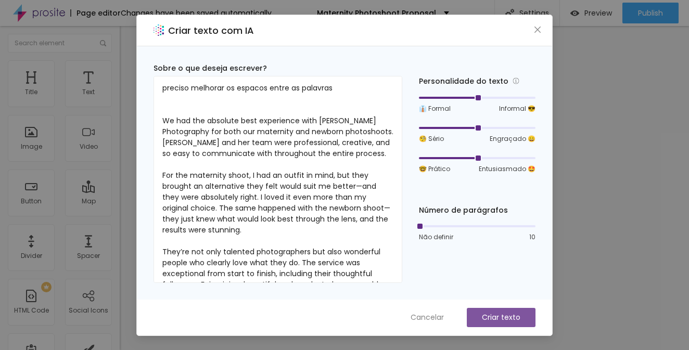
click at [513, 317] on p "Criar texto" at bounding box center [501, 317] width 39 height 11
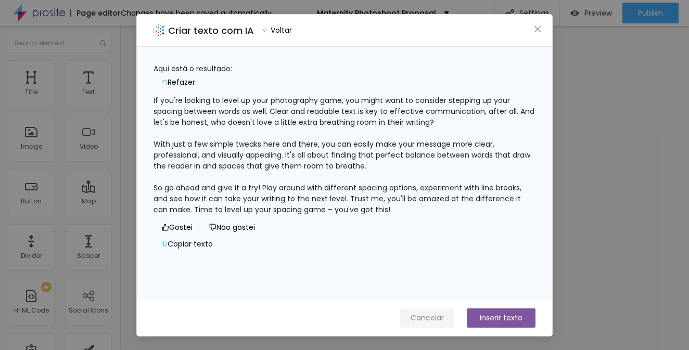
click at [437, 317] on span "Cancelar" at bounding box center [427, 318] width 33 height 11
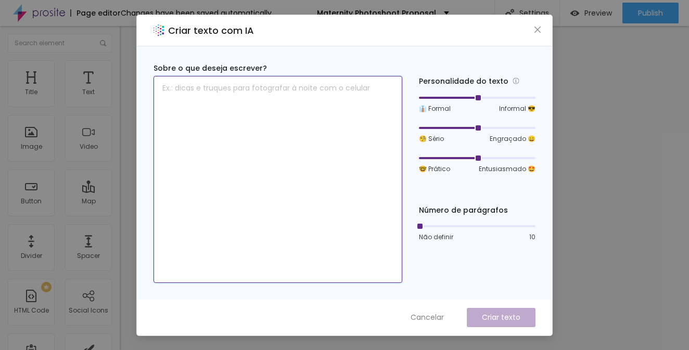
paste textarea "We had the absolute best experience with Priscilla Nunes Photography for both o…"
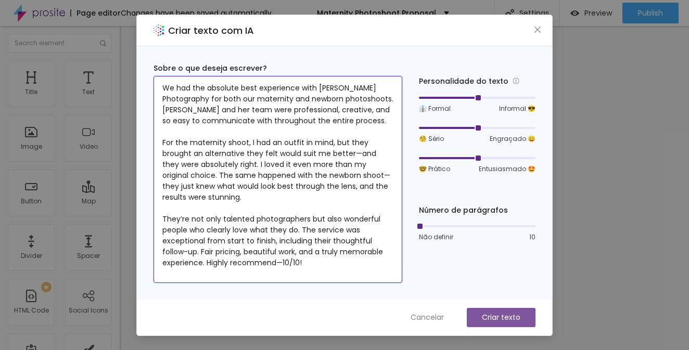
click at [317, 267] on textarea "We had the absolute best experience with Priscilla Nunes Photography for both o…" at bounding box center [278, 179] width 249 height 207
type textarea "We had the absolute best experience with Priscilla Nunes Photography for both o…"
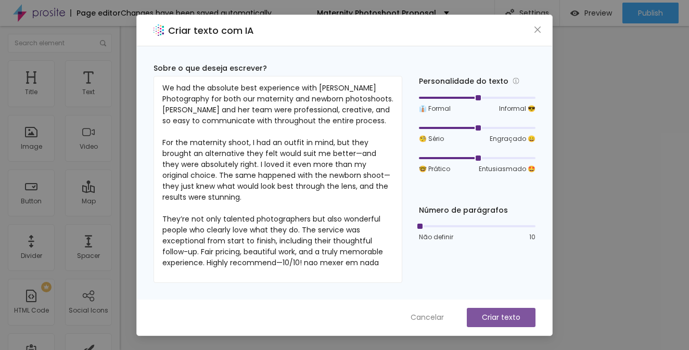
click at [520, 326] on button "Criar texto" at bounding box center [501, 317] width 69 height 19
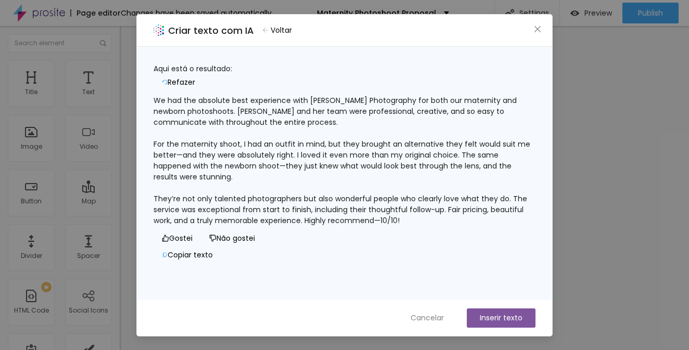
click at [499, 316] on button "Inserir texto" at bounding box center [501, 318] width 69 height 19
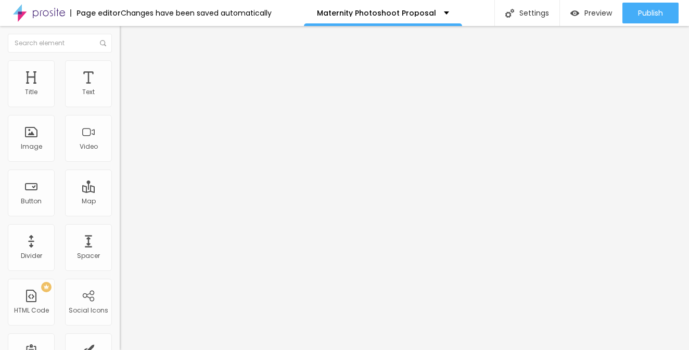
click at [120, 98] on input "https://www.youtube.com/shorts/S8CLc0NOINw" at bounding box center [182, 92] width 125 height 10
paste input "https://www.youtube.com/shorts/YgSZIMgPROM"
type input "https://www.youtube.com/shorts/YgSZIMgPROM"
click at [120, 133] on img at bounding box center [123, 128] width 7 height 7
click at [120, 124] on img at bounding box center [123, 120] width 7 height 7
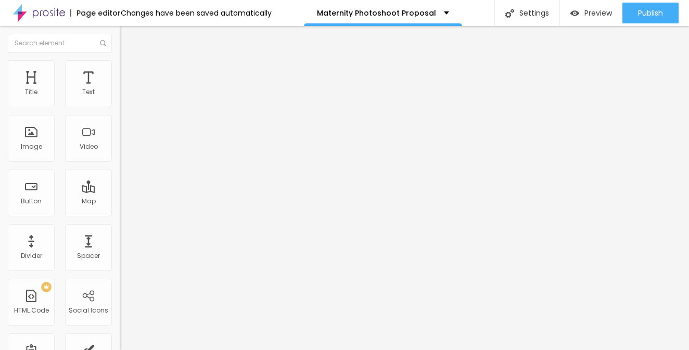
click at [120, 156] on span "21:9 Ultrawide" at bounding box center [141, 151] width 43 height 9
click at [120, 172] on span "Wide" at bounding box center [128, 167] width 16 height 9
click at [120, 90] on span "Change image" at bounding box center [148, 85] width 56 height 9
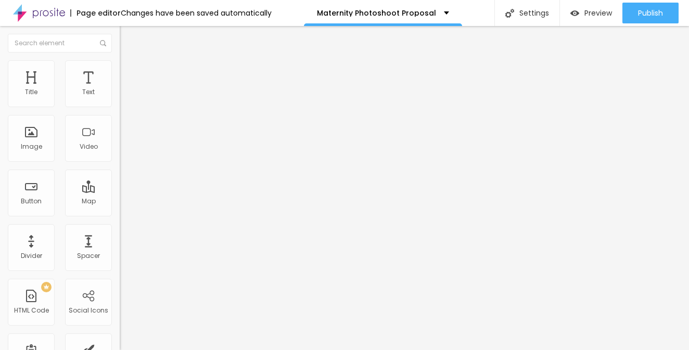
scroll to position [0, 0]
click at [128, 40] on img "button" at bounding box center [132, 38] width 8 height 8
click at [120, 100] on button "button" at bounding box center [127, 94] width 15 height 11
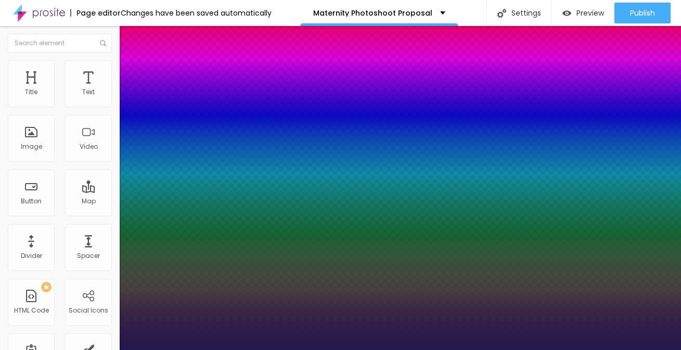
type input "1"
type input "1.2"
type input "1"
type input "1.1"
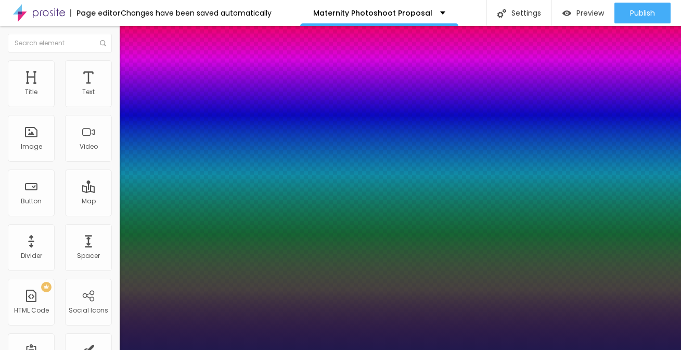
type input "1.1"
type input "1"
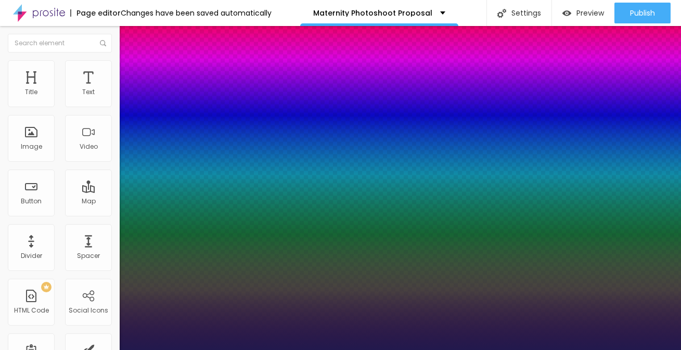
type input "0.8"
type input "1"
type input "0.7"
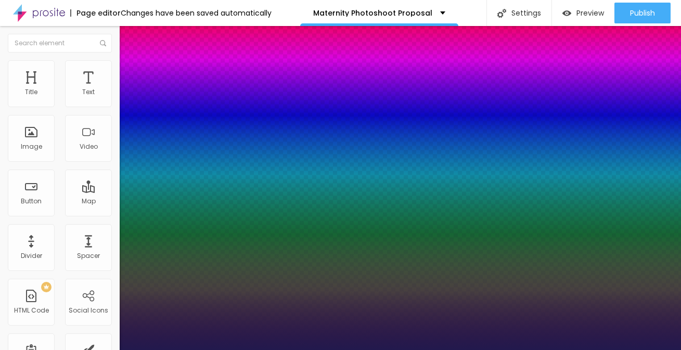
type input "1"
type input "0.6"
type input "1"
type input "0.5"
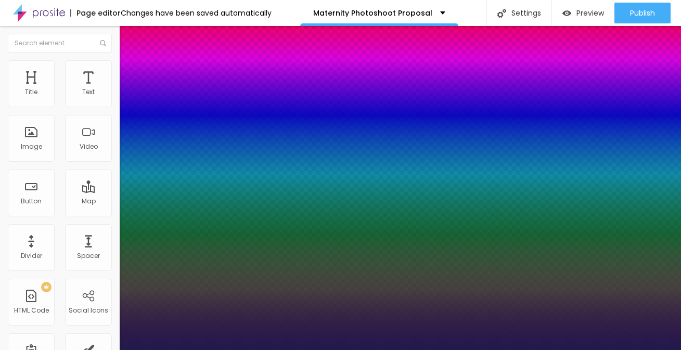
type input "0.5"
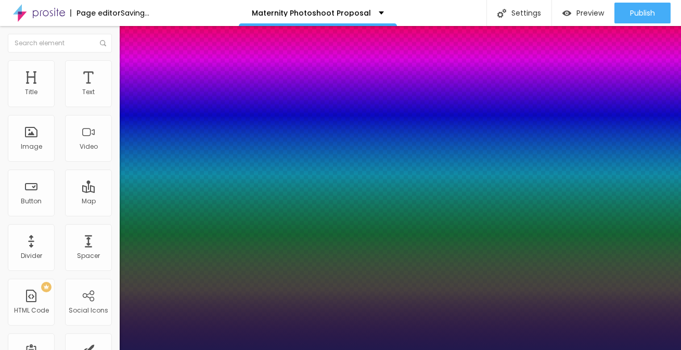
type input "1"
drag, startPoint x: 171, startPoint y: 248, endPoint x: 188, endPoint y: 231, distance: 25.0
type input "0.5"
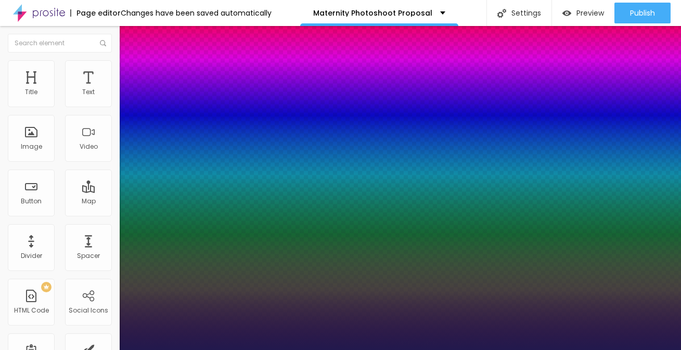
click at [581, 350] on div at bounding box center [340, 350] width 681 height 0
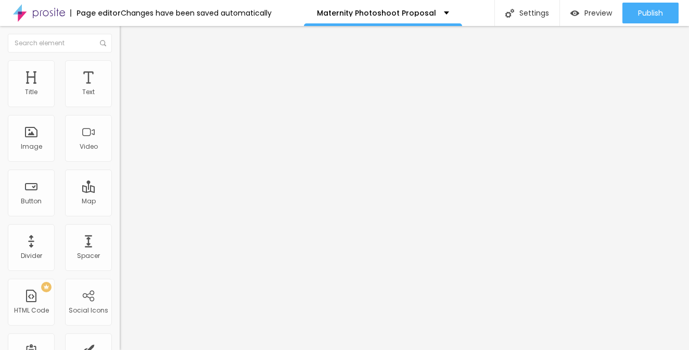
click at [124, 97] on icon "button" at bounding box center [127, 94] width 6 height 6
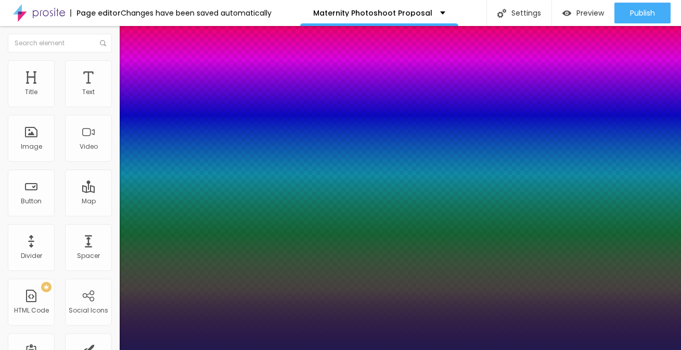
type input "1"
type input "0.6"
type input "1"
type input "0.7"
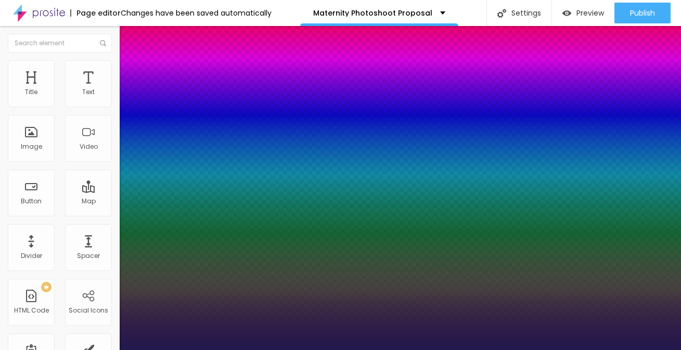
type input "0.7"
type input "1"
type input "0.8"
type input "1"
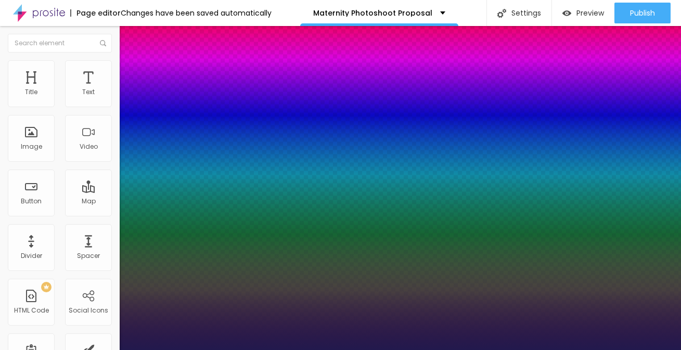
type input "0.9"
type input "1"
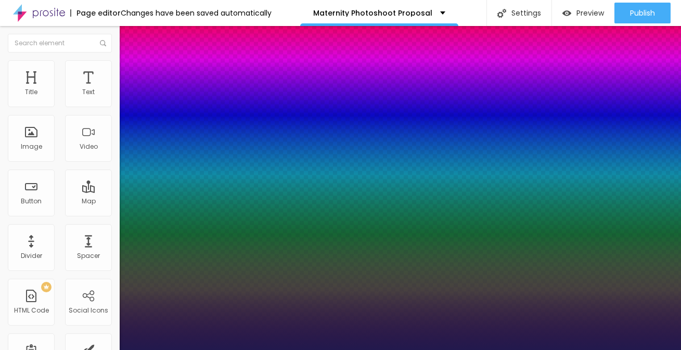
type input "1"
type input "1.1"
type input "1"
type input "1.2"
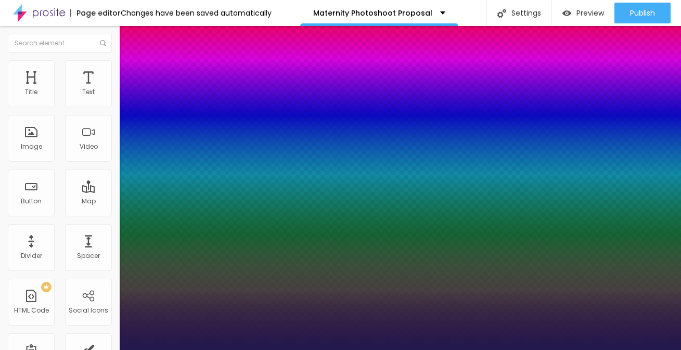
type input "1.2"
type input "1"
type input "1.3"
type input "1"
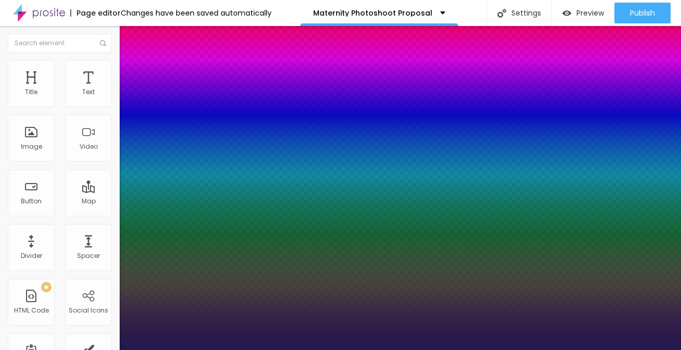
type input "1.4"
type input "1"
type input "1.5"
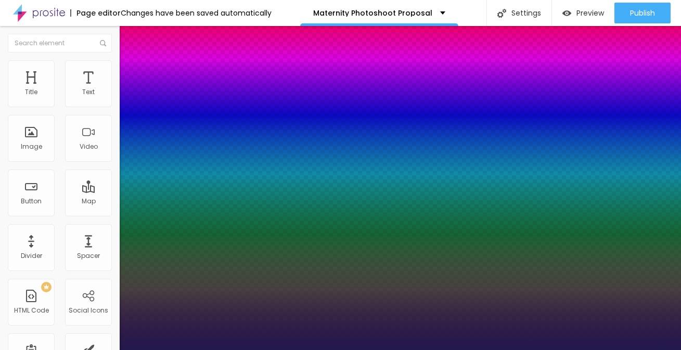
type input "1"
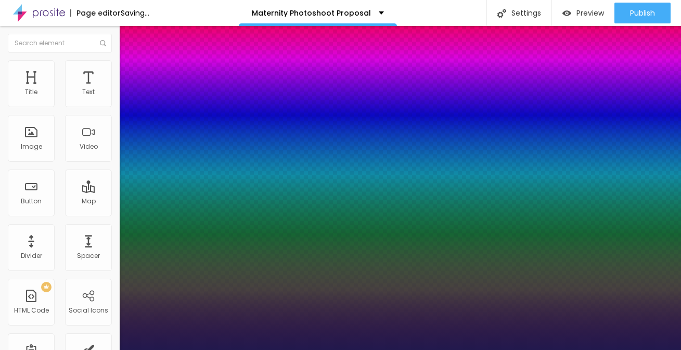
drag, startPoint x: 136, startPoint y: 250, endPoint x: 182, endPoint y: 263, distance: 47.8
type input "1.5"
click at [397, 350] on div at bounding box center [340, 350] width 681 height 0
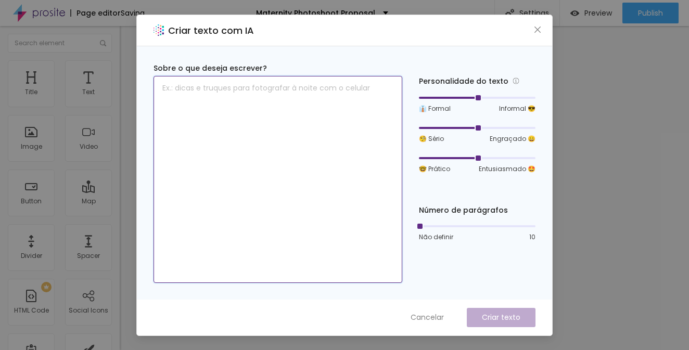
paste textarea "I am a photographer specialized in maternity and newborn photography, with many…"
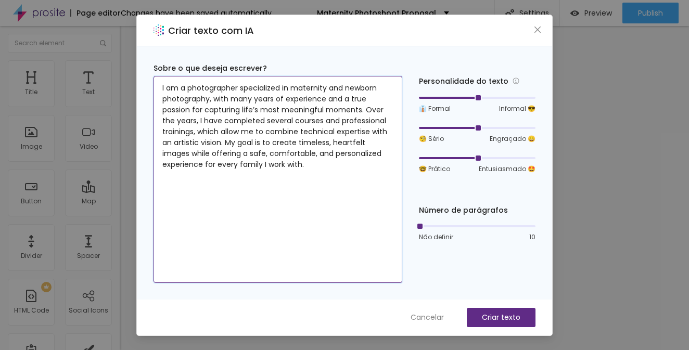
click at [278, 199] on textarea "I am a photographer specialized in maternity and newborn photography, with many…" at bounding box center [278, 179] width 249 height 207
click at [265, 167] on textarea "I am a photographer specialized in maternity and newborn photography, with many…" at bounding box center [278, 179] width 249 height 207
type textarea "I am a photographer specialized in maternity and newborn photography, with many…"
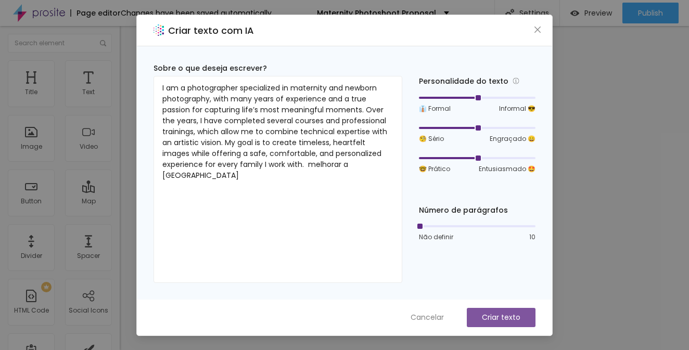
click at [507, 316] on p "Criar texto" at bounding box center [501, 317] width 39 height 11
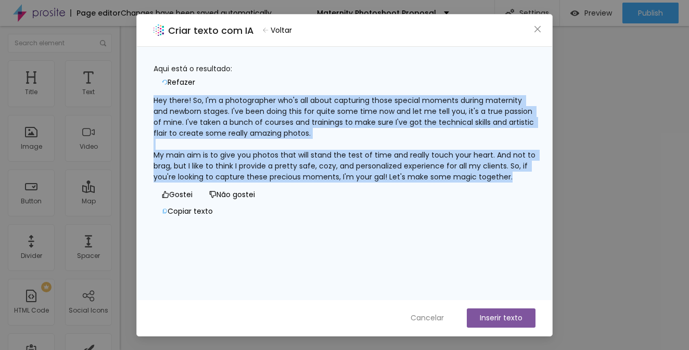
drag, startPoint x: 165, startPoint y: 93, endPoint x: 324, endPoint y: 185, distance: 183.3
click at [324, 183] on div "Hey there! So, I'm a photographer who's all about capturing those special momen…" at bounding box center [345, 138] width 382 height 87
click at [279, 29] on button "Voltar" at bounding box center [277, 30] width 39 height 15
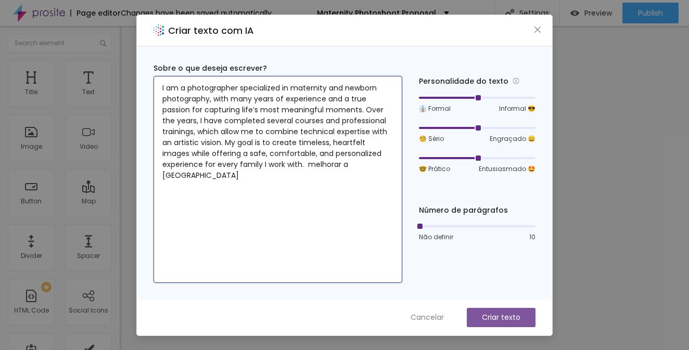
click at [162, 85] on textarea "I am a photographer specialized in maternity and newborn photography, with many…" at bounding box center [278, 179] width 249 height 207
drag, startPoint x: 263, startPoint y: 165, endPoint x: 364, endPoint y: 182, distance: 102.2
click at [364, 182] on textarea "I am a photographer specialized in maternity and newborn photography, with many…" at bounding box center [278, 179] width 249 height 207
click at [300, 239] on textarea "I am a photographer specialized in maternity and newborn photography, with many…" at bounding box center [278, 179] width 249 height 207
type textarea "I am a photographer specialized in maternity and newborn photography, with many…"
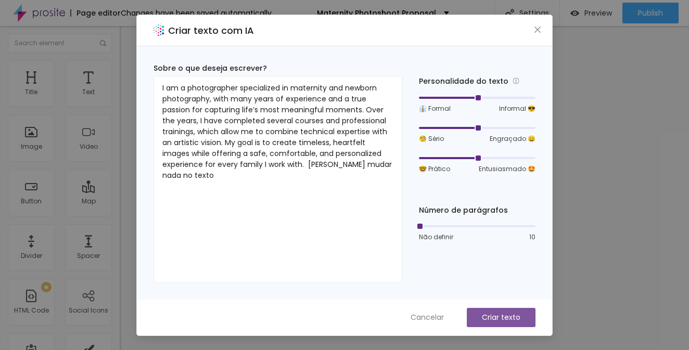
click at [504, 317] on p "Criar texto" at bounding box center [501, 317] width 39 height 11
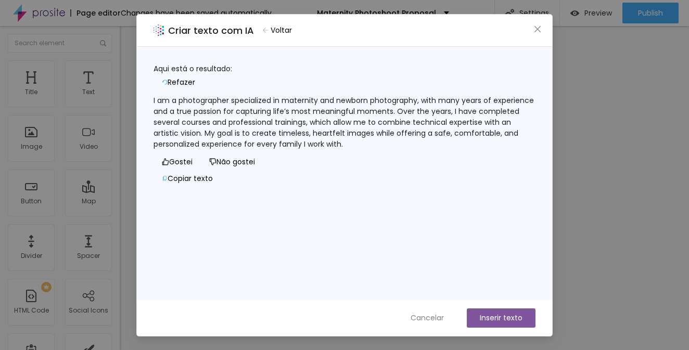
click at [487, 318] on button "Inserir texto" at bounding box center [501, 318] width 69 height 19
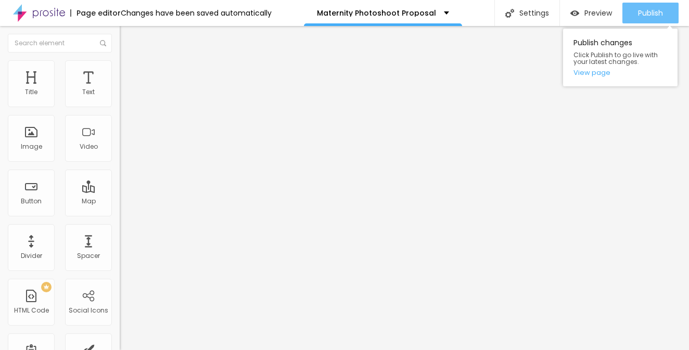
click at [645, 11] on span "Publish" at bounding box center [650, 13] width 25 height 8
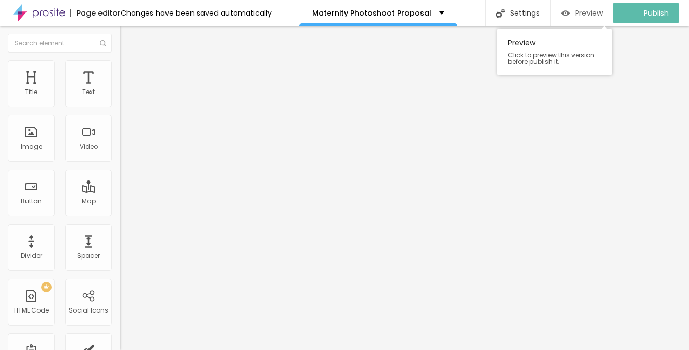
click at [600, 15] on span "Preview" at bounding box center [589, 13] width 28 height 8
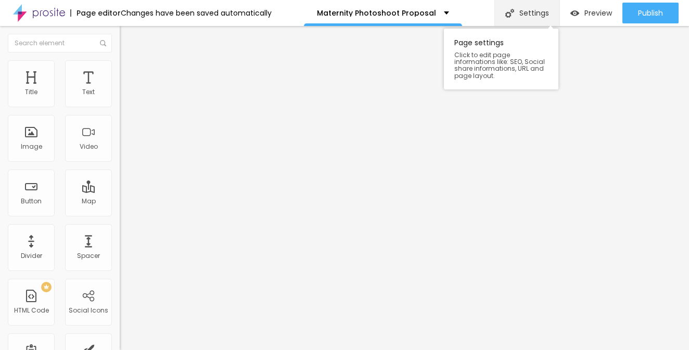
click at [536, 13] on div "Settings" at bounding box center [526, 13] width 65 height 26
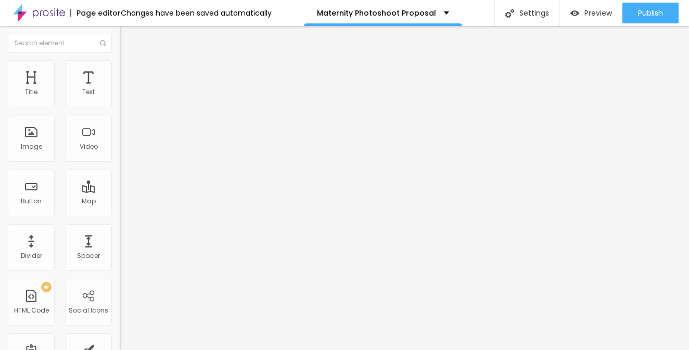
type input "Outdoor Maternity Photoshoot Proposal"
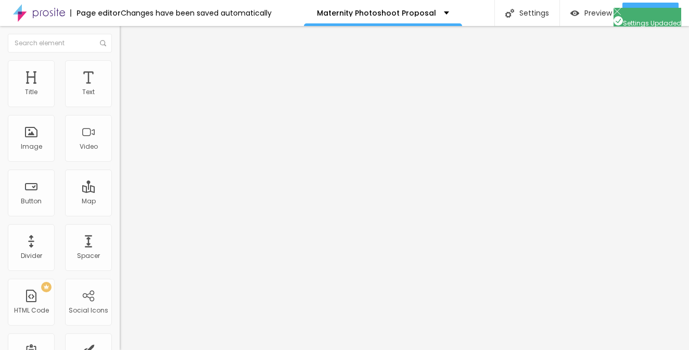
type input "1.2"
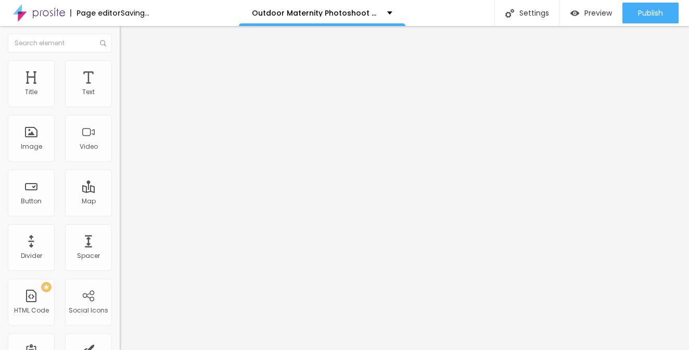
type input "1.3"
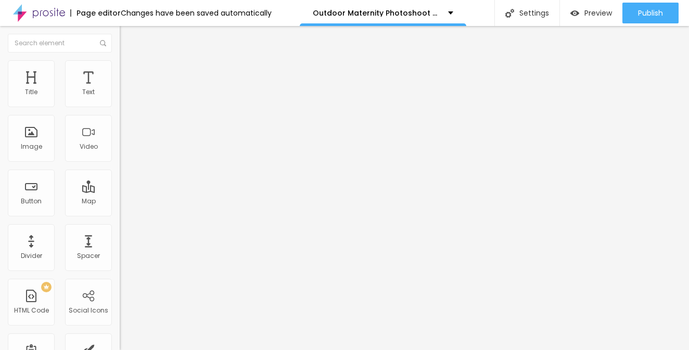
type input "23"
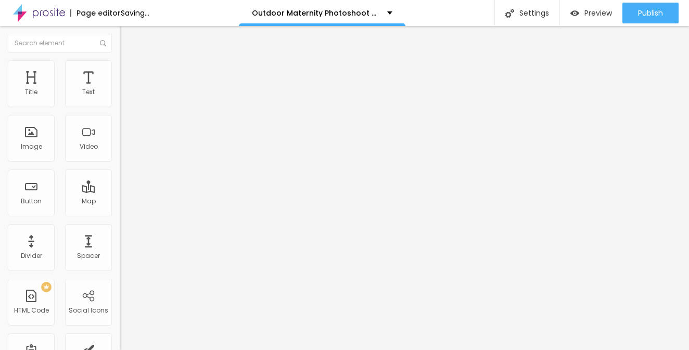
type input "22"
type input "23"
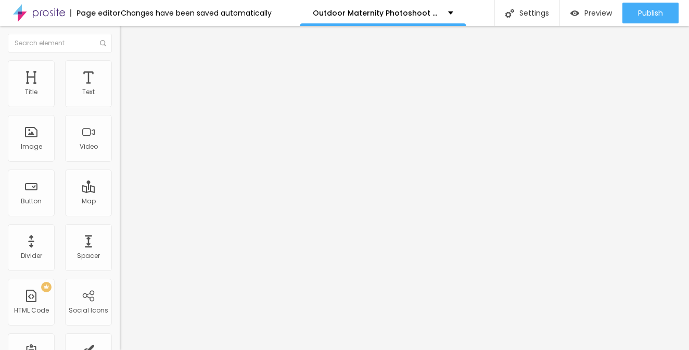
type input "24"
type input "25"
type input "24"
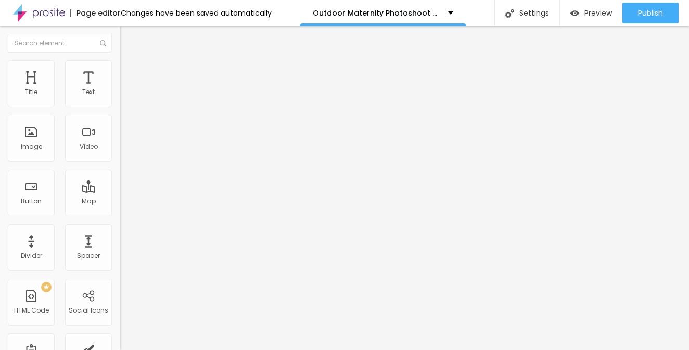
type input "24"
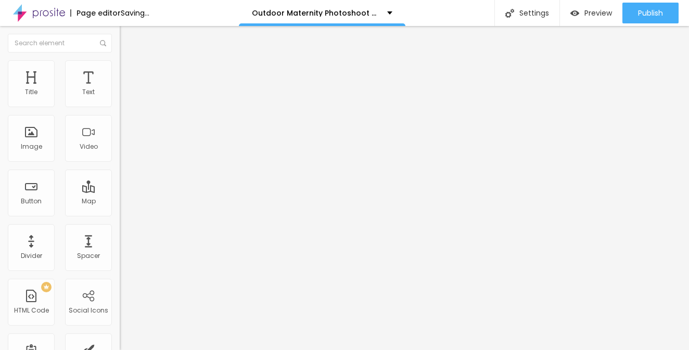
click at [120, 192] on input "range" at bounding box center [153, 196] width 67 height 8
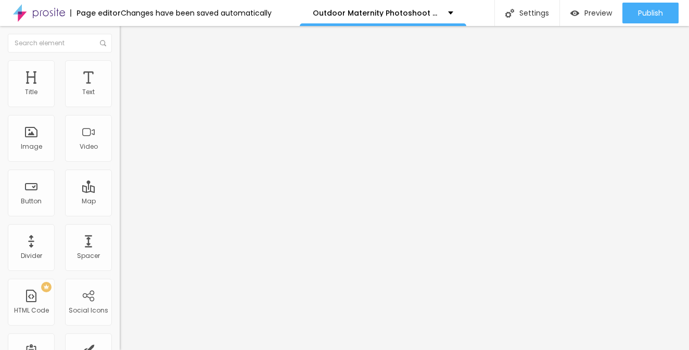
type input "1"
type input "0"
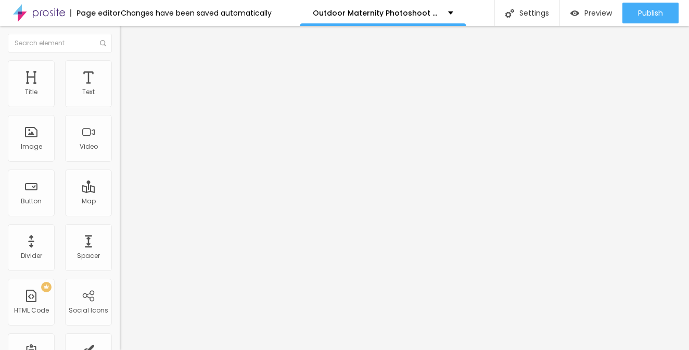
click at [120, 69] on li "Advanced" at bounding box center [180, 65] width 120 height 10
type input "7"
type input "8"
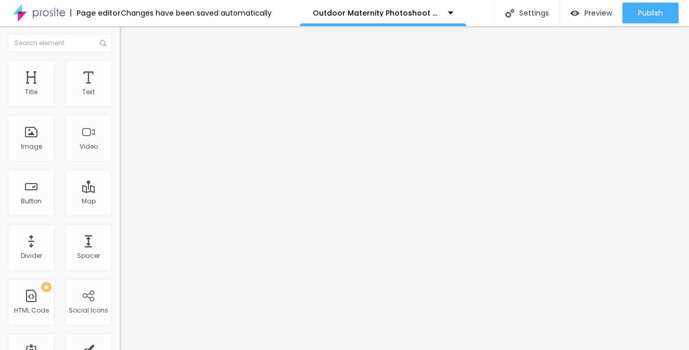
type input "12"
type input "15"
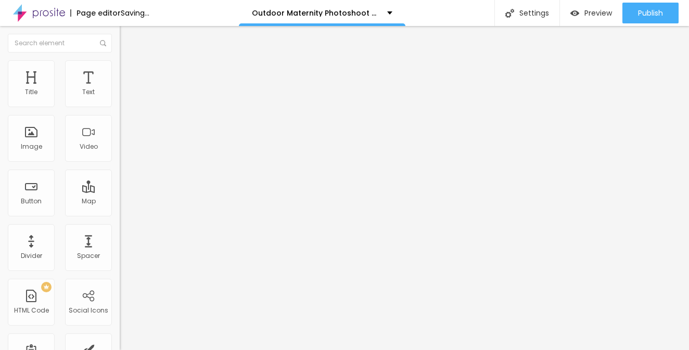
type input "14"
type input "13"
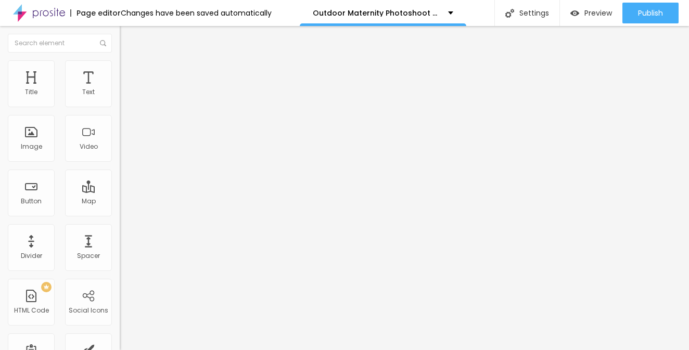
type input "13"
click at [120, 339] on input "range" at bounding box center [153, 343] width 67 height 8
type input "1"
type input "2"
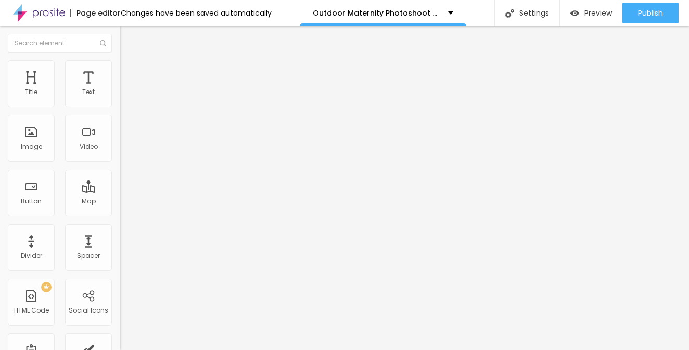
type input "2"
type input "6"
type input "7"
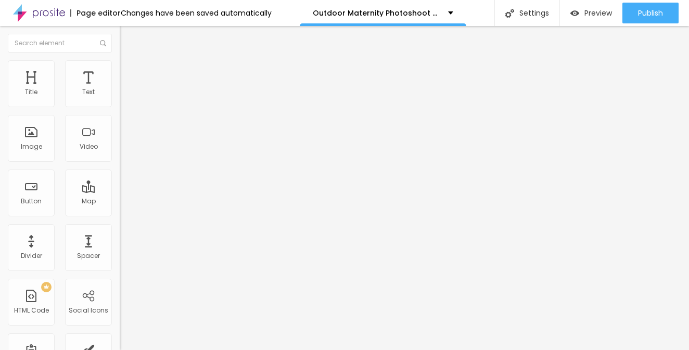
type input "8"
type input "11"
type input "15"
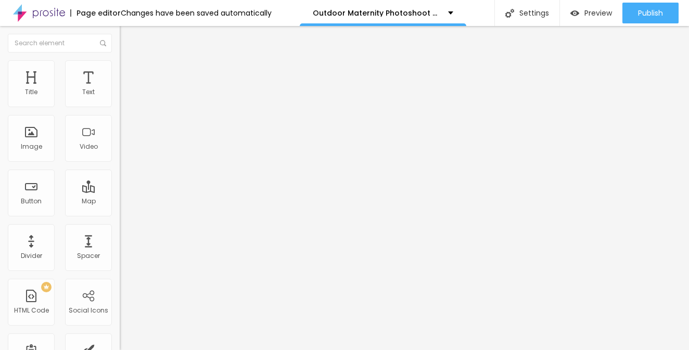
type input "15"
type input "17"
type input "19"
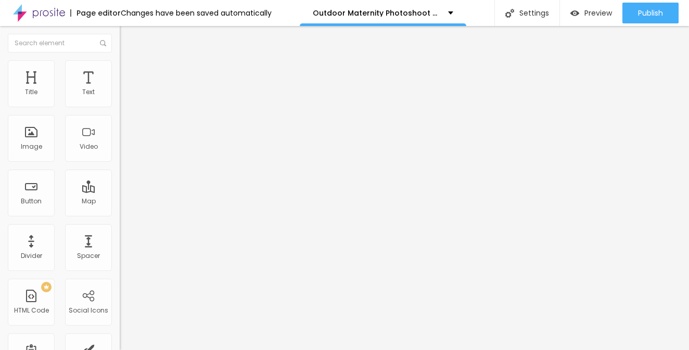
type input "18"
type input "17"
type input "16"
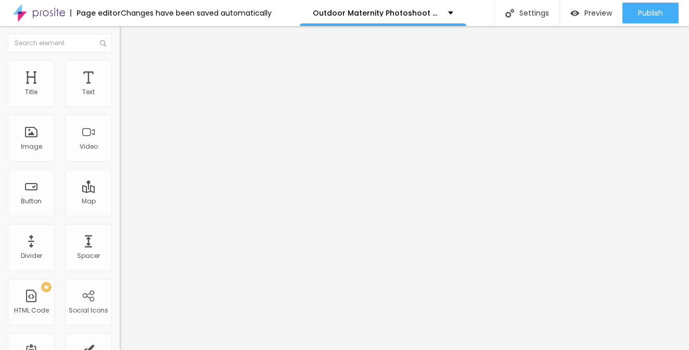
type input "16"
type input "15"
type input "14"
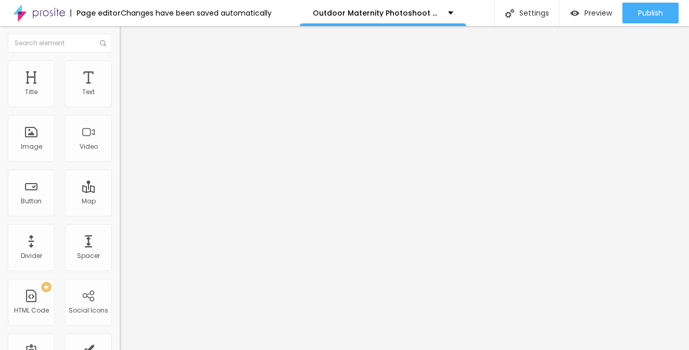
type input "13"
type input "12"
type input "11"
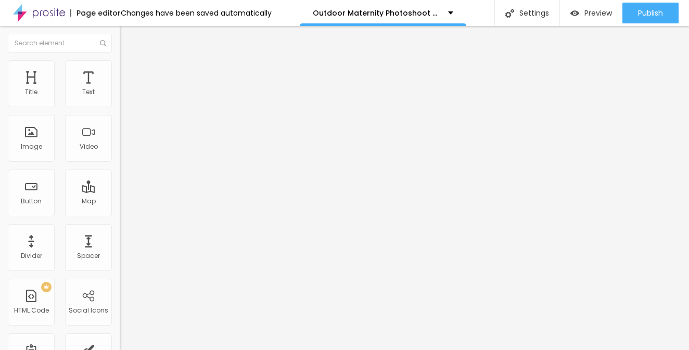
type input "11"
type input "10"
type input "9"
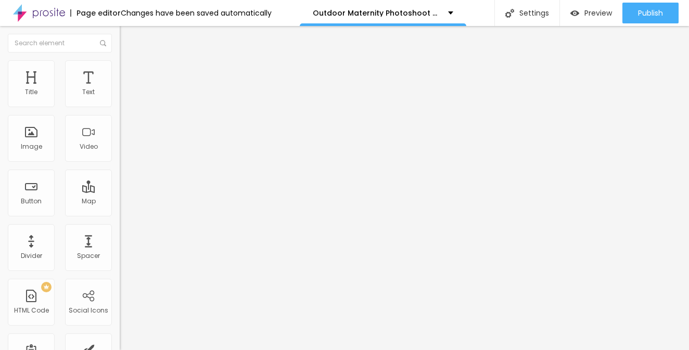
type input "8"
type input "7"
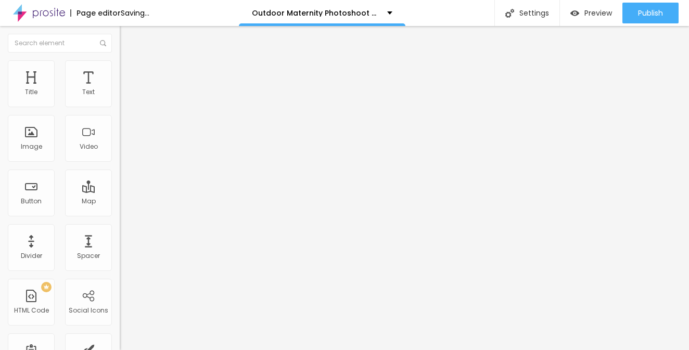
type input "7"
click at [120, 192] on input "range" at bounding box center [153, 196] width 67 height 8
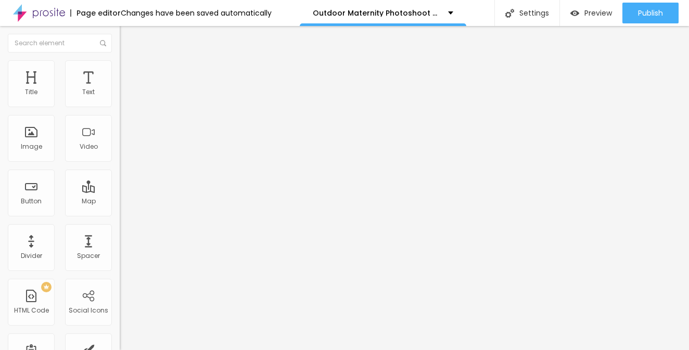
click at [129, 73] on span "Advanced" at bounding box center [146, 77] width 34 height 9
type input "61"
type input "60"
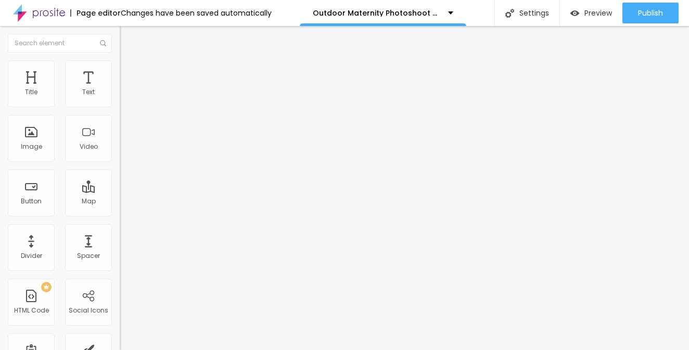
type input "57"
type input "56"
type input "55"
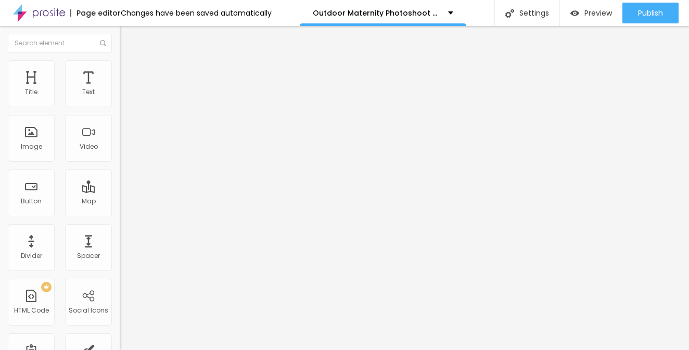
type input "55"
type input "53"
type input "52"
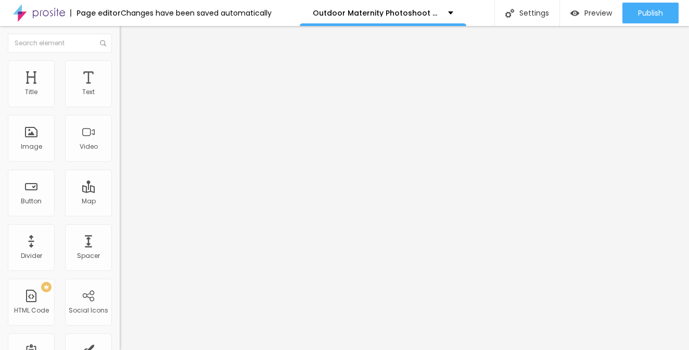
type input "51"
type input "47"
type input "48"
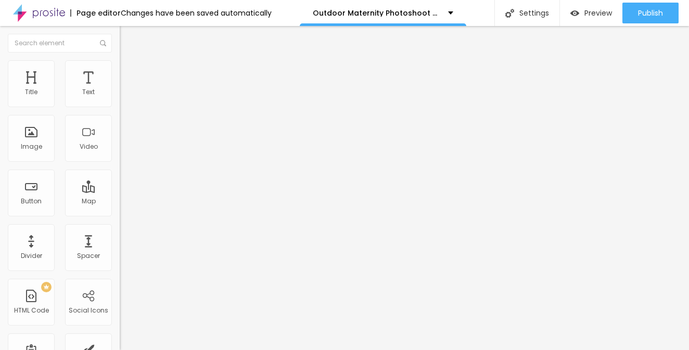
type input "48"
type input "49"
drag, startPoint x: 58, startPoint y: 101, endPoint x: 52, endPoint y: 100, distance: 6.8
type input "49"
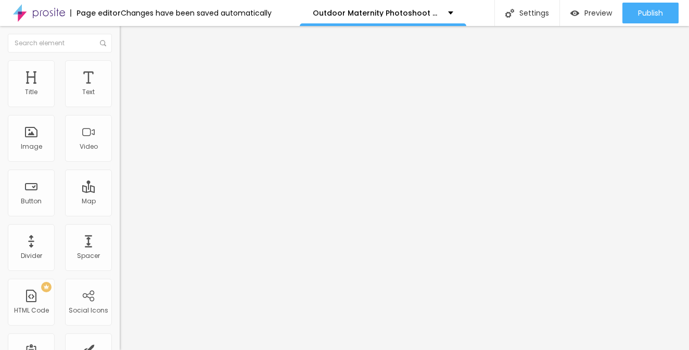
click at [120, 202] on input "range" at bounding box center [153, 206] width 67 height 8
type input "1.2"
type input "1.1"
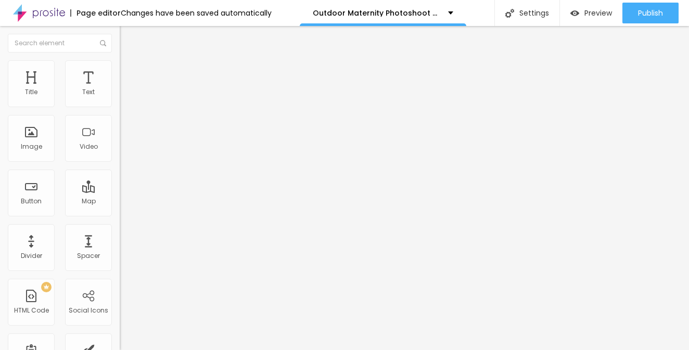
type input "1"
type input "0.9"
drag, startPoint x: 57, startPoint y: 265, endPoint x: 43, endPoint y: 261, distance: 14.7
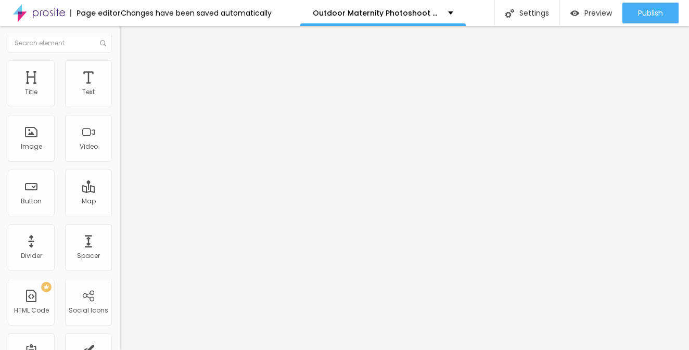
type input "0.9"
click at [85, 248] on div "Spacer" at bounding box center [88, 247] width 47 height 47
click at [85, 251] on div "Spacer" at bounding box center [88, 247] width 47 height 47
click at [124, 155] on icon "button" at bounding box center [127, 151] width 6 height 6
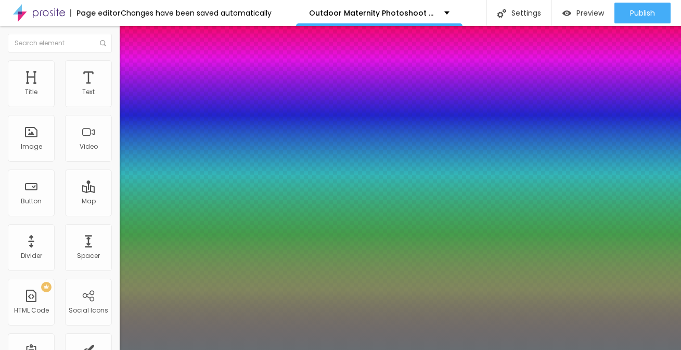
type input "0.5"
type input "85"
type input "0.5"
type input "84"
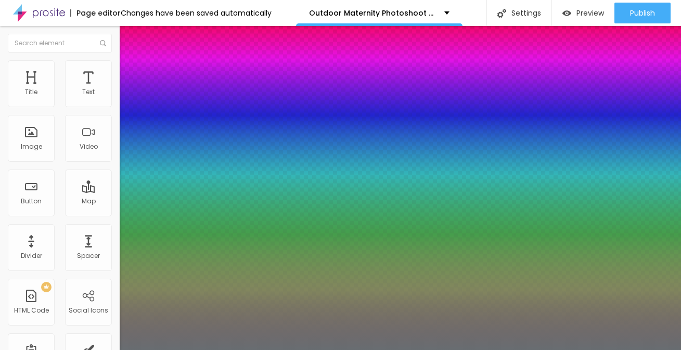
type input "84"
type input "0.5"
type input "83"
type input "0.5"
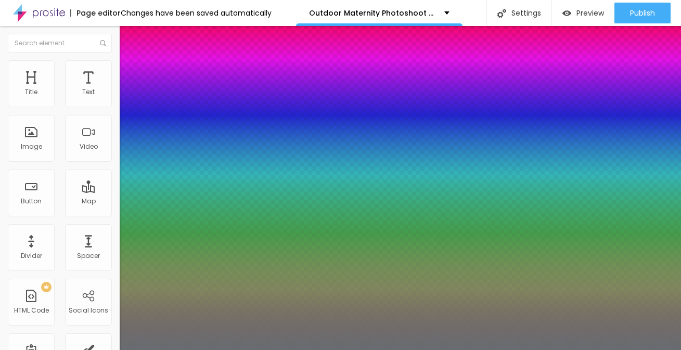
type input "80"
type input "0.5"
type input "72"
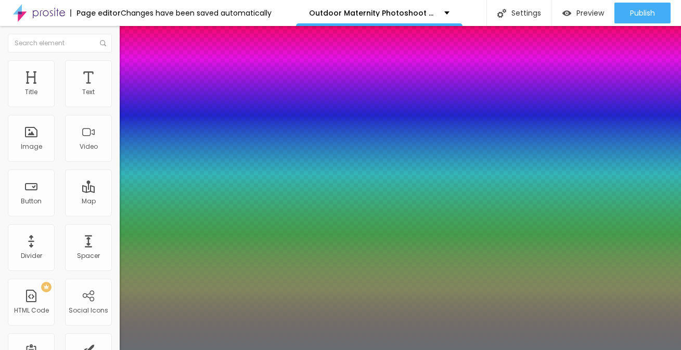
type input "0.5"
type input "70"
type input "0.5"
type input "68"
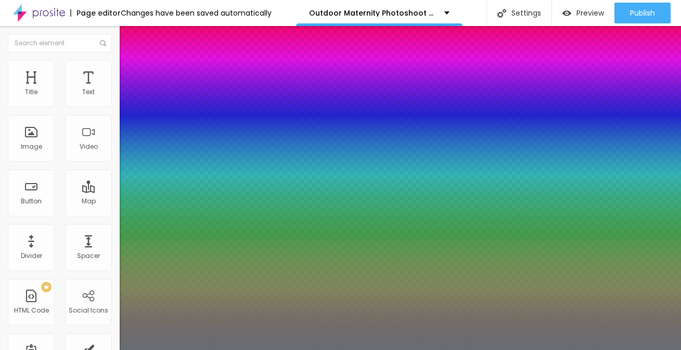
type input "68"
type input "0.5"
type input "67"
type input "0.5"
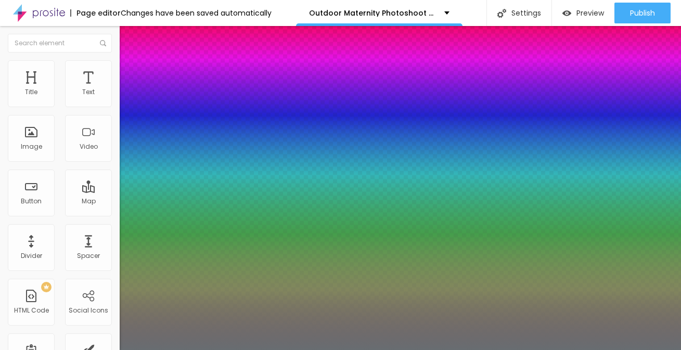
type input "65"
type input "0.5"
type input "64"
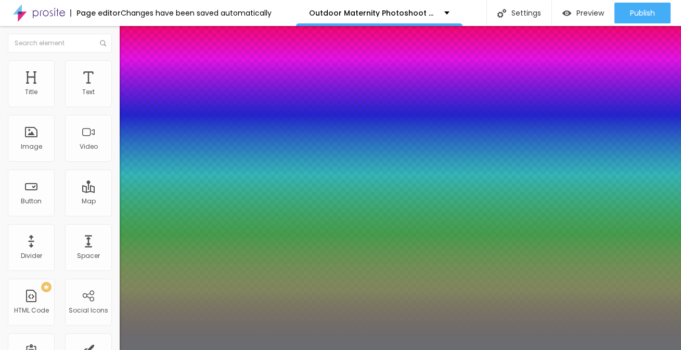
type input "0.5"
drag, startPoint x: 195, startPoint y: 289, endPoint x: 164, endPoint y: 281, distance: 32.2
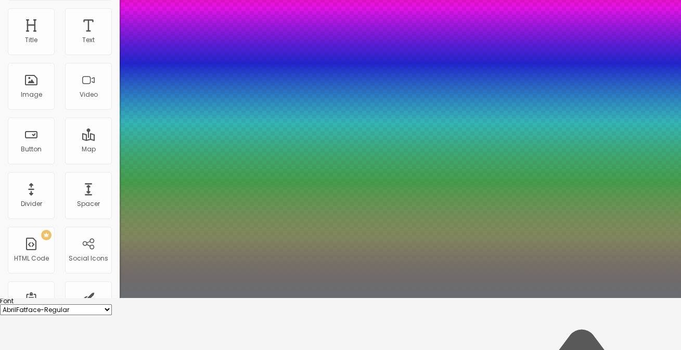
scroll to position [104, 0]
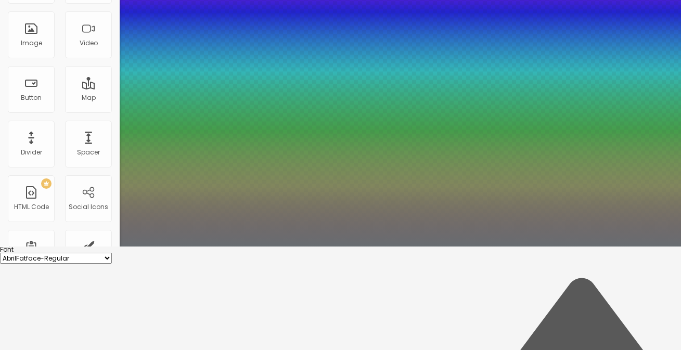
click at [104, 247] on div at bounding box center [340, 247] width 681 height 0
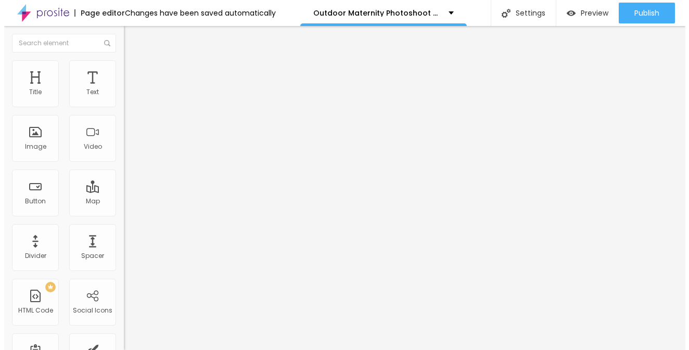
scroll to position [0, 0]
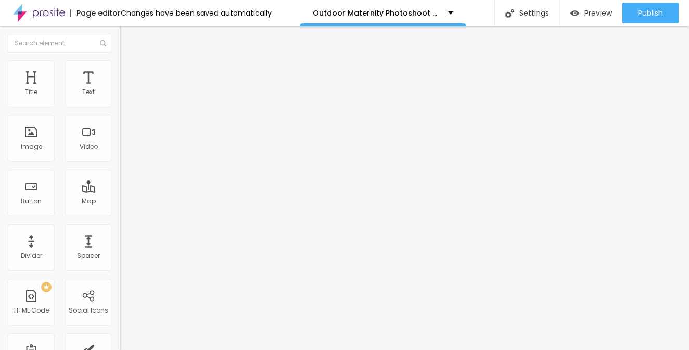
click at [125, 154] on icon "button" at bounding box center [127, 151] width 4 height 4
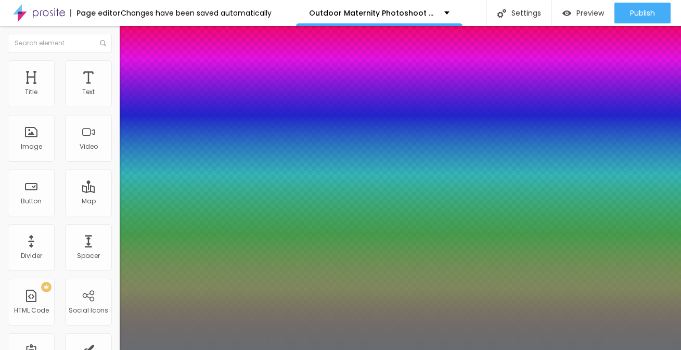
drag, startPoint x: 163, startPoint y: 289, endPoint x: 177, endPoint y: 289, distance: 14.1
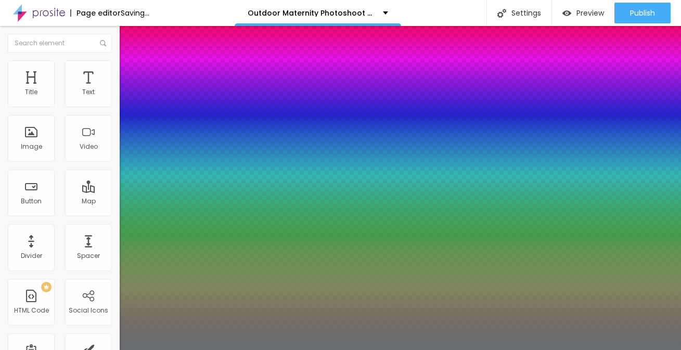
click at [605, 350] on div at bounding box center [340, 350] width 681 height 0
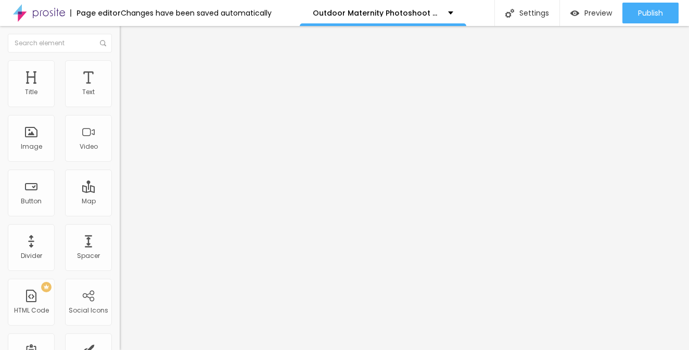
click at [129, 71] on span "Advanced" at bounding box center [146, 67] width 34 height 9
click at [120, 192] on input "range" at bounding box center [153, 196] width 67 height 8
click at [120, 339] on input "range" at bounding box center [153, 343] width 67 height 8
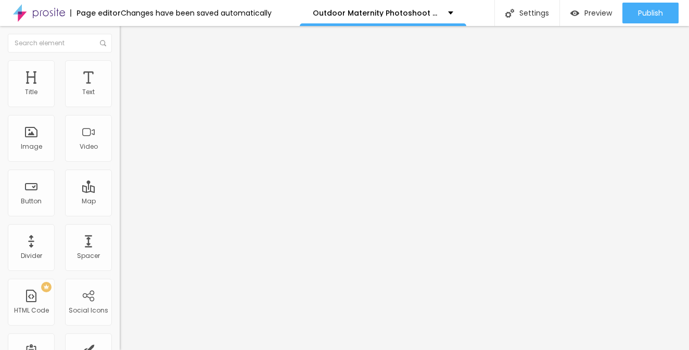
click at [129, 130] on span "Heading 6" at bounding box center [143, 126] width 28 height 8
click at [124, 155] on icon "button" at bounding box center [127, 151] width 6 height 6
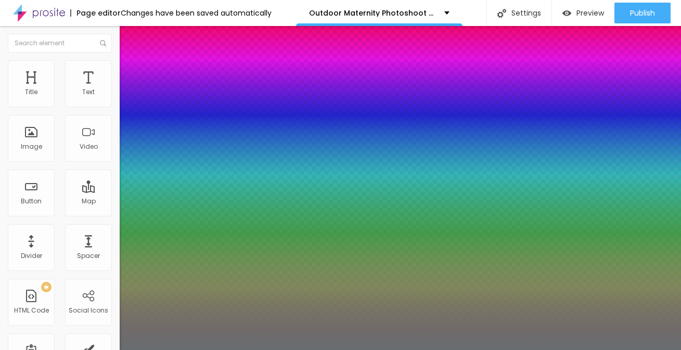
drag, startPoint x: 192, startPoint y: 288, endPoint x: 163, endPoint y: 278, distance: 30.3
drag, startPoint x: 133, startPoint y: 314, endPoint x: 167, endPoint y: 317, distance: 33.4
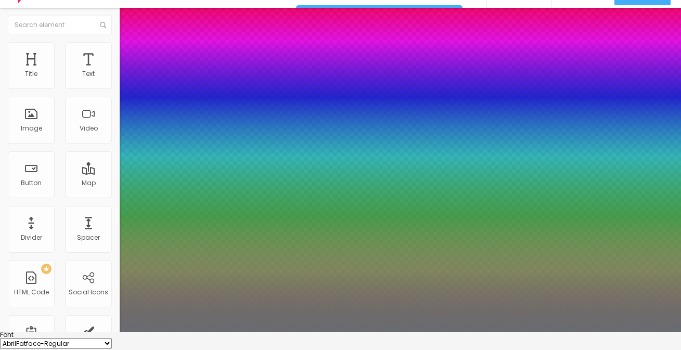
scroll to position [94, 0]
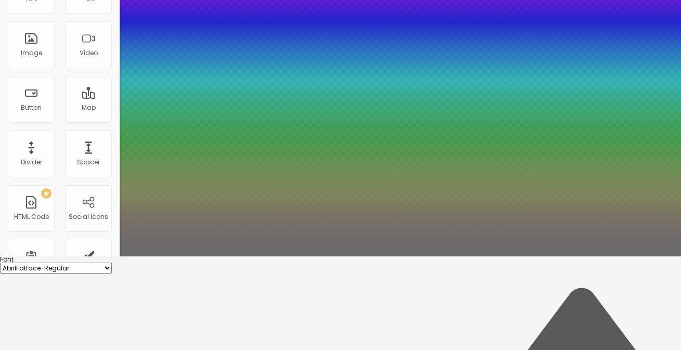
click at [436, 257] on div at bounding box center [340, 257] width 681 height 0
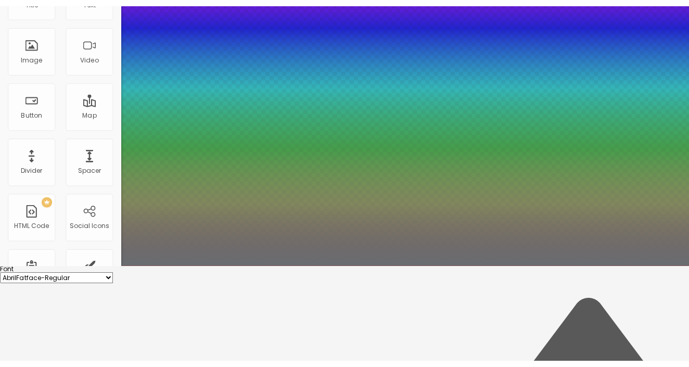
scroll to position [0, 0]
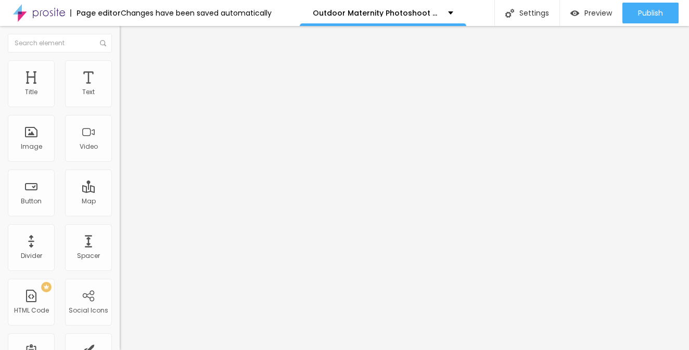
click at [120, 66] on img at bounding box center [124, 64] width 9 height 9
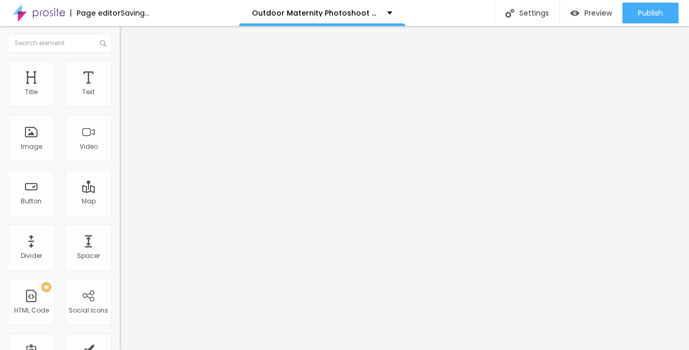
click at [120, 192] on input "range" at bounding box center [153, 196] width 67 height 8
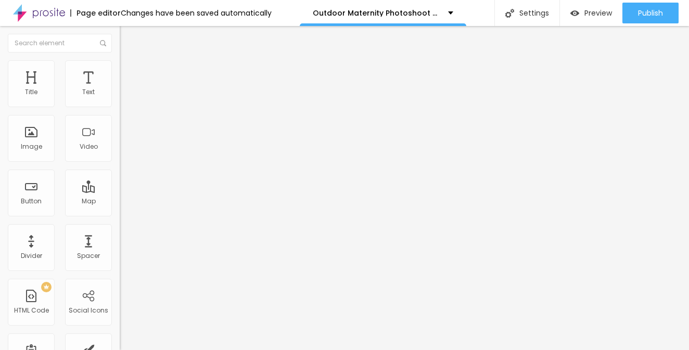
drag, startPoint x: 66, startPoint y: 216, endPoint x: 56, endPoint y: 213, distance: 10.1
click at [120, 213] on div "57 Font size" at bounding box center [180, 198] width 120 height 147
drag, startPoint x: 55, startPoint y: 219, endPoint x: 42, endPoint y: 215, distance: 13.5
click at [120, 246] on div at bounding box center [180, 250] width 120 height 9
drag, startPoint x: 56, startPoint y: 218, endPoint x: 41, endPoint y: 218, distance: 14.6
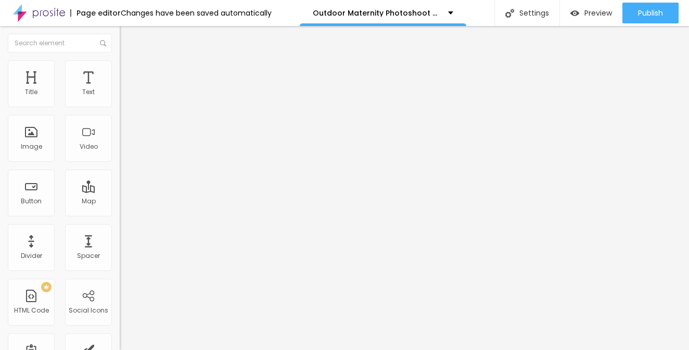
click at [120, 246] on input "range" at bounding box center [153, 250] width 67 height 8
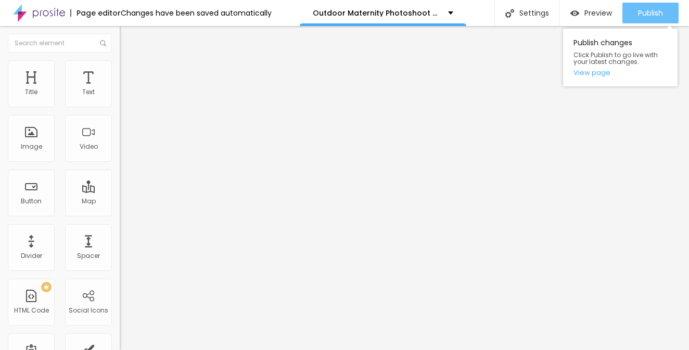
click at [645, 14] on span "Publish" at bounding box center [650, 13] width 25 height 8
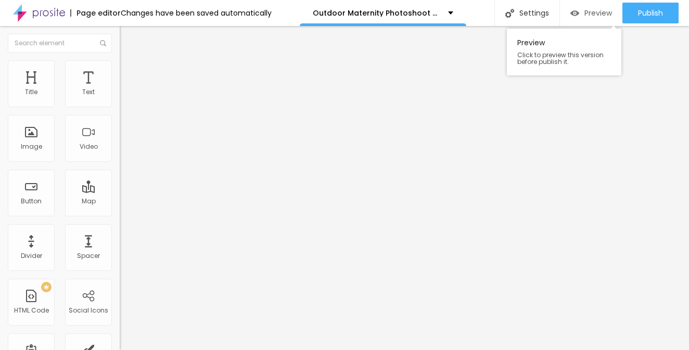
click at [596, 14] on span "Preview" at bounding box center [598, 13] width 28 height 8
click at [120, 100] on button "button" at bounding box center [127, 94] width 15 height 11
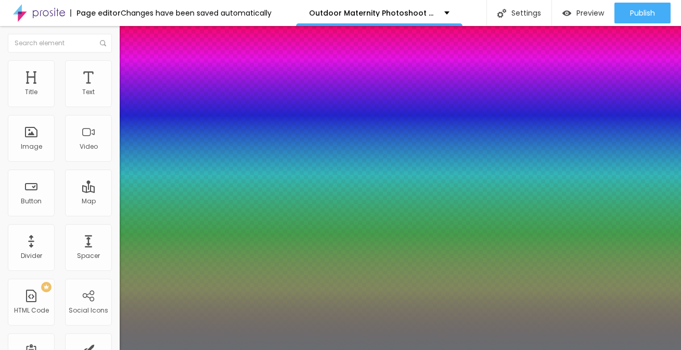
click at [83, 350] on div at bounding box center [340, 350] width 681 height 0
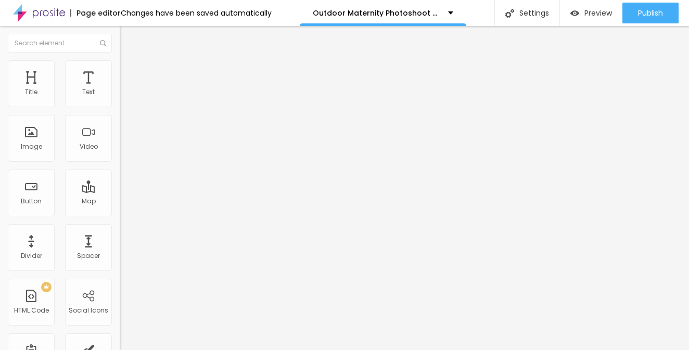
click at [120, 69] on li "Advanced" at bounding box center [180, 65] width 120 height 10
drag, startPoint x: 29, startPoint y: 102, endPoint x: 38, endPoint y: 107, distance: 10.5
click at [120, 96] on div "0 Top spacing" at bounding box center [180, 144] width 120 height 147
click at [120, 95] on span "Boxed" at bounding box center [130, 90] width 20 height 9
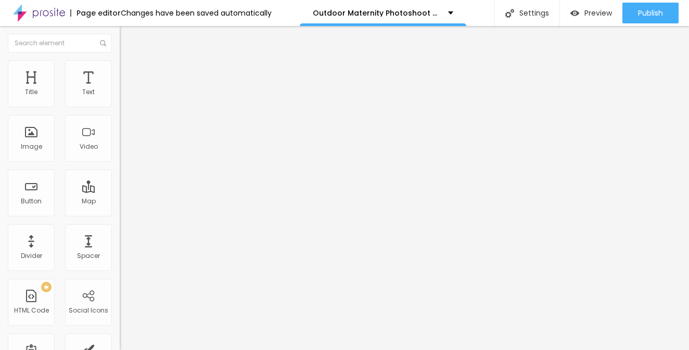
click at [129, 74] on span "Advanced" at bounding box center [146, 77] width 34 height 9
drag, startPoint x: 62, startPoint y: 101, endPoint x: 53, endPoint y: 103, distance: 9.4
click at [120, 202] on input "range" at bounding box center [153, 206] width 67 height 8
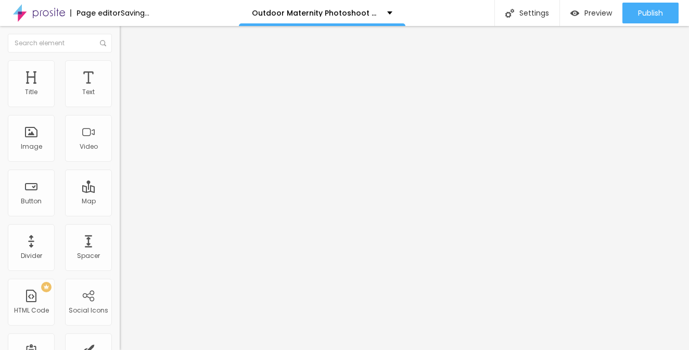
drag, startPoint x: 44, startPoint y: 219, endPoint x: 52, endPoint y: 223, distance: 9.1
click at [120, 246] on input "range" at bounding box center [153, 250] width 67 height 8
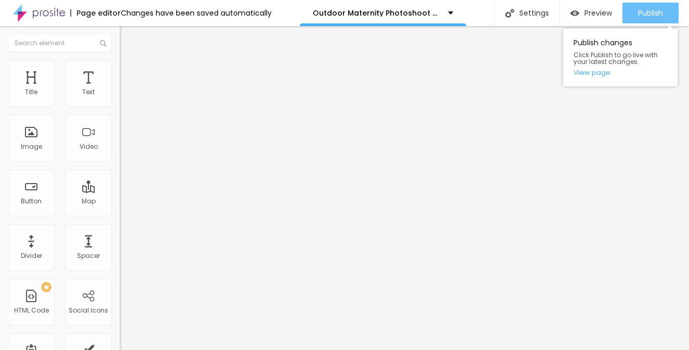
click at [647, 17] on span "Publish" at bounding box center [650, 13] width 25 height 8
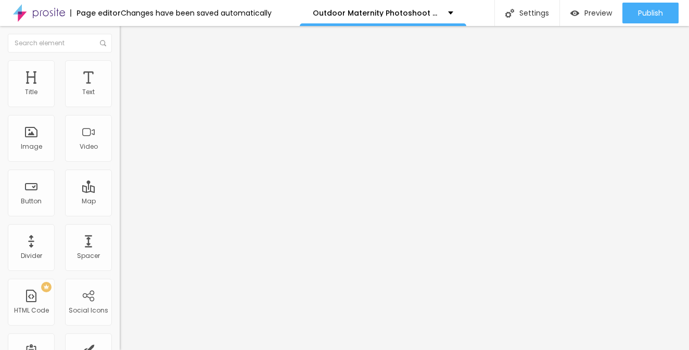
drag, startPoint x: 42, startPoint y: 220, endPoint x: 51, endPoint y: 224, distance: 9.8
click at [120, 246] on div at bounding box center [180, 250] width 120 height 9
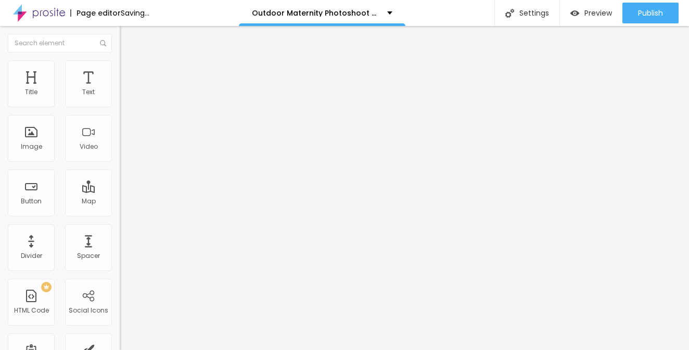
drag, startPoint x: 44, startPoint y: 218, endPoint x: 52, endPoint y: 221, distance: 8.1
click at [120, 246] on input "range" at bounding box center [153, 250] width 67 height 8
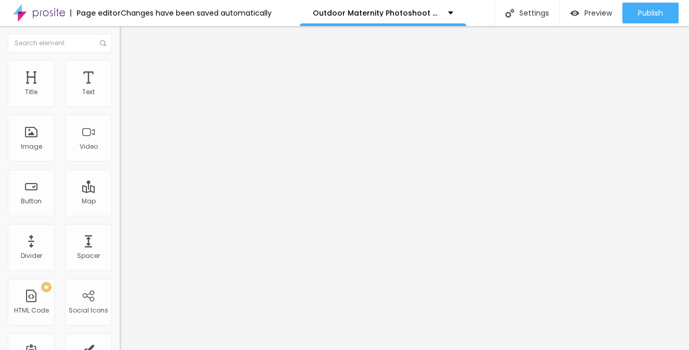
drag, startPoint x: 44, startPoint y: 220, endPoint x: 54, endPoint y: 223, distance: 10.5
click at [120, 246] on div at bounding box center [180, 250] width 120 height 9
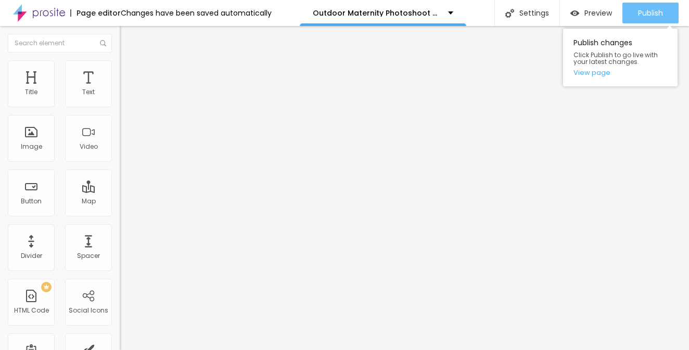
click at [658, 17] on span "Publish" at bounding box center [650, 13] width 25 height 8
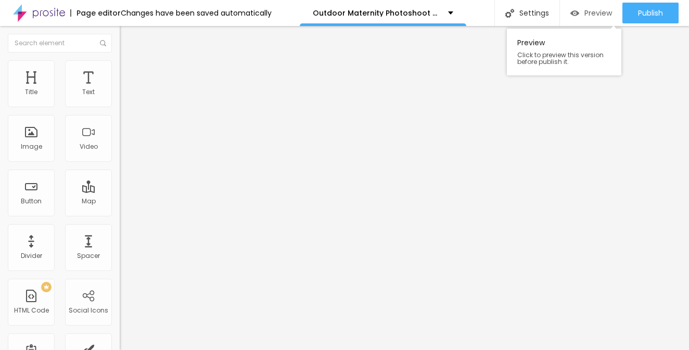
click at [596, 16] on span "Preview" at bounding box center [598, 13] width 28 height 8
click at [128, 39] on img "button" at bounding box center [132, 38] width 8 height 8
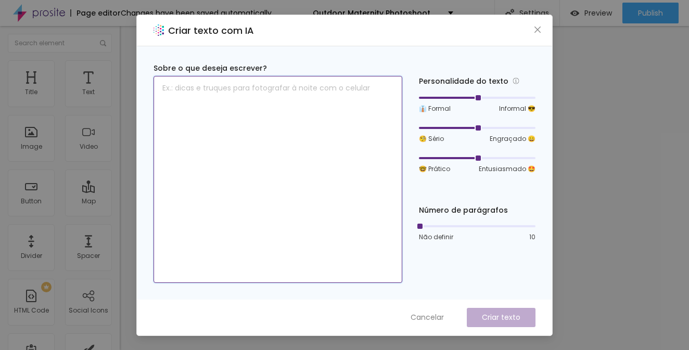
paste textarea "We offer a beautiful collection of maternity dresses in a variety of styles, de…"
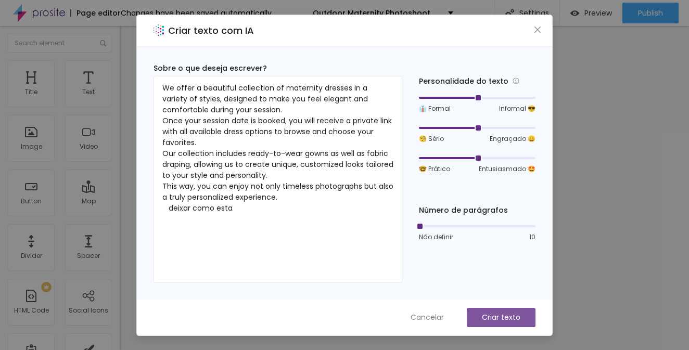
click at [521, 321] on button "Criar texto" at bounding box center [501, 317] width 69 height 19
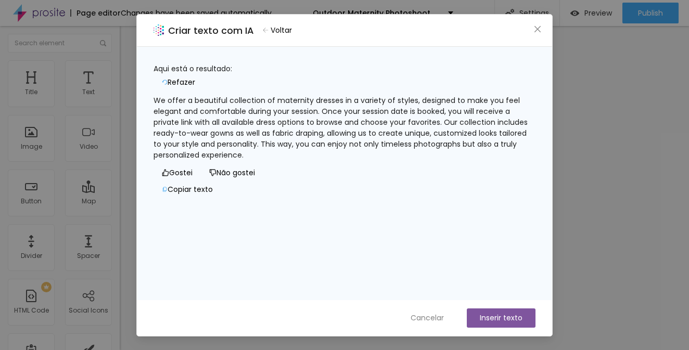
click at [491, 319] on button "Inserir texto" at bounding box center [501, 318] width 69 height 19
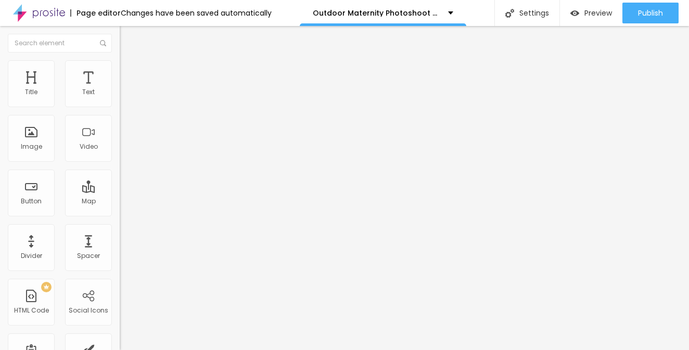
click at [120, 43] on button "Edit Title" at bounding box center [180, 38] width 120 height 24
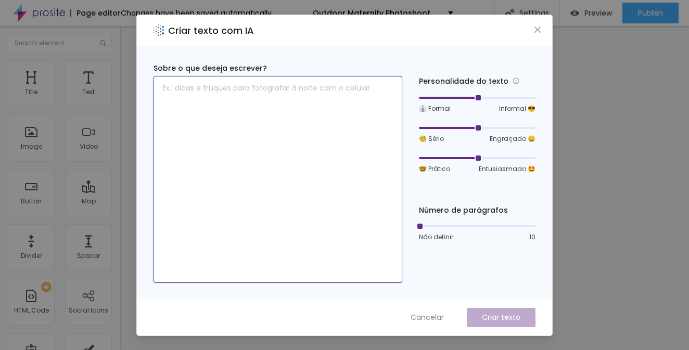
paste textarea "The Importance of Makeup for Your Photoshoot Makeup plays a very special role o…"
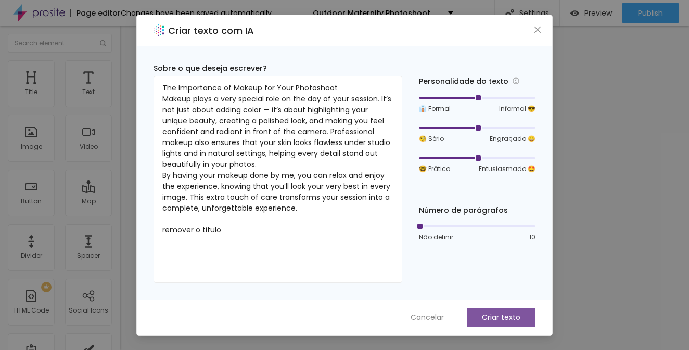
click at [519, 318] on p "Criar texto" at bounding box center [501, 317] width 39 height 11
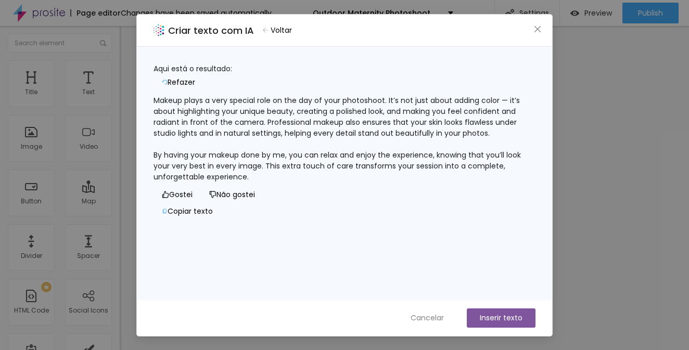
click at [504, 315] on button "Inserir texto" at bounding box center [501, 318] width 69 height 19
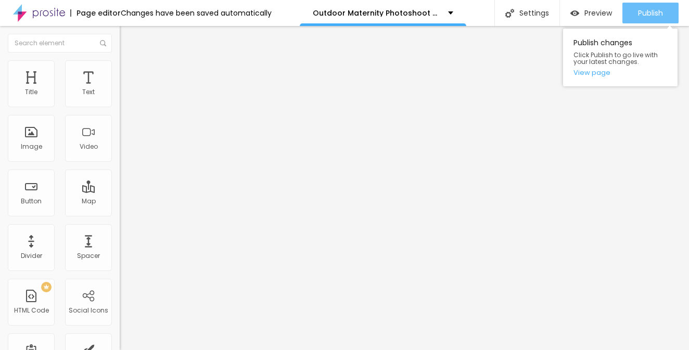
click at [649, 16] on span "Publish" at bounding box center [650, 13] width 25 height 8
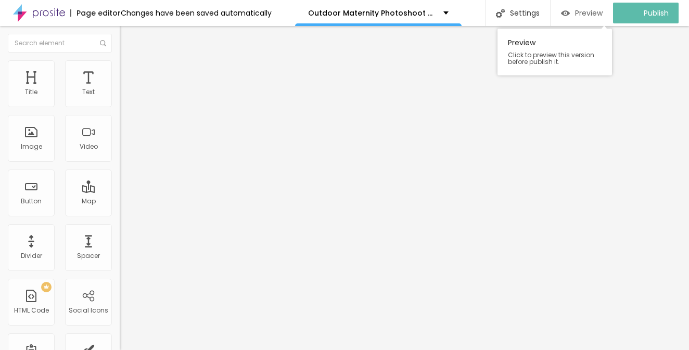
click at [600, 16] on span "Preview" at bounding box center [589, 13] width 28 height 8
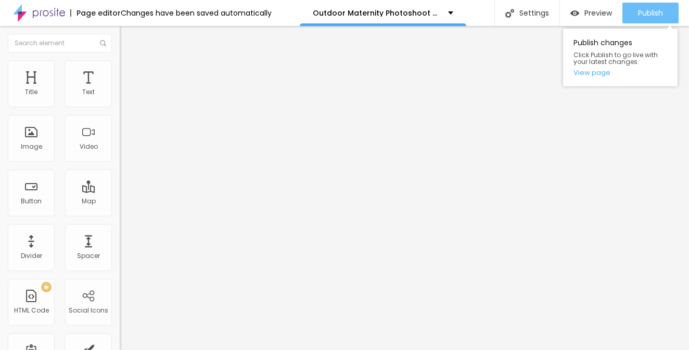
click at [657, 16] on span "Publish" at bounding box center [650, 13] width 25 height 8
click at [652, 15] on span "Publish" at bounding box center [650, 13] width 25 height 8
click at [655, 15] on span "Publish" at bounding box center [650, 13] width 25 height 8
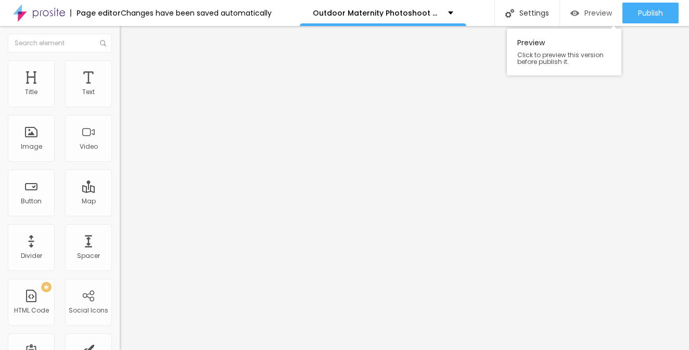
click at [593, 14] on span "Preview" at bounding box center [598, 13] width 28 height 8
click at [120, 246] on input "range" at bounding box center [153, 250] width 67 height 8
drag, startPoint x: 56, startPoint y: 265, endPoint x: 122, endPoint y: 273, distance: 66.5
click at [122, 273] on div "Title Text Image Video Button Map Divider Spacer PREMIUM HTML Code Social Icons…" at bounding box center [344, 188] width 689 height 324
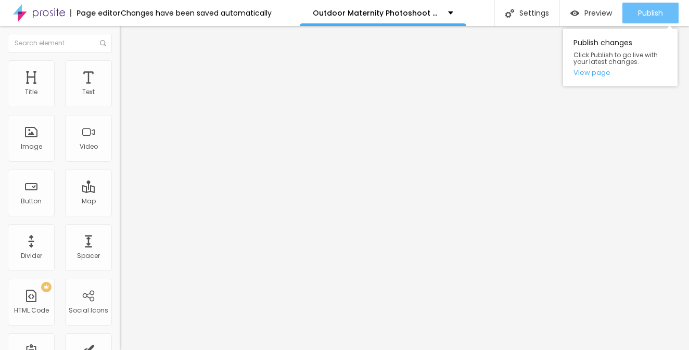
click at [652, 14] on span "Publish" at bounding box center [650, 13] width 25 height 8
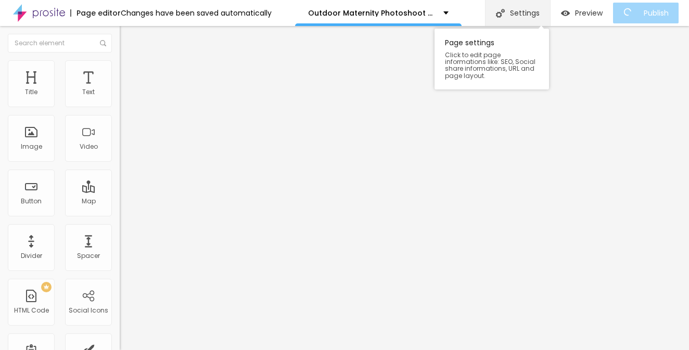
click at [541, 9] on div "Settings" at bounding box center [517, 13] width 65 height 26
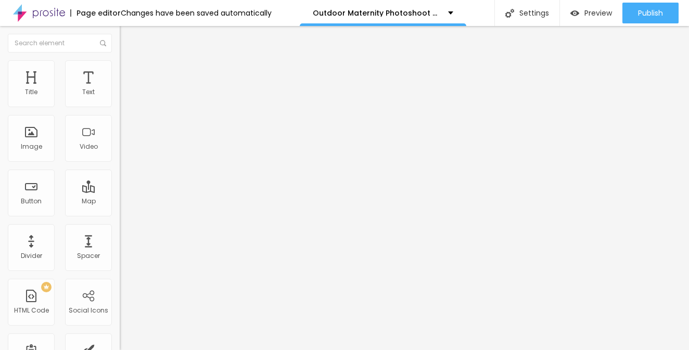
drag, startPoint x: 53, startPoint y: 264, endPoint x: 58, endPoint y: 268, distance: 7.1
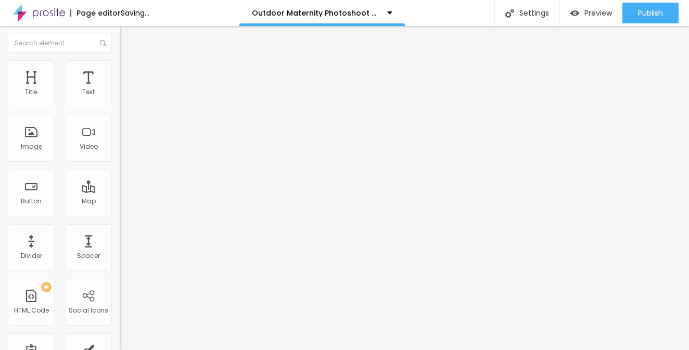
click at [120, 246] on input "range" at bounding box center [153, 250] width 67 height 8
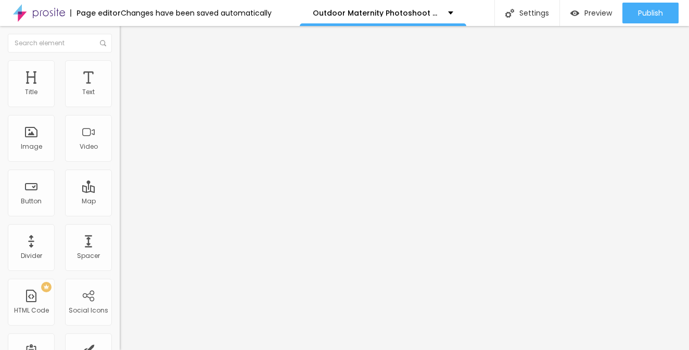
click at [120, 246] on input "range" at bounding box center [153, 250] width 67 height 8
click at [373, 15] on p "Outdoor Maternity Photoshoot Proposal" at bounding box center [377, 12] width 128 height 7
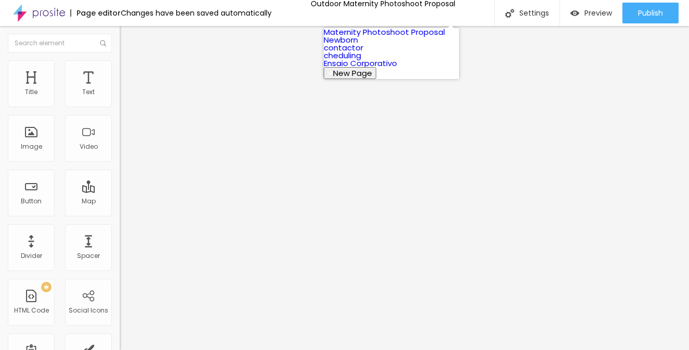
click at [358, 45] on link "Newborn" at bounding box center [341, 39] width 34 height 11
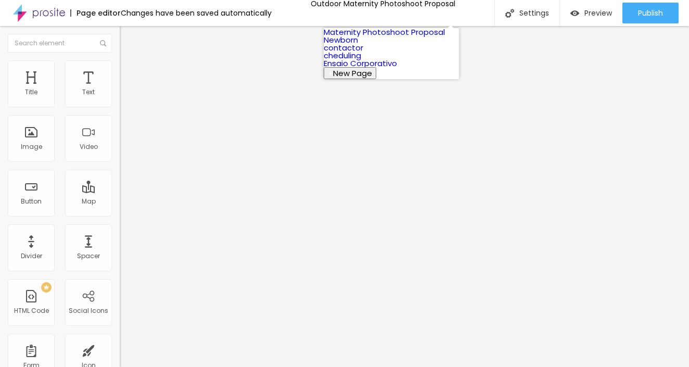
click at [409, 37] on link "Maternity Photoshoot Proposal" at bounding box center [384, 32] width 121 height 11
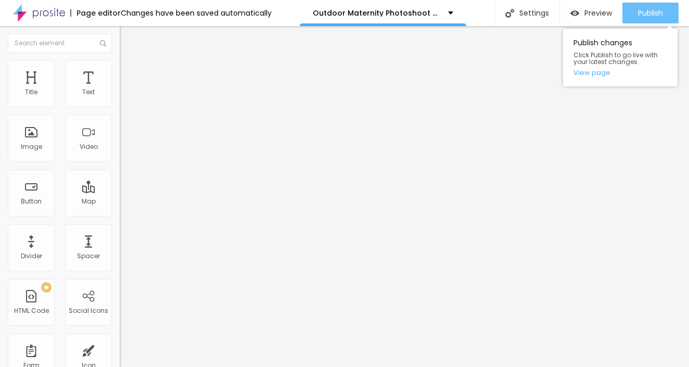
click at [645, 15] on span "Publish" at bounding box center [650, 13] width 25 height 8
click at [599, 72] on link "View page" at bounding box center [621, 72] width 94 height 7
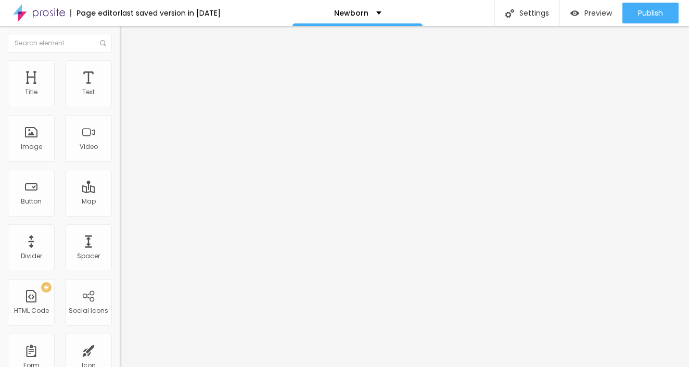
click at [120, 63] on img at bounding box center [124, 64] width 9 height 9
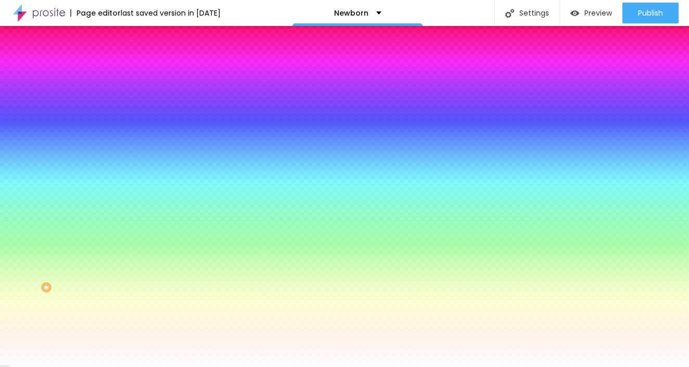
click at [120, 99] on div at bounding box center [180, 99] width 120 height 0
click at [20, 134] on div at bounding box center [344, 183] width 689 height 367
click at [21, 128] on div at bounding box center [344, 183] width 689 height 367
type input "#CEA0A0"
click at [31, 133] on div at bounding box center [344, 183] width 689 height 367
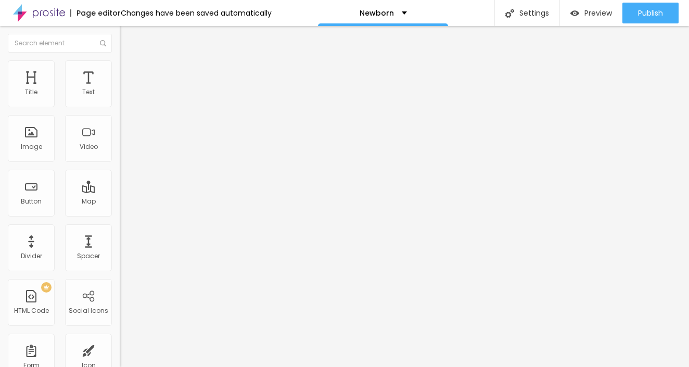
click at [129, 71] on span "Style" at bounding box center [136, 67] width 15 height 9
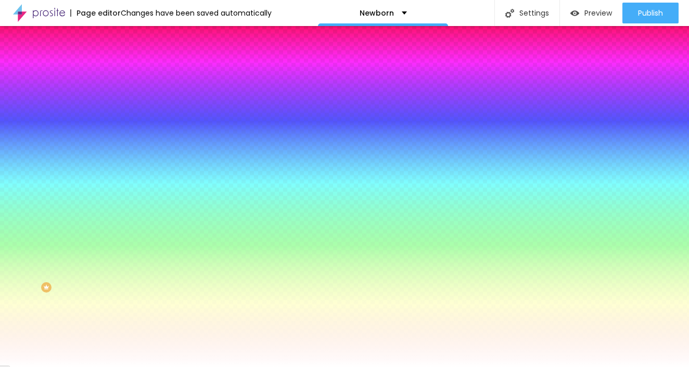
click at [120, 99] on div at bounding box center [180, 99] width 120 height 0
click at [22, 130] on div at bounding box center [344, 183] width 689 height 367
click at [26, 125] on div at bounding box center [344, 183] width 689 height 367
type input "#E2B2B2"
click at [31, 126] on div at bounding box center [344, 183] width 689 height 367
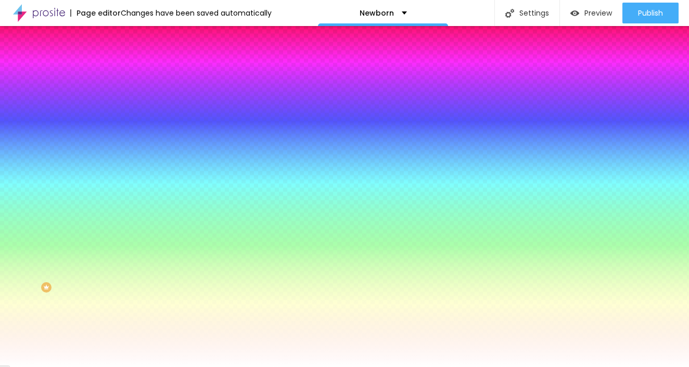
click at [30, 134] on div at bounding box center [344, 183] width 689 height 367
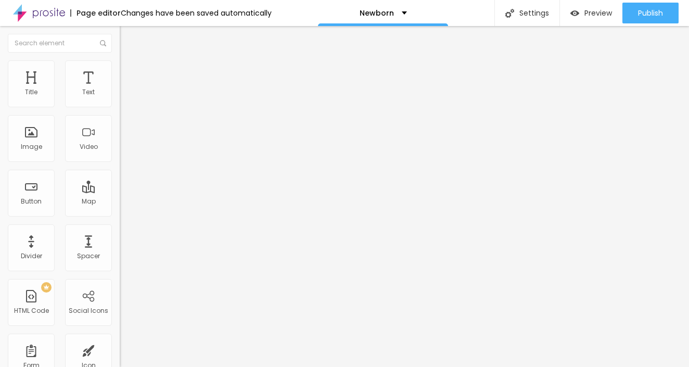
click at [129, 70] on span "Style" at bounding box center [136, 67] width 15 height 9
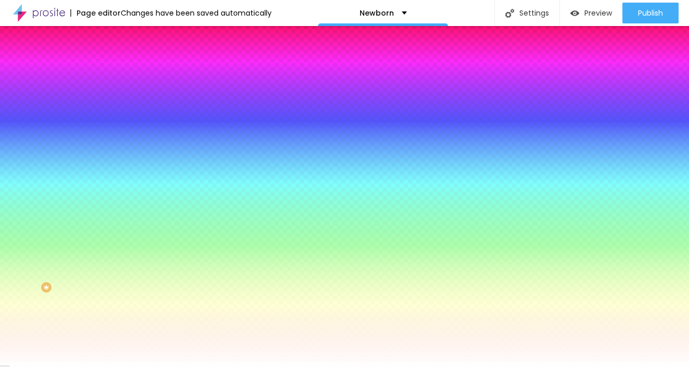
click at [120, 99] on div at bounding box center [180, 99] width 120 height 0
click at [25, 125] on div at bounding box center [344, 183] width 689 height 367
click at [20, 131] on div at bounding box center [344, 183] width 689 height 367
click at [17, 120] on div at bounding box center [344, 183] width 689 height 367
click at [21, 118] on div at bounding box center [344, 183] width 689 height 367
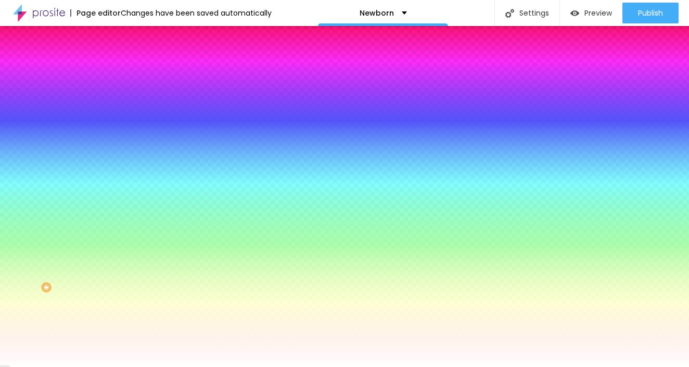
click at [120, 110] on div at bounding box center [180, 110] width 120 height 0
click at [120, 99] on div at bounding box center [180, 99] width 120 height 0
click at [33, 121] on div at bounding box center [344, 183] width 689 height 367
click at [35, 123] on div at bounding box center [344, 183] width 689 height 367
click at [30, 132] on div at bounding box center [344, 183] width 689 height 367
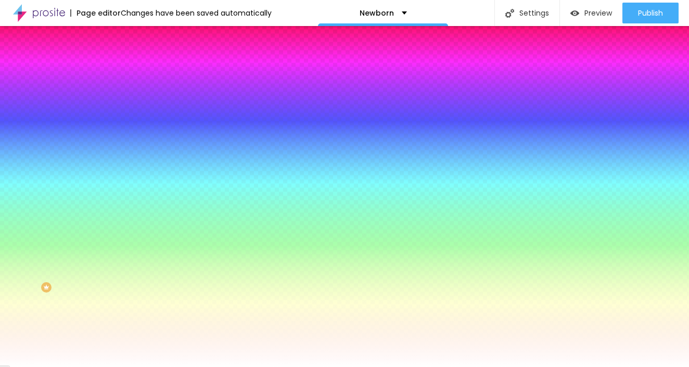
click at [25, 135] on div at bounding box center [344, 183] width 689 height 367
click at [27, 130] on div at bounding box center [344, 183] width 689 height 367
type input "#DAB3B3"
click at [122, 54] on div at bounding box center [123, 53] width 2 height 2
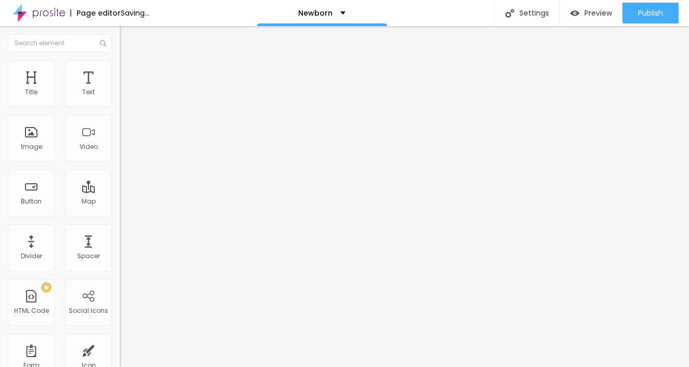
click at [120, 62] on li "Style" at bounding box center [180, 65] width 120 height 10
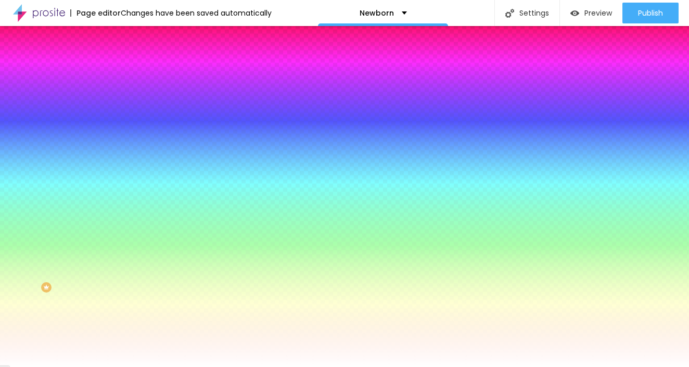
click at [129, 73] on span "Advanced" at bounding box center [146, 77] width 34 height 9
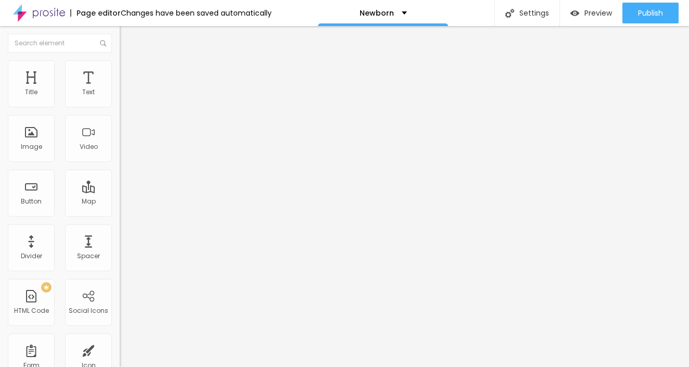
type input "8"
type input "9"
type input "15"
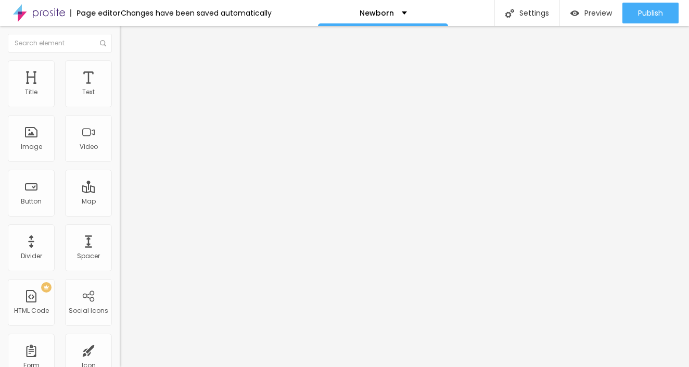
type input "15"
type input "17"
type input "18"
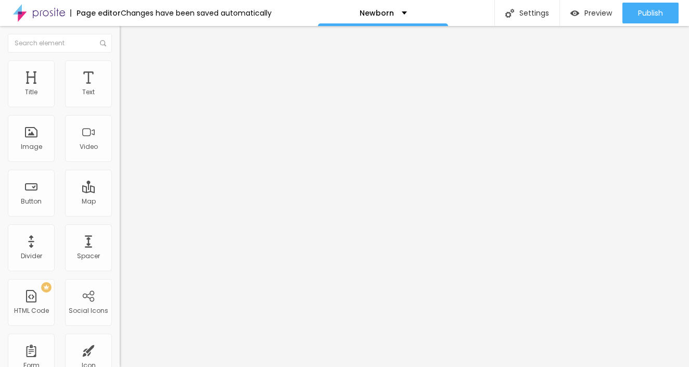
type input "24"
type input "27"
type input "28"
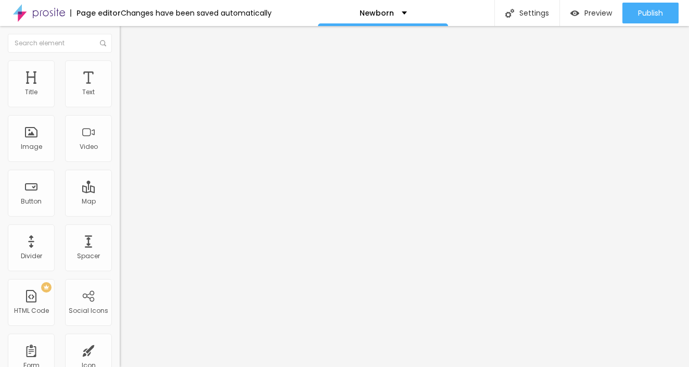
type input "28"
type input "29"
type input "30"
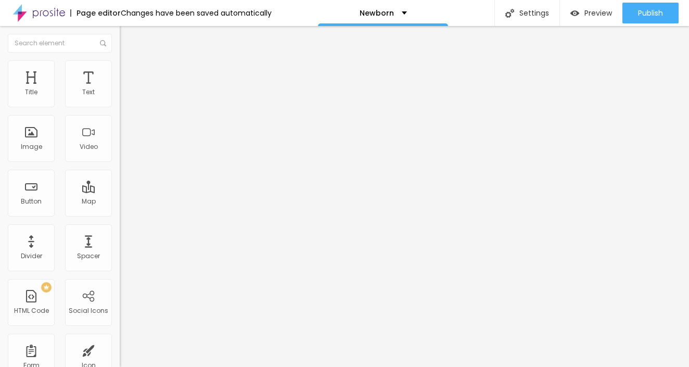
type input "29"
drag, startPoint x: 29, startPoint y: 102, endPoint x: 41, endPoint y: 106, distance: 12.5
type input "29"
click at [120, 202] on input "range" at bounding box center [153, 206] width 67 height 8
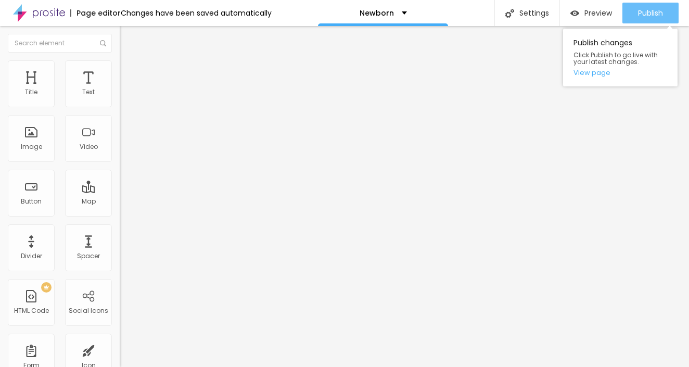
click at [642, 11] on span "Publish" at bounding box center [650, 13] width 25 height 8
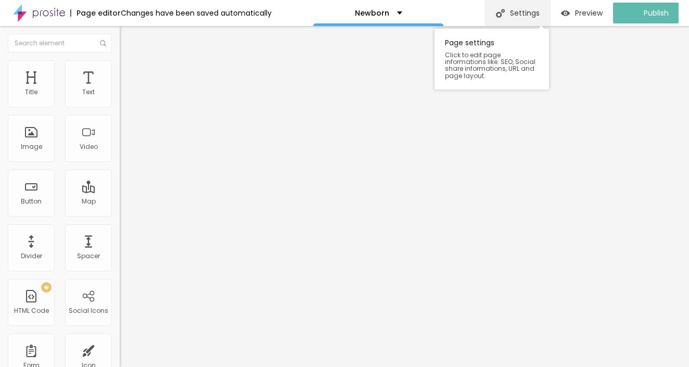
click at [530, 16] on div "Settings" at bounding box center [517, 13] width 65 height 26
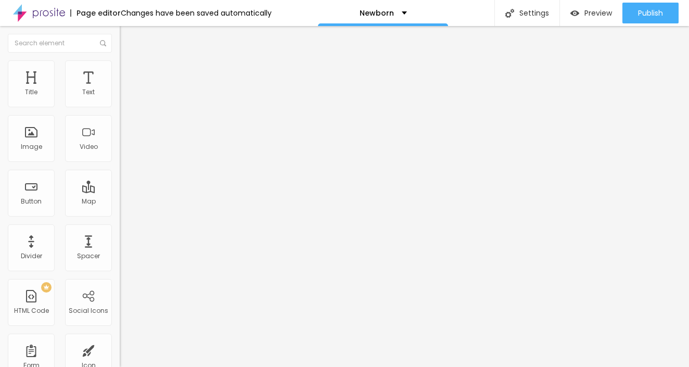
click at [128, 35] on div "Edit Text" at bounding box center [151, 38] width 47 height 8
